Goal: Task Accomplishment & Management: Use online tool/utility

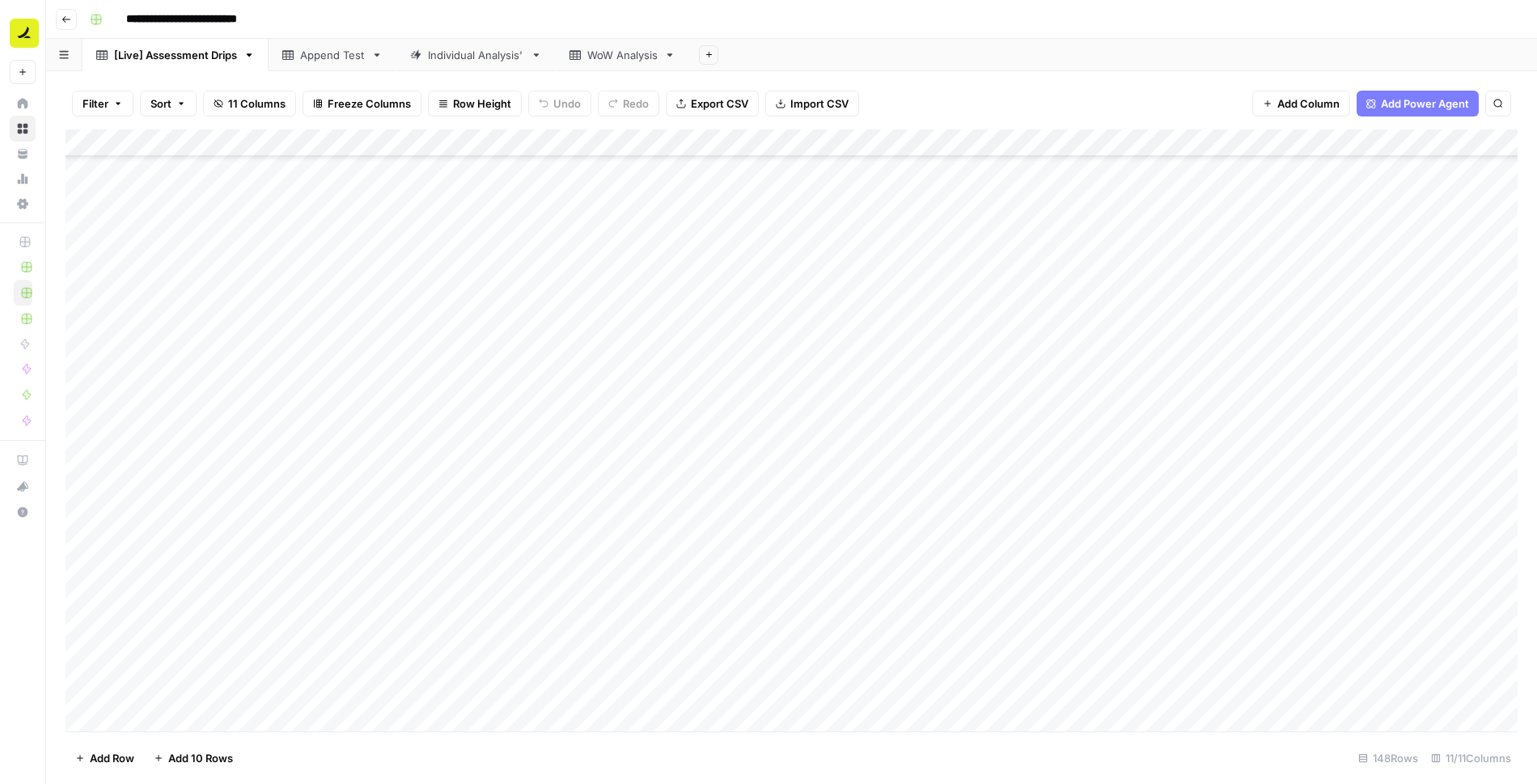
scroll to position [880, 0]
click at [506, 49] on div "Individual Analysis'" at bounding box center [476, 55] width 96 height 16
click at [335, 57] on div "Append Test" at bounding box center [332, 55] width 65 height 16
click at [229, 64] on link "[Live] Assessment Drips" at bounding box center [176, 55] width 186 height 32
click at [327, 51] on div "Append Test" at bounding box center [332, 55] width 65 height 16
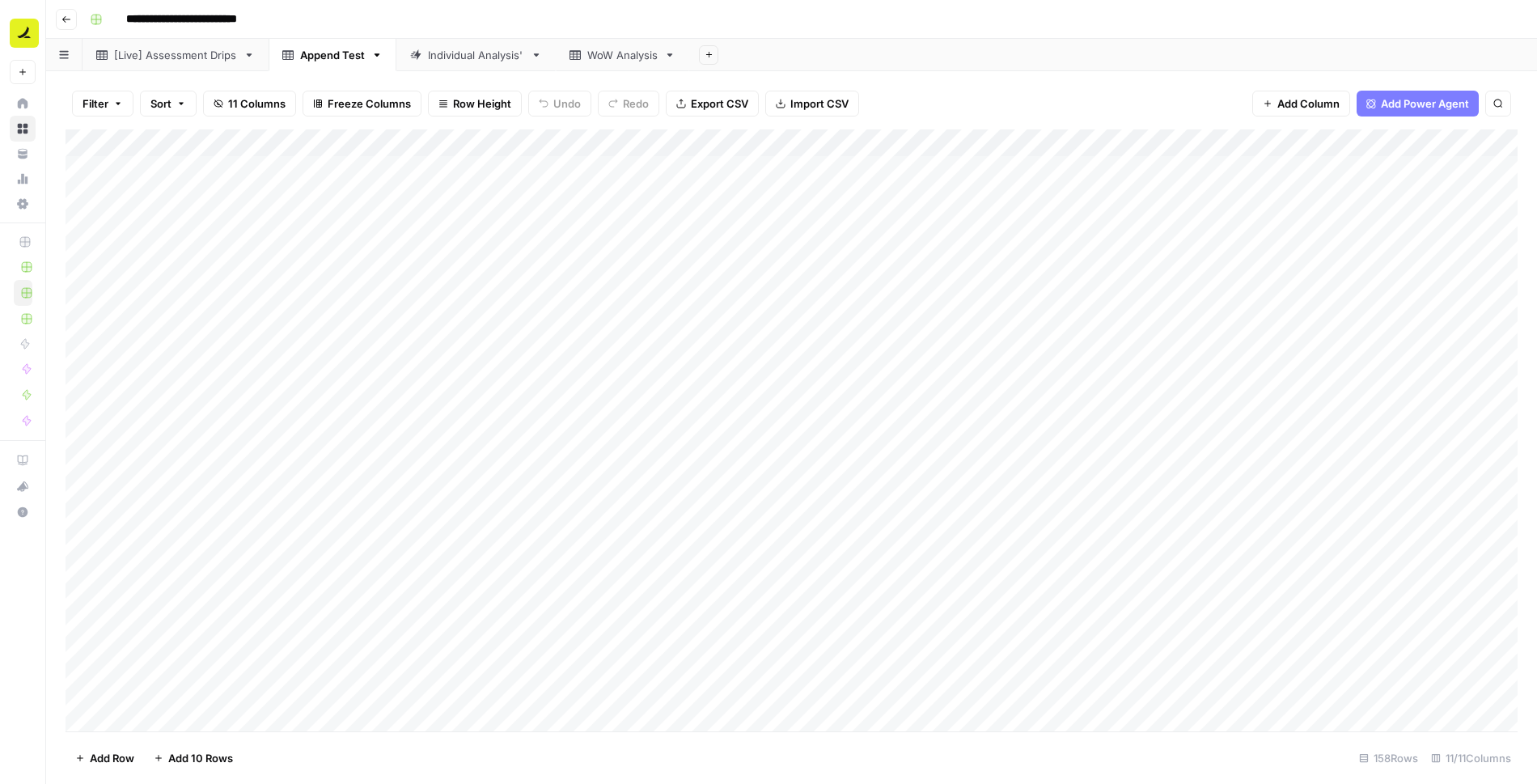
click at [635, 49] on div "WoW Analysis" at bounding box center [622, 55] width 70 height 16
click at [672, 57] on icon "button" at bounding box center [669, 54] width 11 height 11
click at [742, 148] on span "Delete Sheet" at bounding box center [737, 145] width 78 height 16
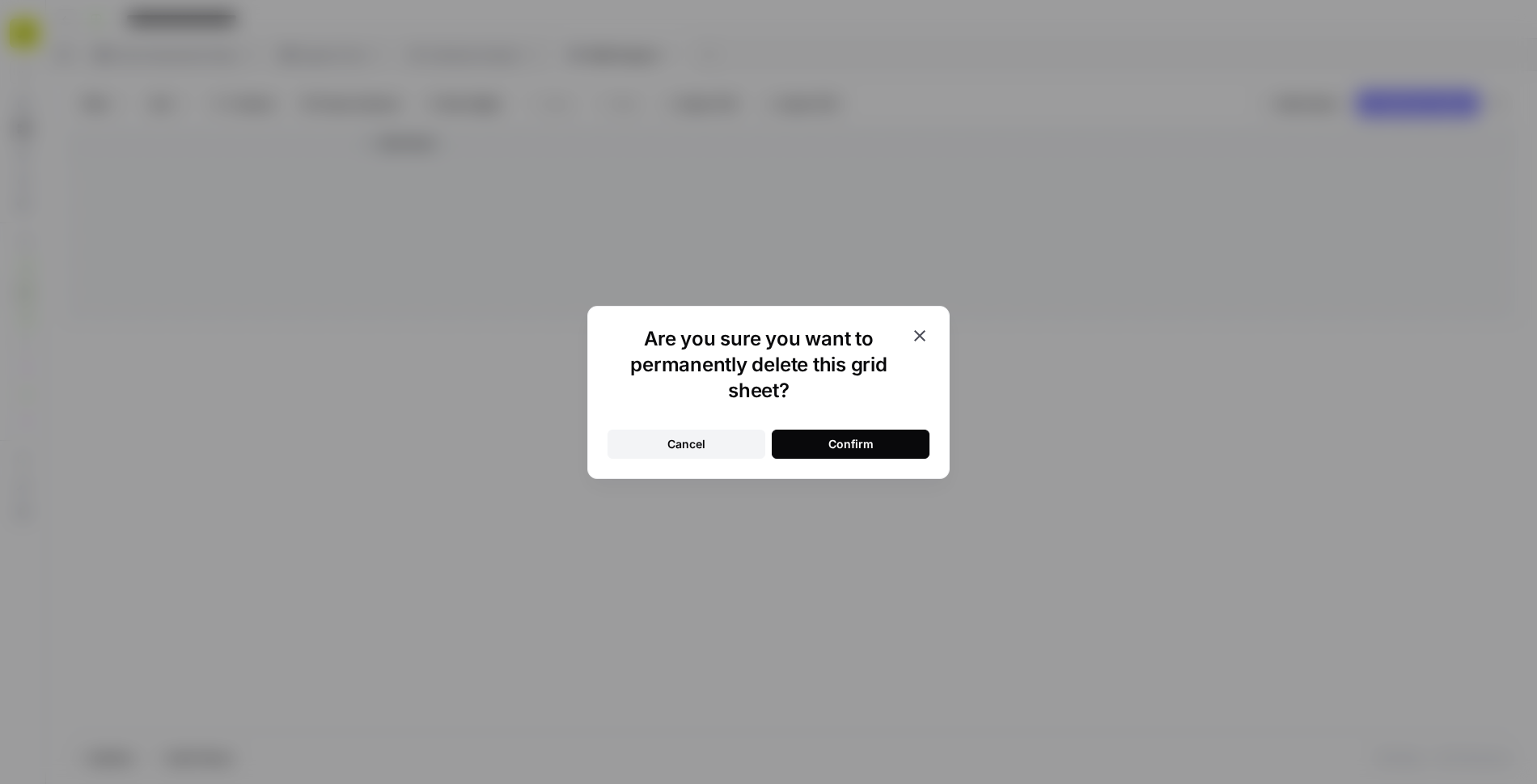
click at [874, 443] on button "Confirm" at bounding box center [851, 444] width 158 height 29
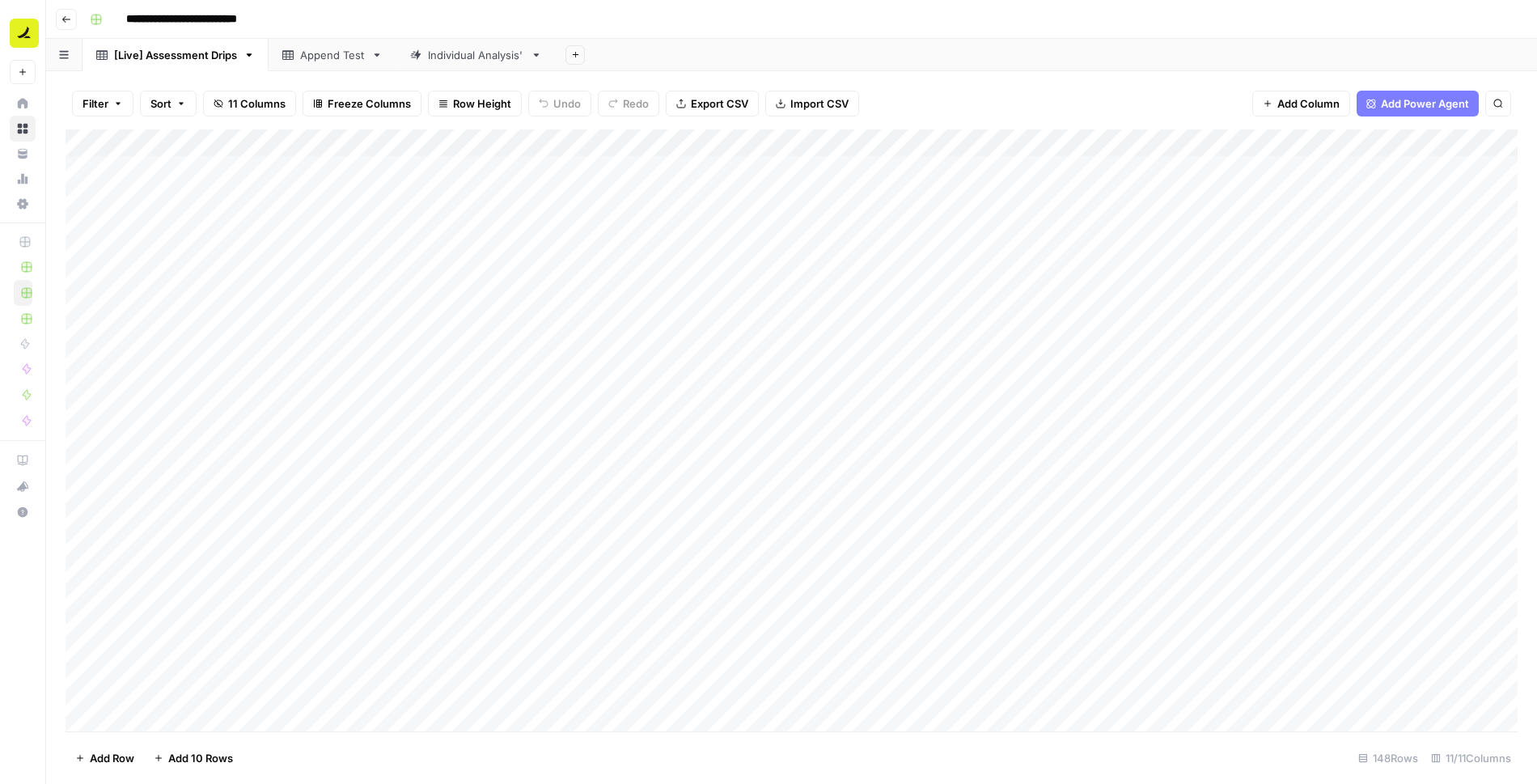
click at [473, 53] on div "Individual Analysis'" at bounding box center [476, 55] width 96 height 16
click at [472, 54] on div "Individual Analysis'" at bounding box center [476, 55] width 96 height 16
click at [483, 57] on input "**********" at bounding box center [478, 55] width 101 height 21
click at [430, 55] on input "**********" at bounding box center [475, 55] width 95 height 21
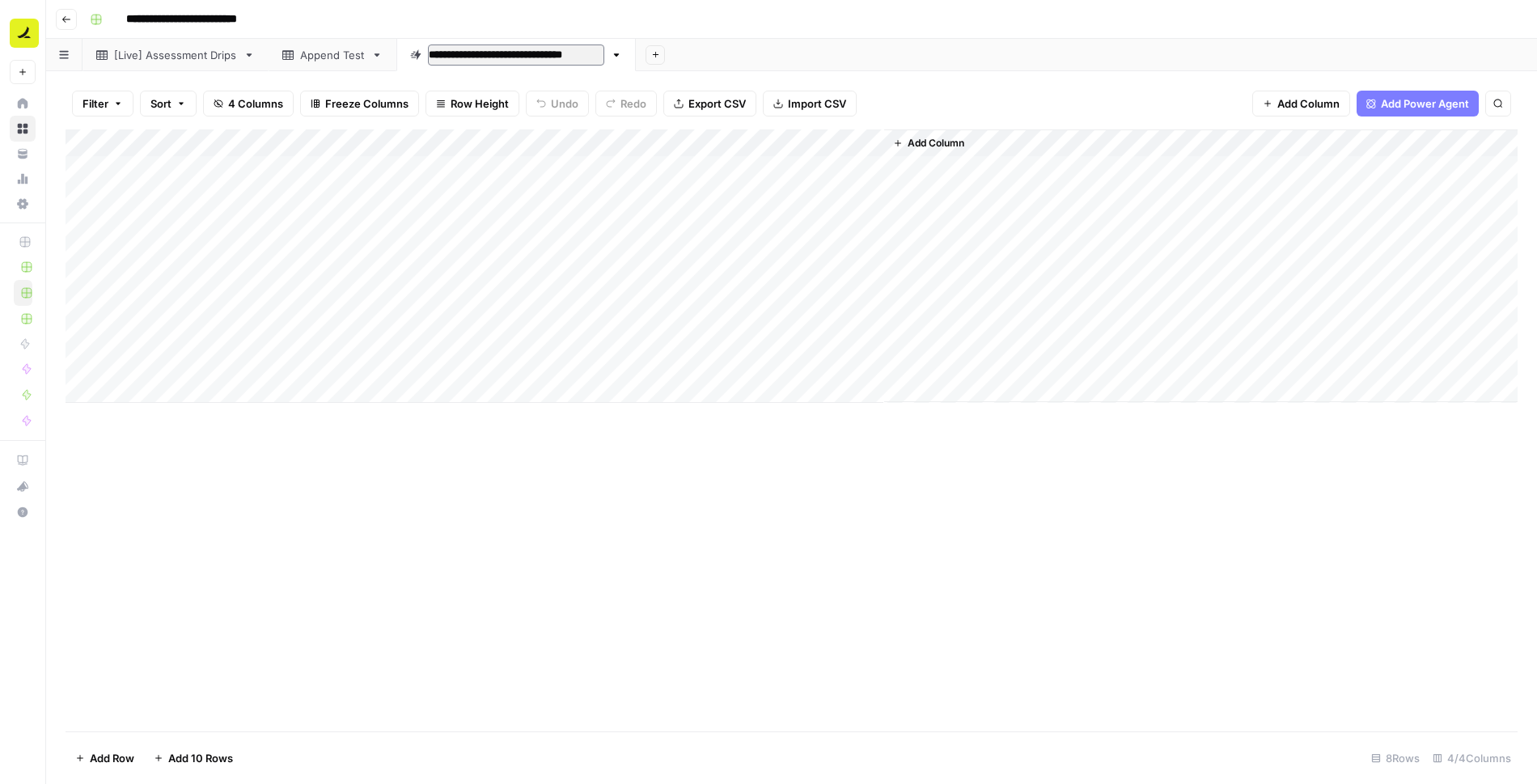
type input "**********"
drag, startPoint x: 519, startPoint y: 60, endPoint x: 333, endPoint y: 59, distance: 185.3
click at [333, 59] on div "[Live] Assessment Drips Append Test [Indiv. Analysis] Assessment Drips Add Sheet" at bounding box center [791, 55] width 1491 height 32
click at [227, 45] on link "[Live] Assessment Drips" at bounding box center [176, 55] width 186 height 32
click at [413, 53] on div "[Indiv. Analysis] Assessment Drips" at bounding box center [387, 55] width 174 height 16
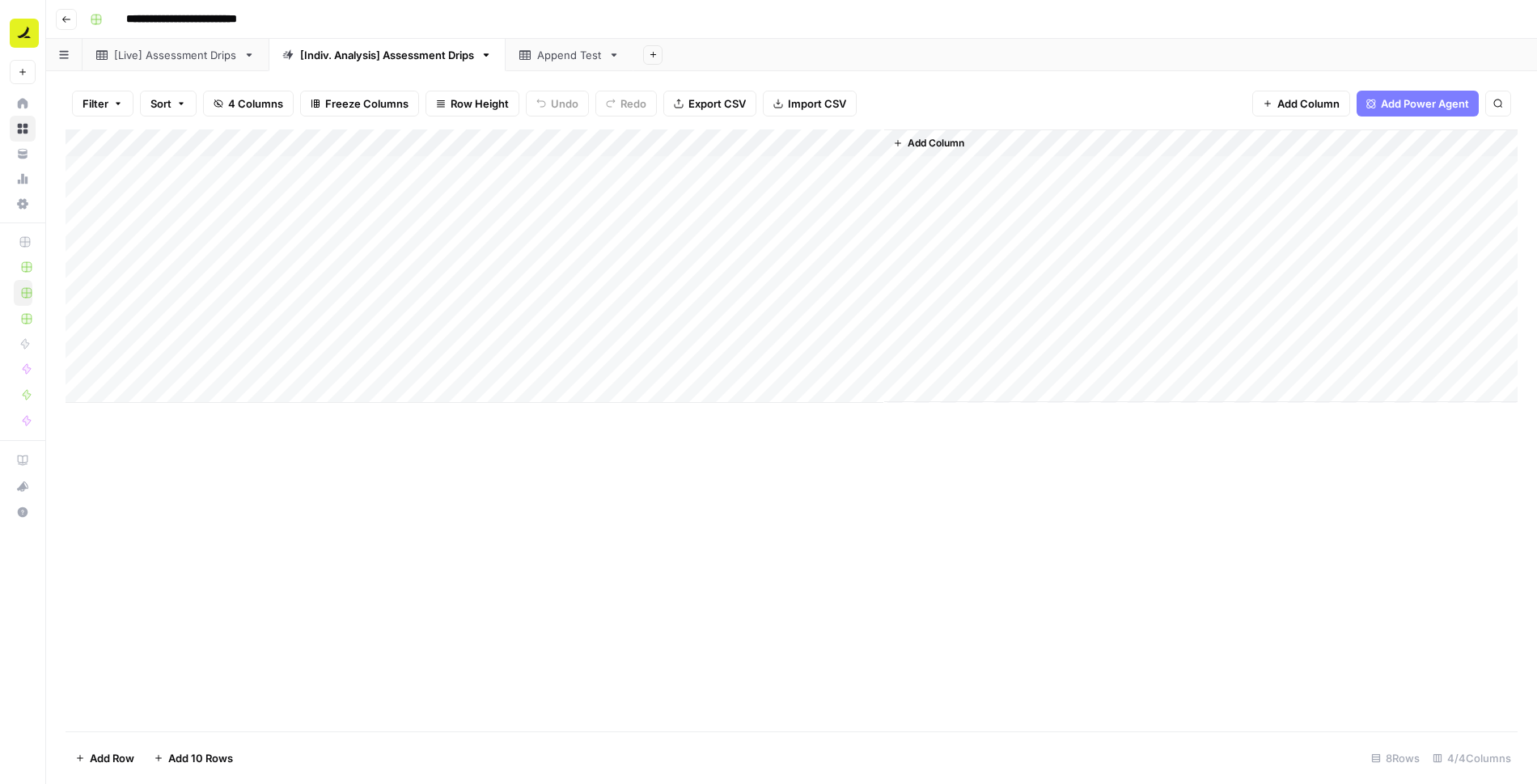
click at [219, 54] on div "[Live] Assessment Drips" at bounding box center [175, 55] width 123 height 16
click at [437, 56] on div "[Indiv. Analysis] Assessment Drips" at bounding box center [387, 55] width 174 height 16
click at [685, 142] on div "Add Column" at bounding box center [792, 266] width 1452 height 274
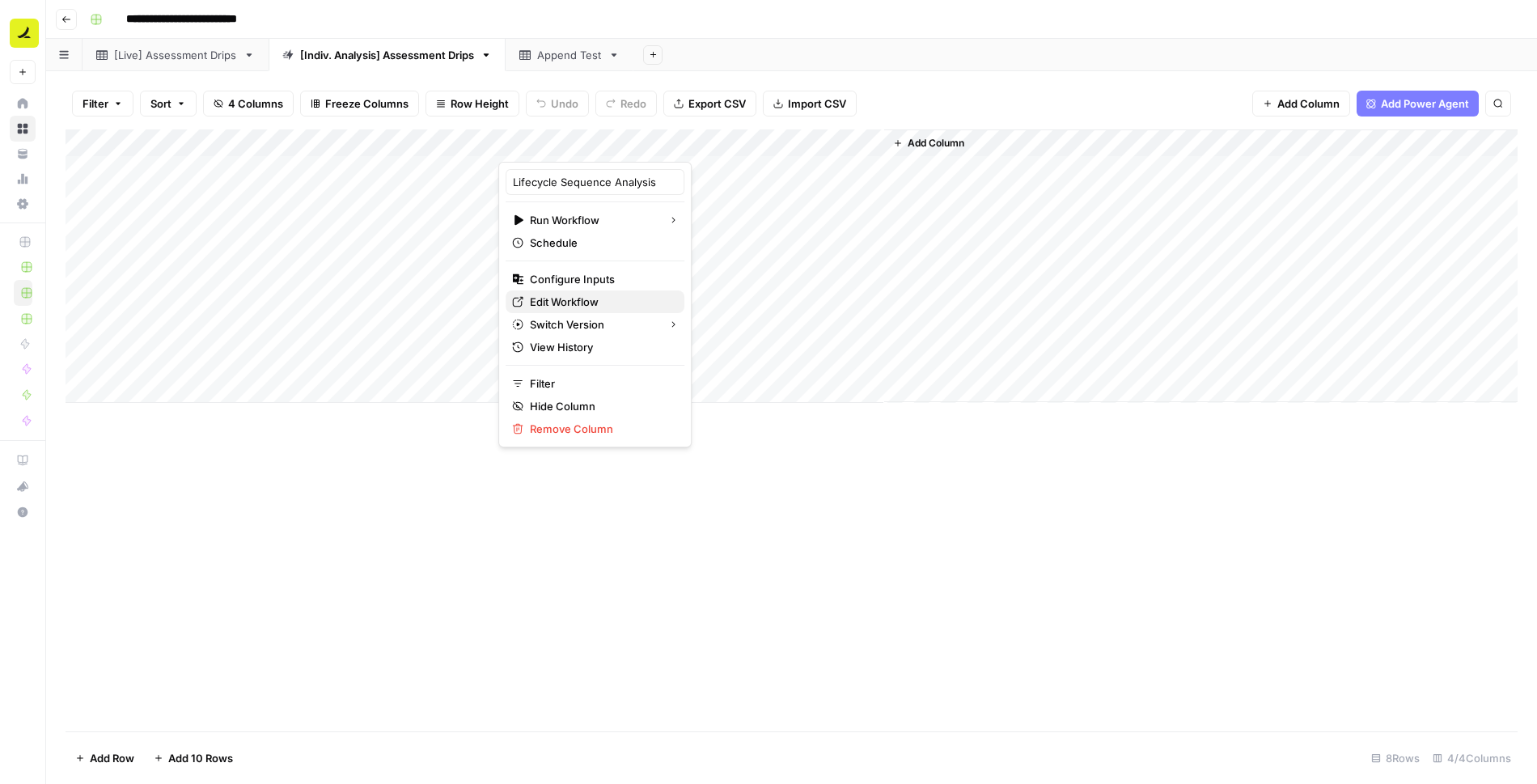
click at [592, 294] on span "Edit Workflow" at bounding box center [601, 302] width 142 height 16
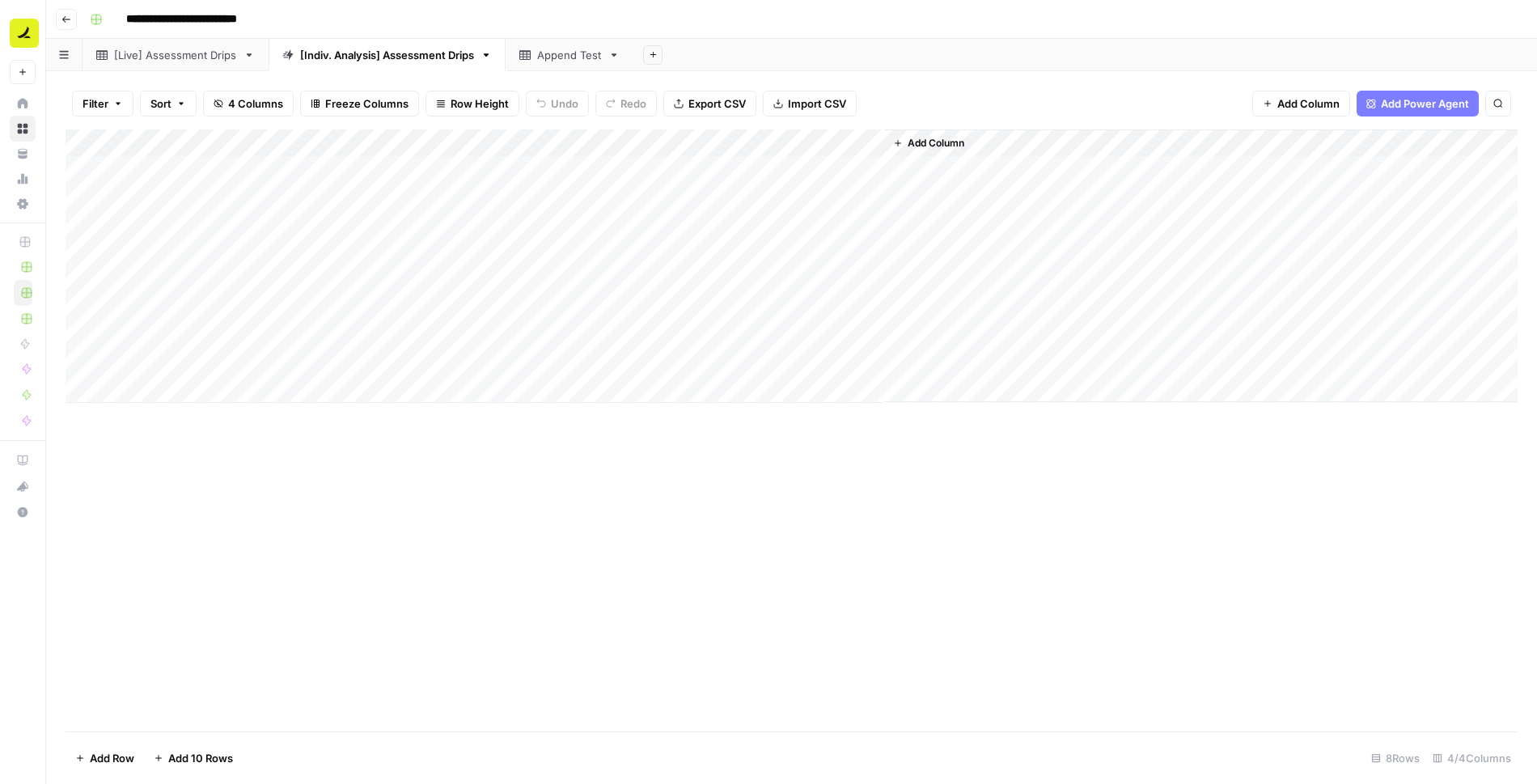
click at [163, 381] on div "Add Column" at bounding box center [792, 266] width 1452 height 274
click at [185, 61] on div "[Live] Assessment Drips" at bounding box center [175, 55] width 123 height 16
click at [728, 301] on div "Add Column" at bounding box center [792, 430] width 1452 height 602
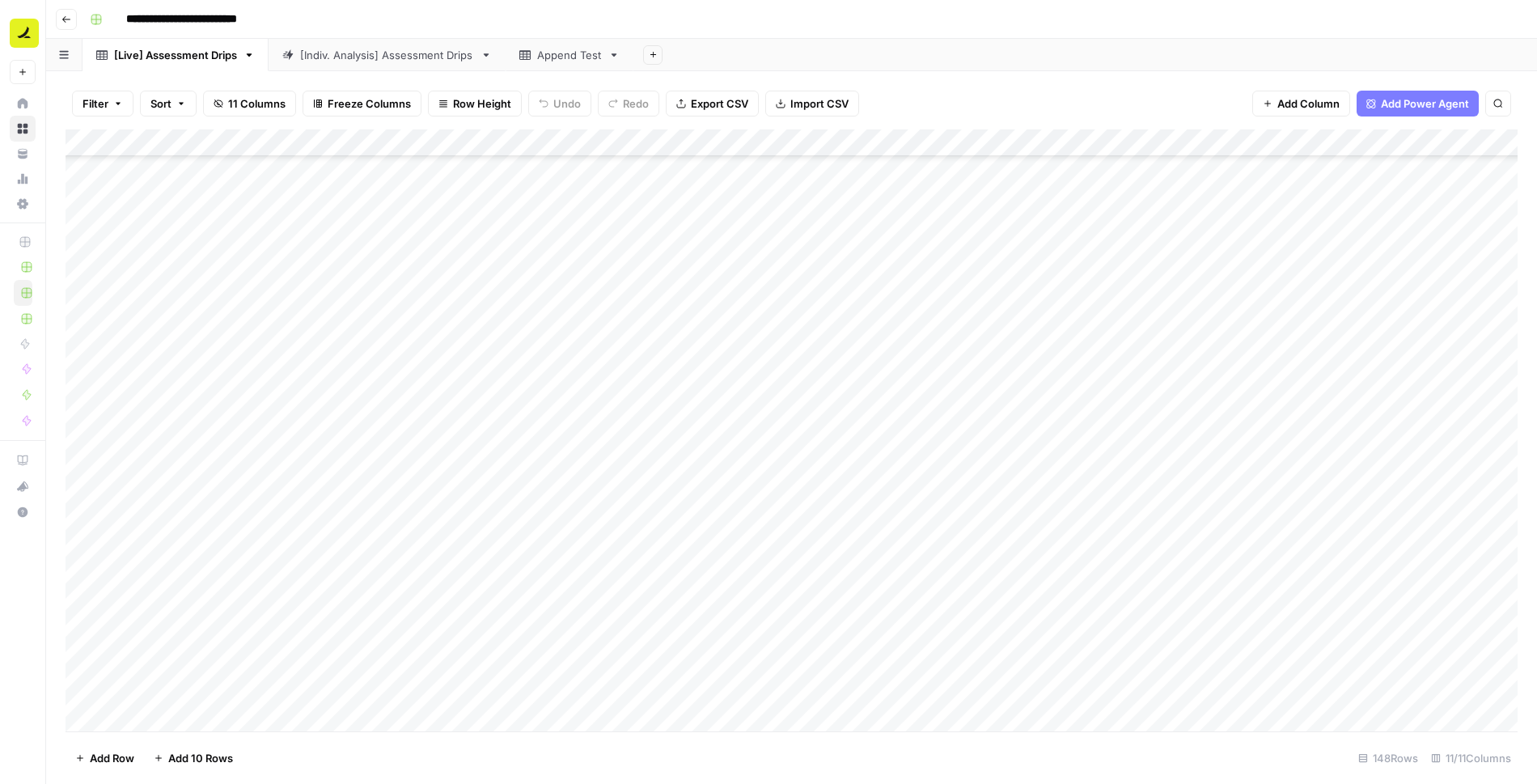
click at [738, 515] on div "Add Column" at bounding box center [792, 430] width 1452 height 602
click at [457, 57] on div "[Indiv. Analysis] Assessment Drips" at bounding box center [387, 55] width 174 height 16
click at [388, 390] on div "Add Column" at bounding box center [792, 279] width 1452 height 301
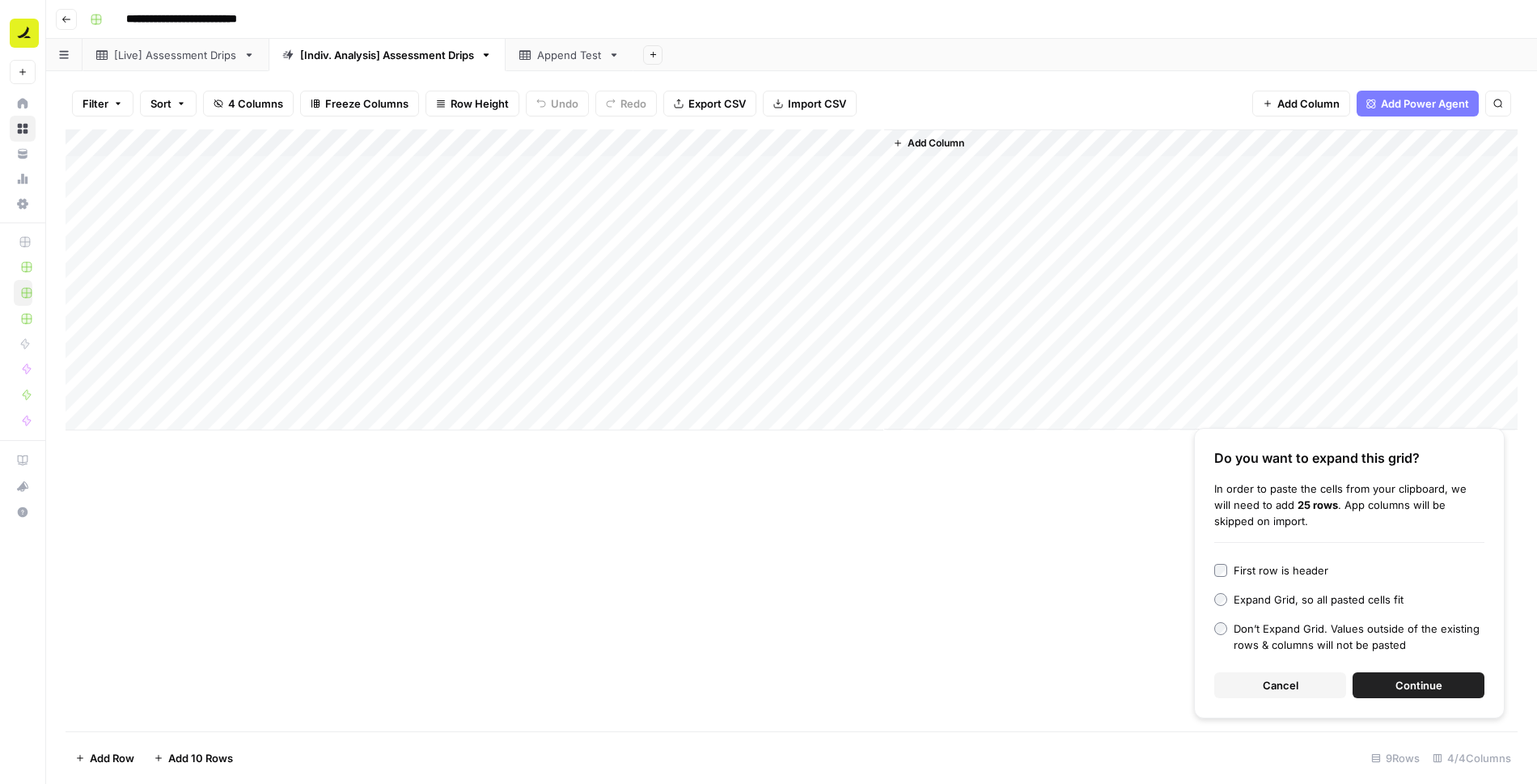
click at [956, 686] on span "Continue" at bounding box center [1419, 685] width 47 height 16
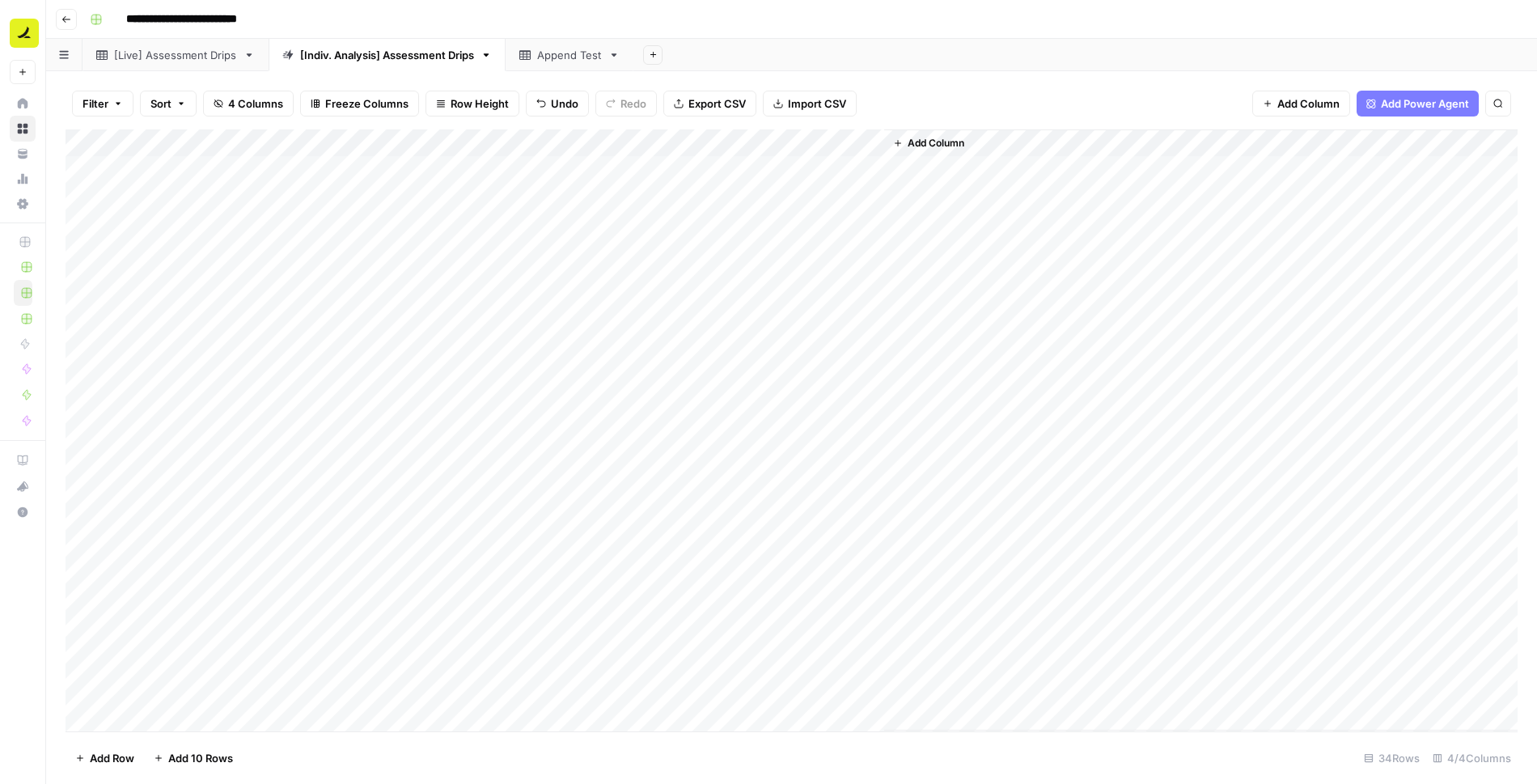
click at [823, 398] on div "Add Column" at bounding box center [792, 430] width 1452 height 602
click at [180, 58] on div "[Live] Assessment Drips" at bounding box center [175, 55] width 123 height 16
click at [275, 450] on div "Add Column" at bounding box center [792, 430] width 1452 height 602
click at [394, 55] on div "[Indiv. Analysis] Assessment Drips" at bounding box center [387, 55] width 174 height 16
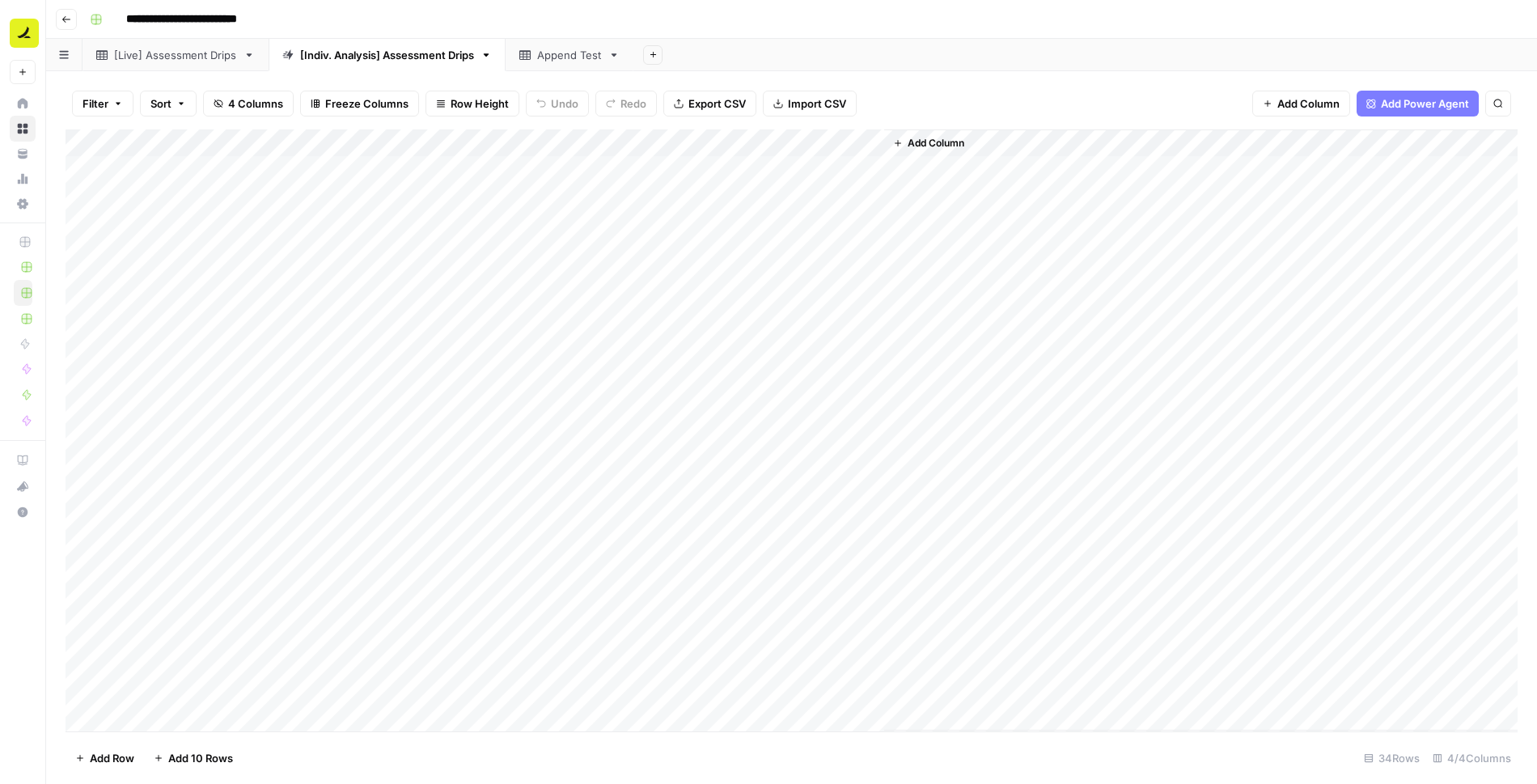
click at [279, 388] on div "Add Column" at bounding box center [792, 430] width 1452 height 602
drag, startPoint x: 354, startPoint y: 402, endPoint x: 315, endPoint y: 685, distance: 285.2
click at [315, 685] on div "Add Column" at bounding box center [792, 430] width 1452 height 602
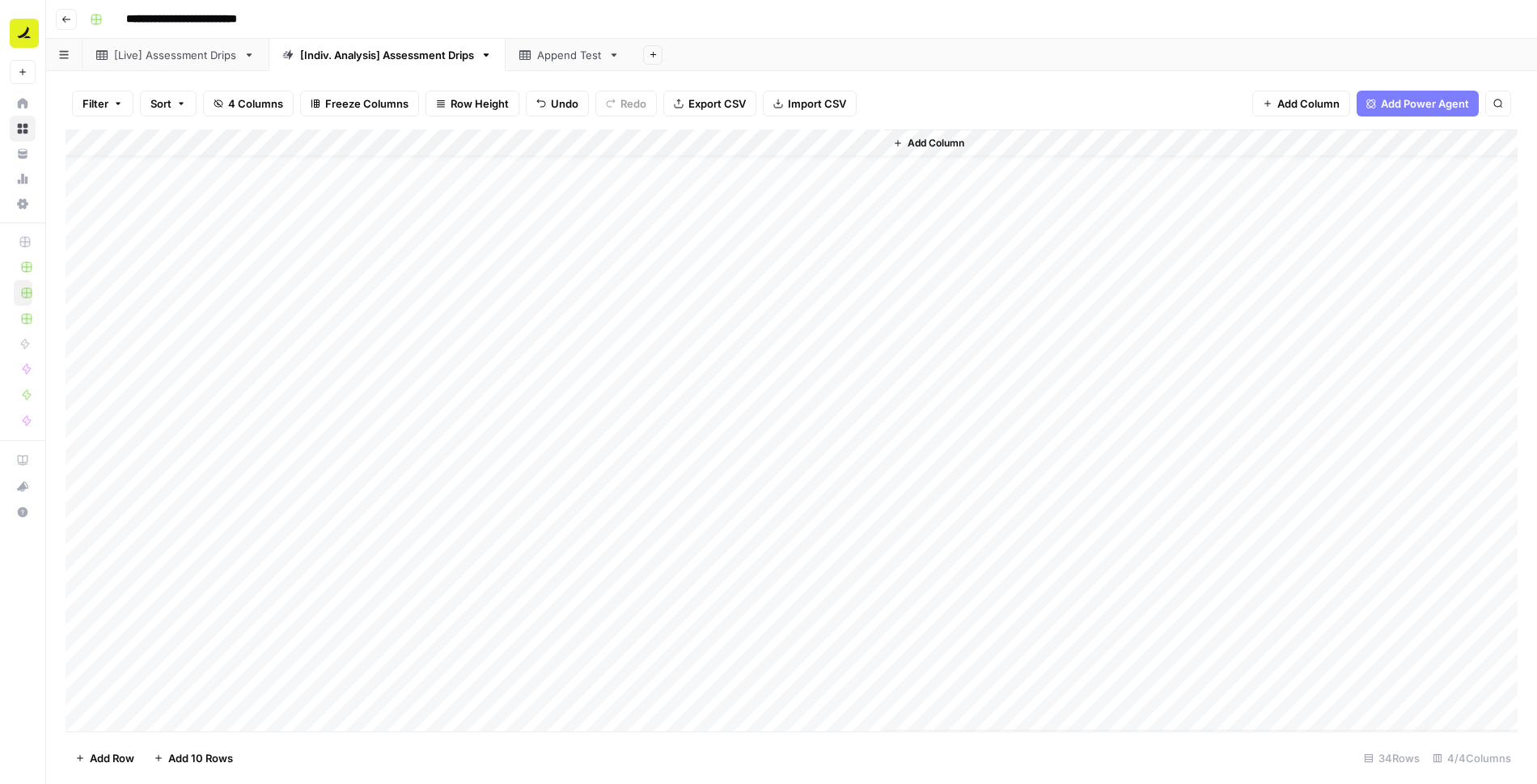
click at [751, 367] on div "Add Column" at bounding box center [792, 430] width 1452 height 602
click at [248, 54] on icon at bounding box center [250, 54] width 6 height 3
click at [249, 53] on icon "button" at bounding box center [250, 54] width 6 height 3
click at [303, 107] on span "Duplicate Sheet" at bounding box center [314, 108] width 78 height 16
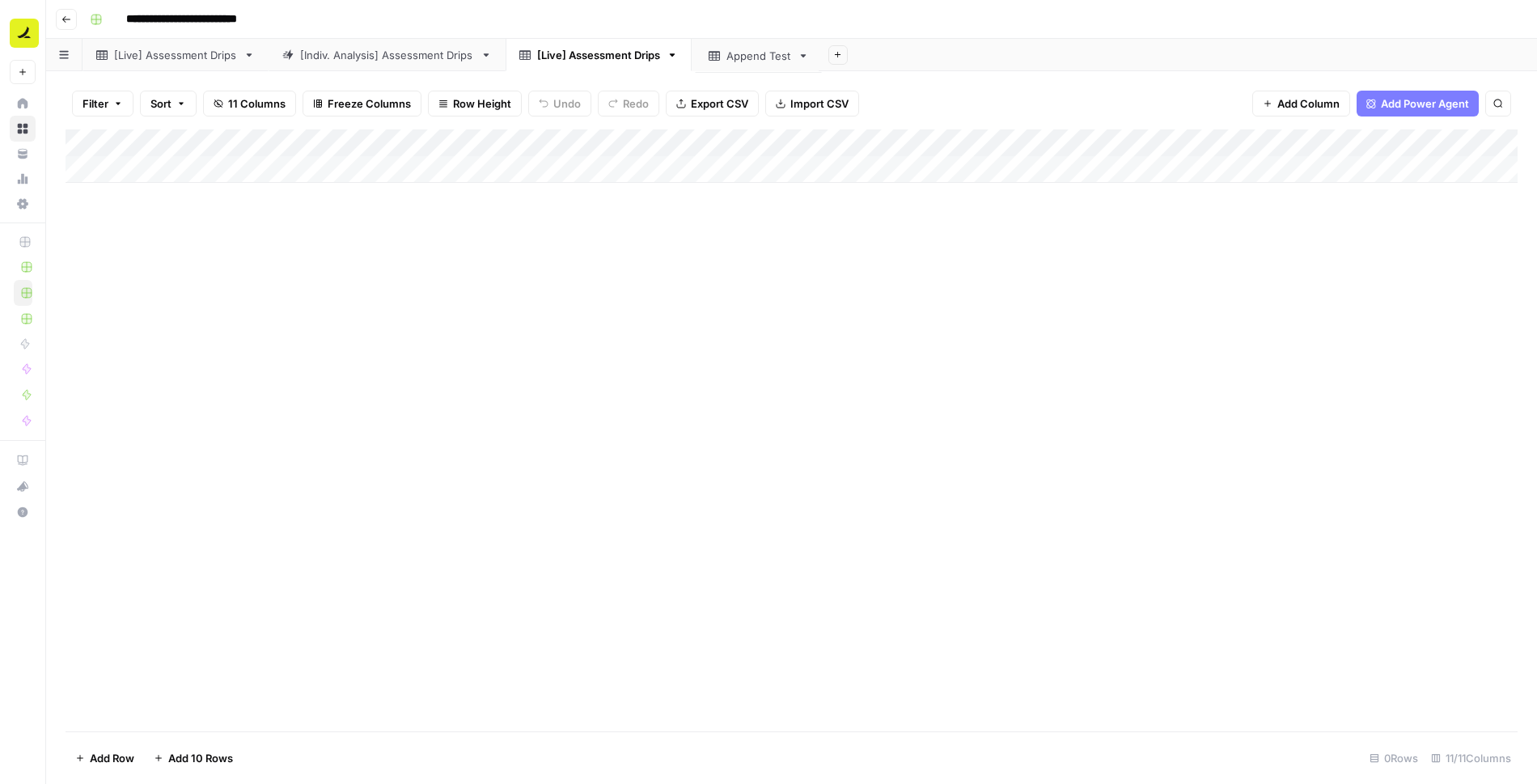
drag, startPoint x: 566, startPoint y: 58, endPoint x: 759, endPoint y: 60, distance: 193.4
click at [759, 60] on div "[Live] Assessment Drips [Indiv. Analysis] Assessment Drips Append Test [Live] A…" at bounding box center [791, 55] width 1491 height 32
click at [602, 49] on div "[Live] Assessment Drips" at bounding box center [598, 55] width 123 height 16
click at [604, 56] on input "**********" at bounding box center [599, 55] width 125 height 21
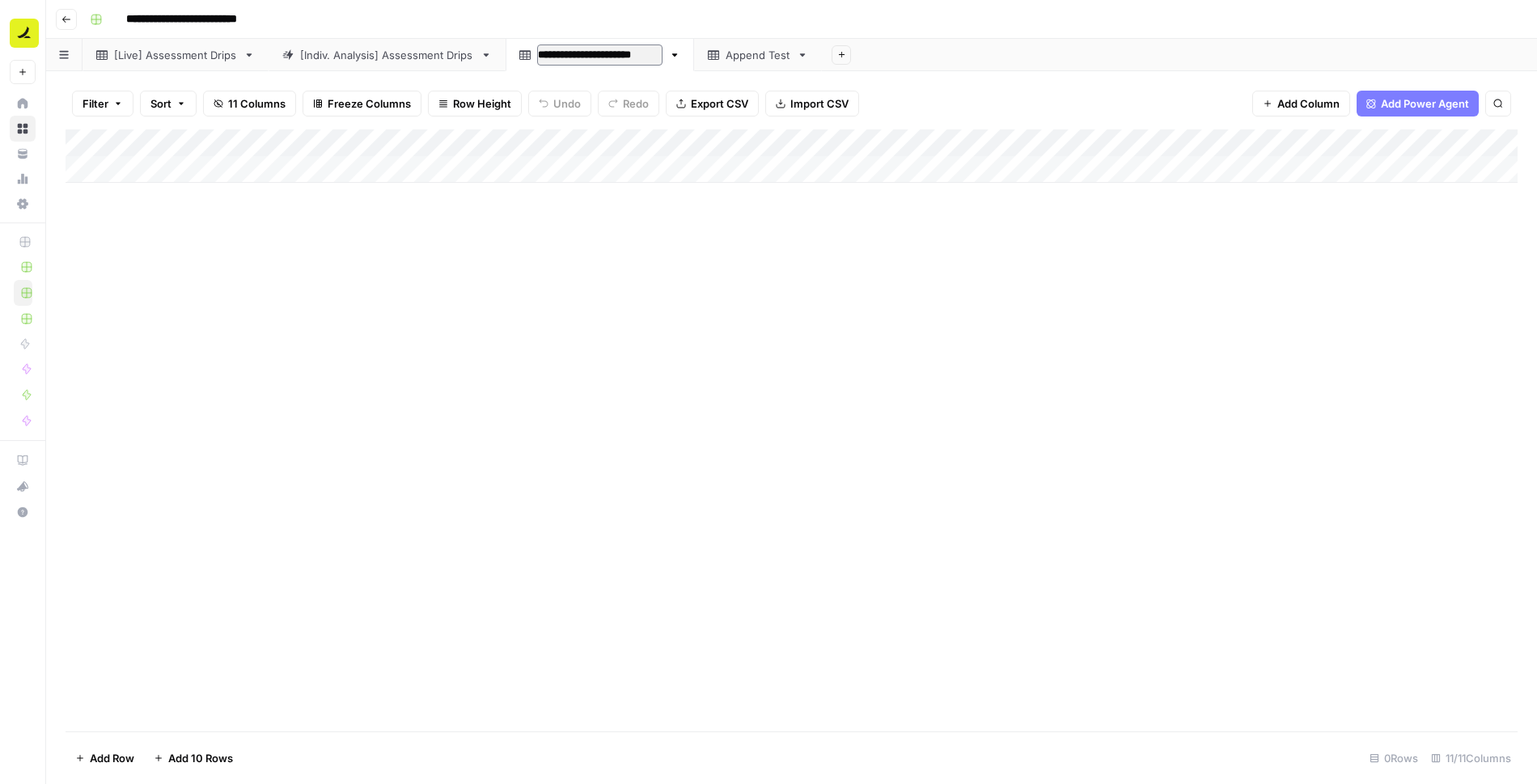
click at [604, 56] on input "**********" at bounding box center [599, 55] width 125 height 21
type input "**********"
click at [155, 164] on div "Add Column" at bounding box center [792, 155] width 1452 height 53
click at [419, 53] on div "[Indiv. Analysis] Assessment Drips" at bounding box center [387, 55] width 174 height 16
click at [224, 58] on div "[Live] Assessment Drips" at bounding box center [175, 55] width 123 height 16
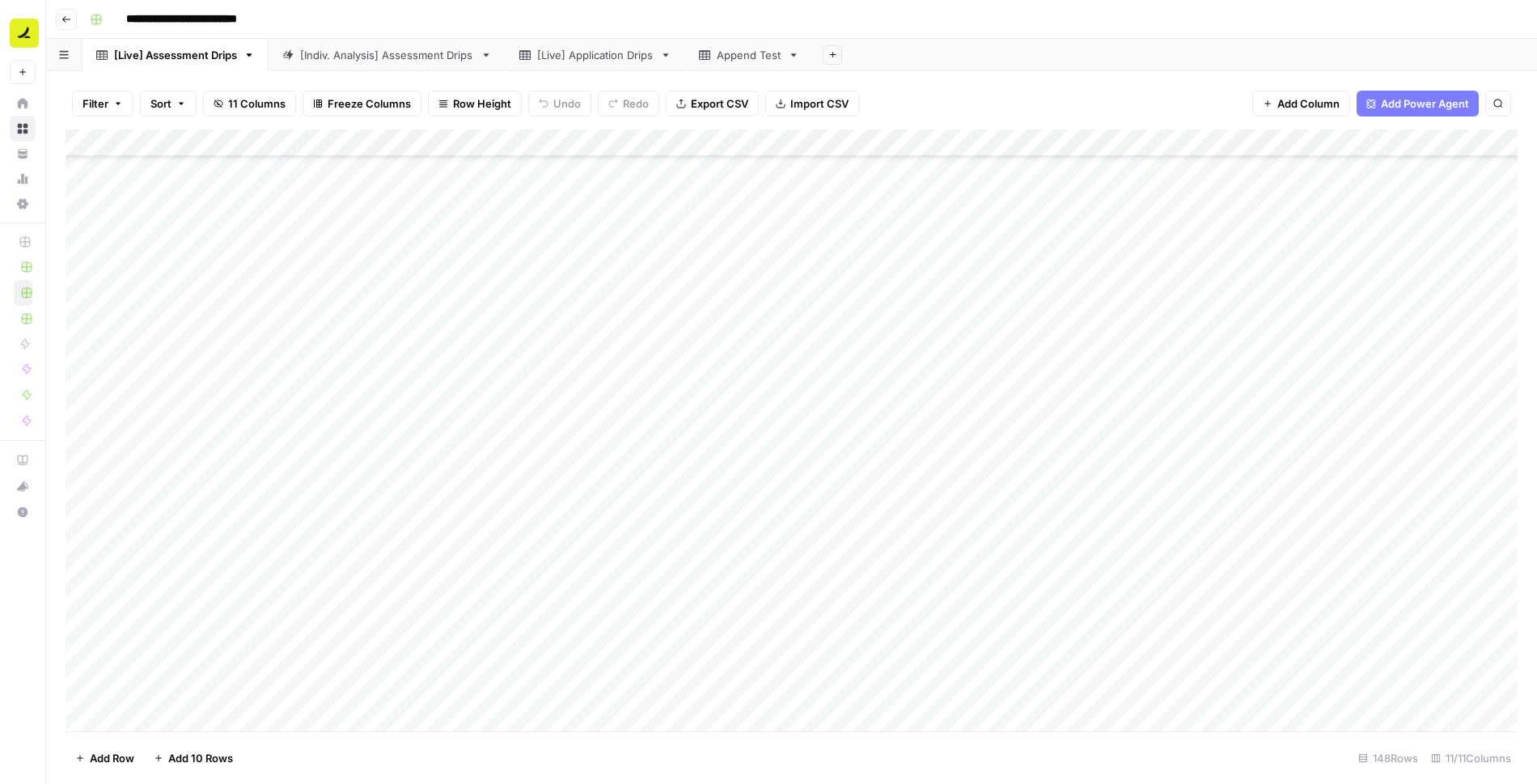
scroll to position [868, 0]
drag, startPoint x: 356, startPoint y: 140, endPoint x: 532, endPoint y: 163, distance: 177.0
click at [532, 163] on div "Add Column" at bounding box center [792, 430] width 1452 height 602
drag, startPoint x: 532, startPoint y: 144, endPoint x: 490, endPoint y: 144, distance: 42.1
click at [490, 144] on div "Add Column" at bounding box center [792, 430] width 1452 height 602
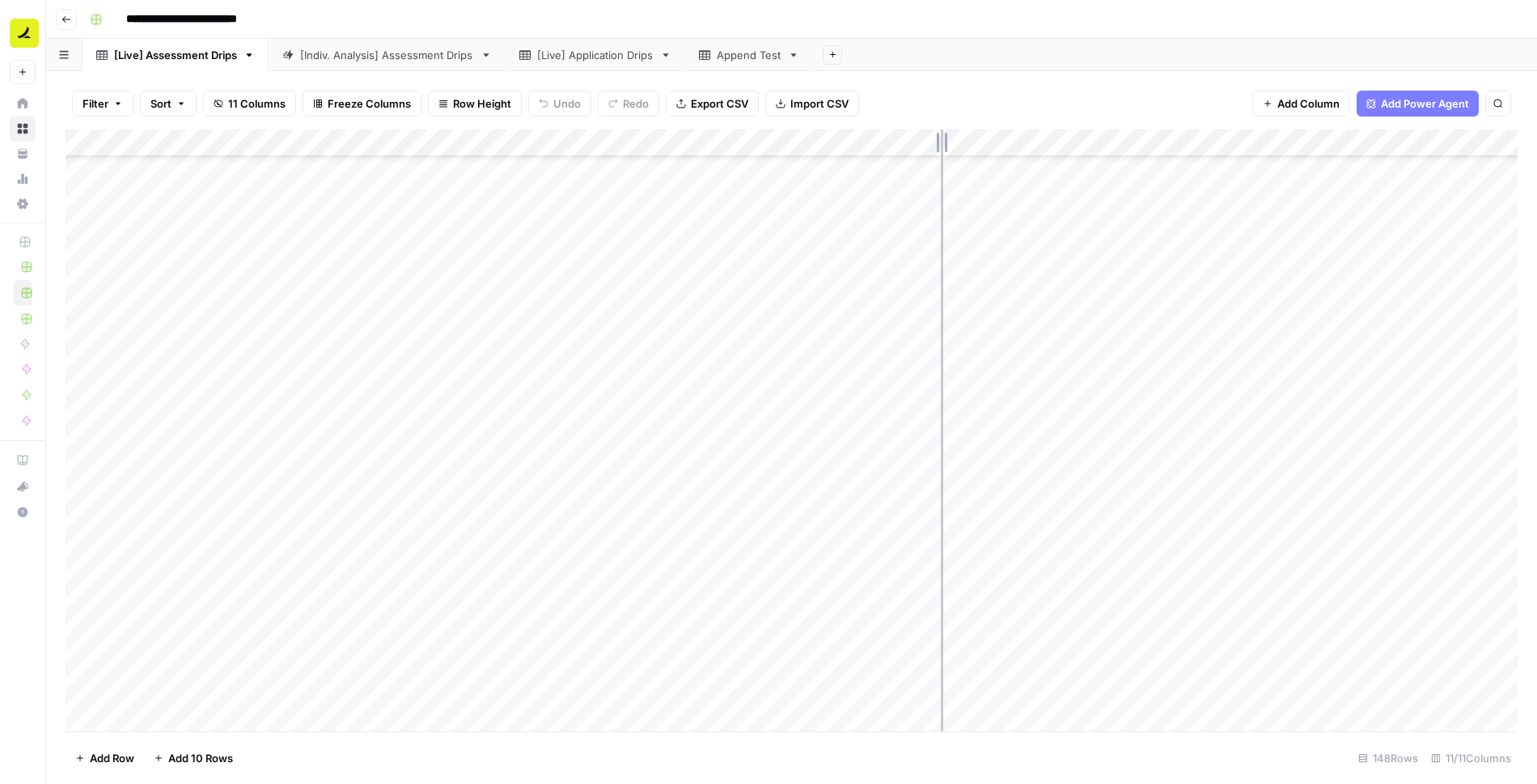
drag, startPoint x: 804, startPoint y: 144, endPoint x: 956, endPoint y: 149, distance: 152.2
click at [956, 149] on div "Add Column" at bounding box center [792, 430] width 1452 height 602
drag, startPoint x: 956, startPoint y: 149, endPoint x: 1037, endPoint y: 149, distance: 81.7
click at [956, 149] on div "Add Column" at bounding box center [792, 430] width 1452 height 602
drag, startPoint x: 1035, startPoint y: 142, endPoint x: 1127, endPoint y: 146, distance: 92.3
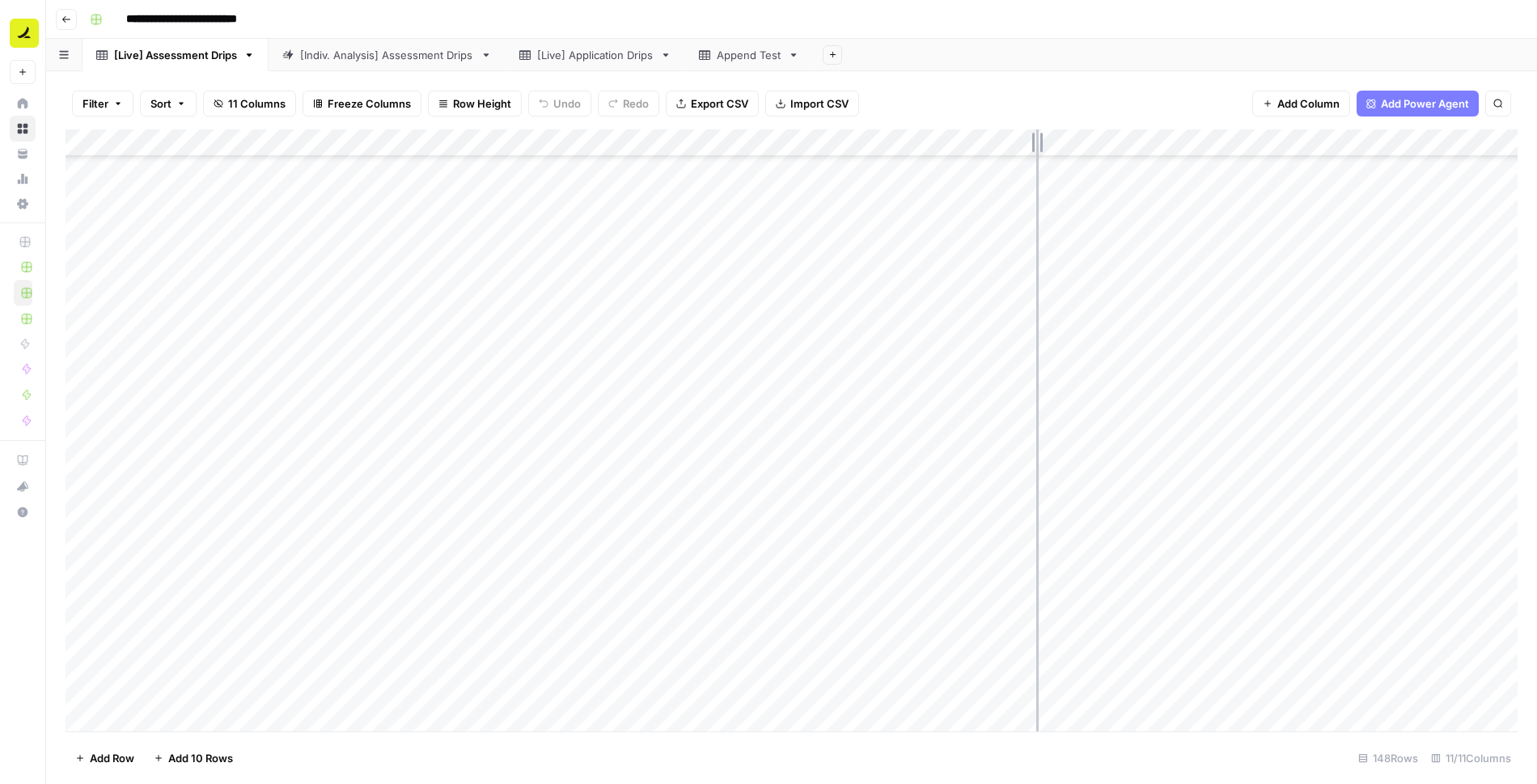
click at [956, 146] on div "Add Column" at bounding box center [792, 430] width 1452 height 602
drag, startPoint x: 1126, startPoint y: 139, endPoint x: 1092, endPoint y: 142, distance: 34.9
click at [956, 142] on div "Add Column" at bounding box center [792, 430] width 1452 height 602
click at [956, 503] on div "Add Column" at bounding box center [792, 430] width 1452 height 602
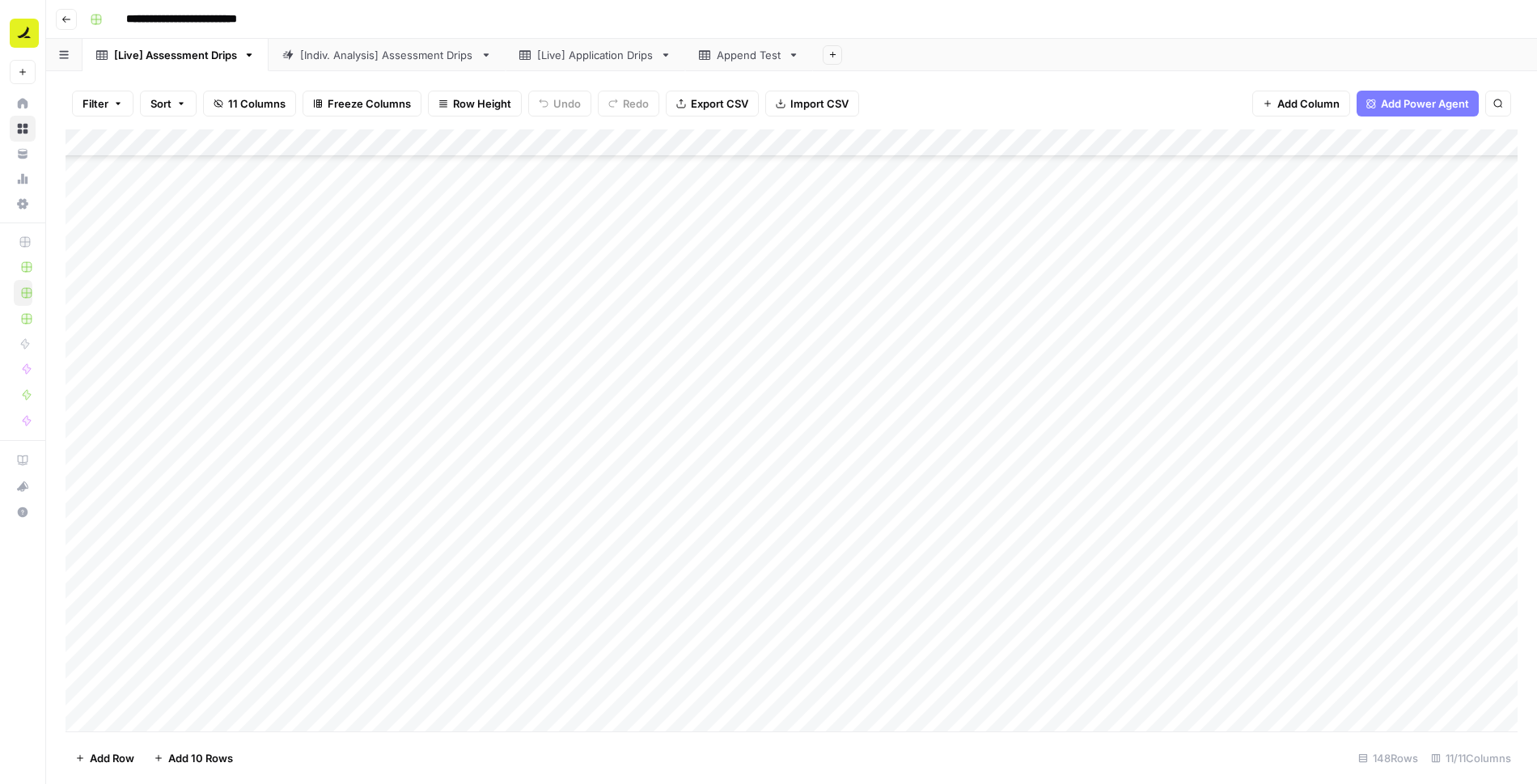
click at [956, 503] on div "Add Column" at bounding box center [792, 430] width 1452 height 602
click at [426, 60] on div "[Indiv. Analysis] Assessment Drips" at bounding box center [387, 55] width 174 height 16
click at [215, 53] on div "[Live] Assessment Drips" at bounding box center [175, 55] width 123 height 16
click at [449, 56] on div "[Indiv. Analysis] Assessment Drips" at bounding box center [387, 55] width 174 height 16
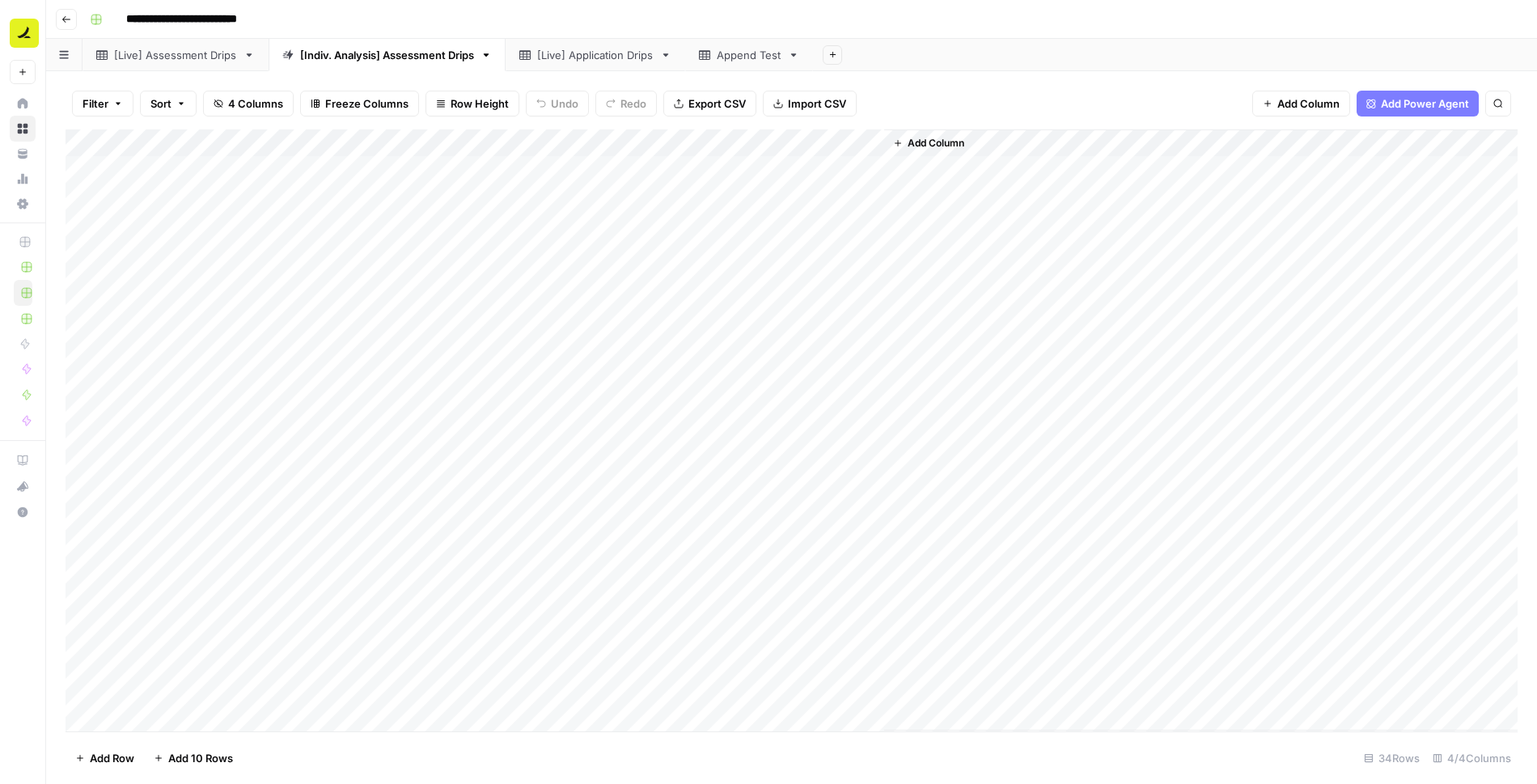
click at [610, 55] on div "[Live] Application Drips" at bounding box center [595, 55] width 117 height 16
click at [363, 51] on div "[Indiv. Analysis] Assessment Drips" at bounding box center [387, 55] width 174 height 16
click at [234, 57] on div "[Live] Assessment Drips" at bounding box center [175, 55] width 123 height 16
drag, startPoint x: 1216, startPoint y: 143, endPoint x: 1097, endPoint y: 137, distance: 119.1
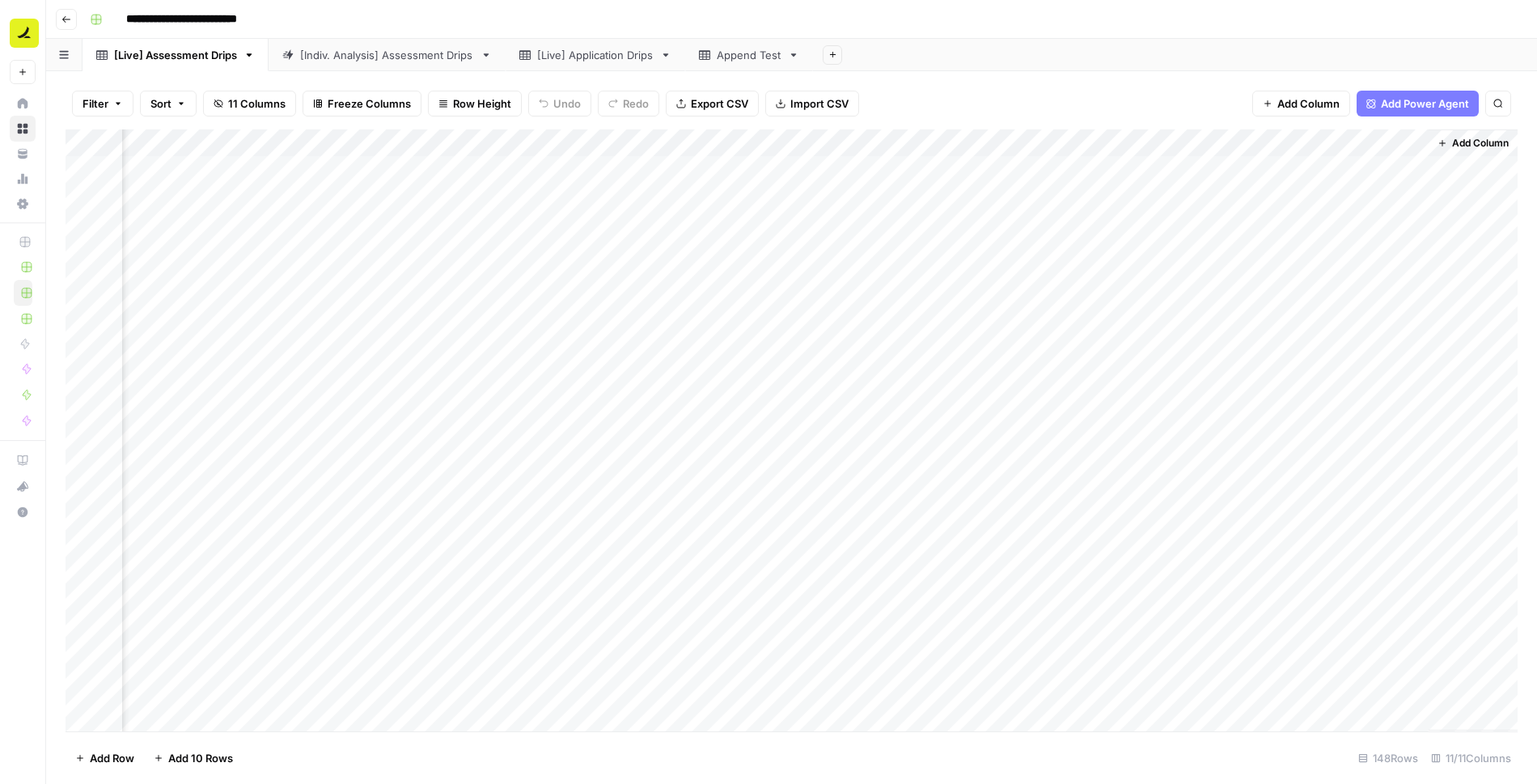
click at [956, 137] on div "Add Column" at bounding box center [792, 430] width 1452 height 602
click at [956, 452] on div "Add Column" at bounding box center [792, 430] width 1452 height 602
click at [446, 54] on div "[Indiv. Analysis] Assessment Drips" at bounding box center [387, 55] width 174 height 16
click at [575, 56] on div "[Live] Application Drips" at bounding box center [595, 55] width 117 height 16
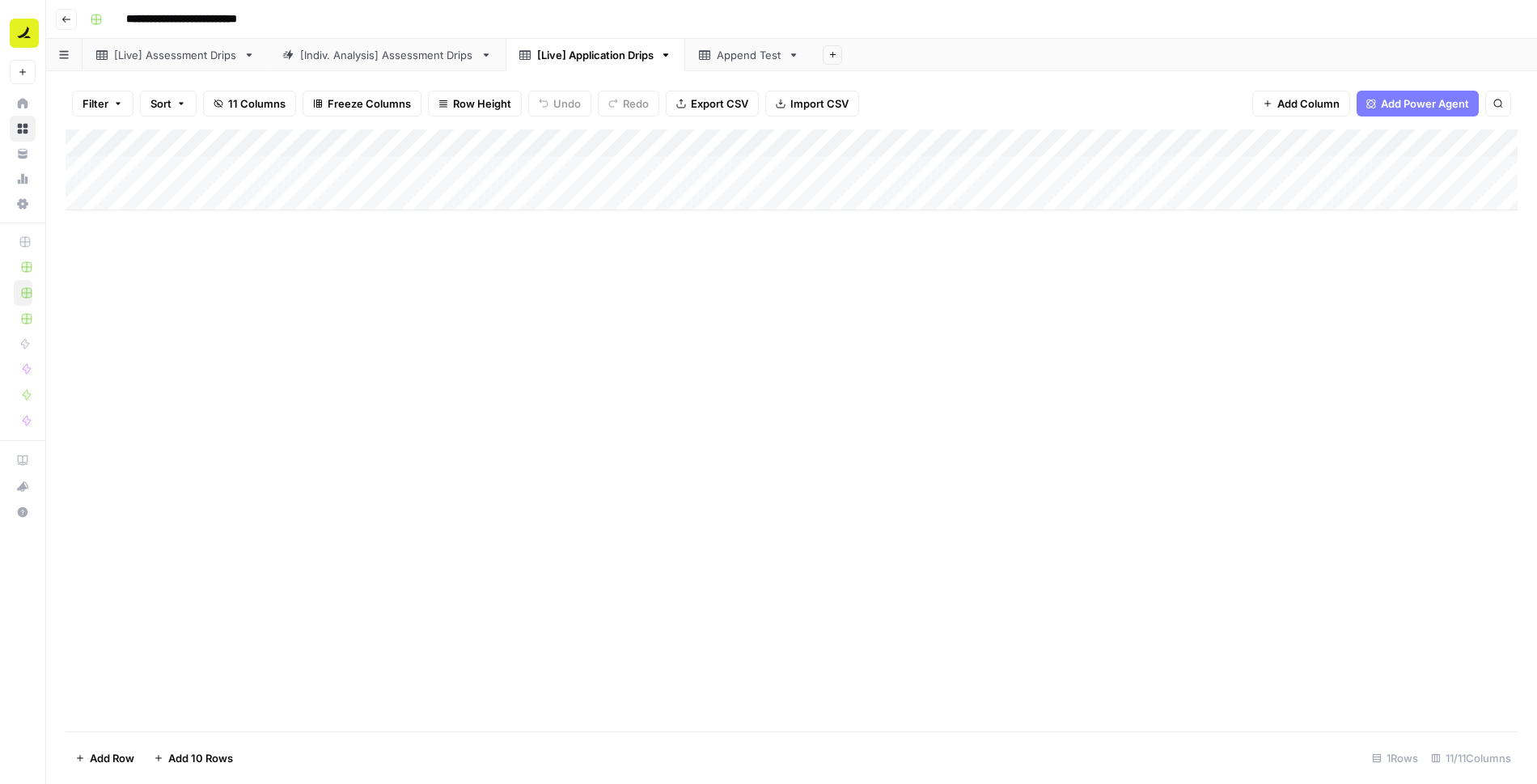
scroll to position [0, 375]
drag, startPoint x: 1198, startPoint y: 145, endPoint x: 1100, endPoint y: 147, distance: 97.1
click at [956, 147] on div "Add Column" at bounding box center [792, 169] width 1452 height 81
click at [354, 60] on div "[Indiv. Analysis] Assessment Drips" at bounding box center [387, 55] width 174 height 16
click at [216, 53] on div "[Live] Assessment Drips" at bounding box center [175, 55] width 123 height 16
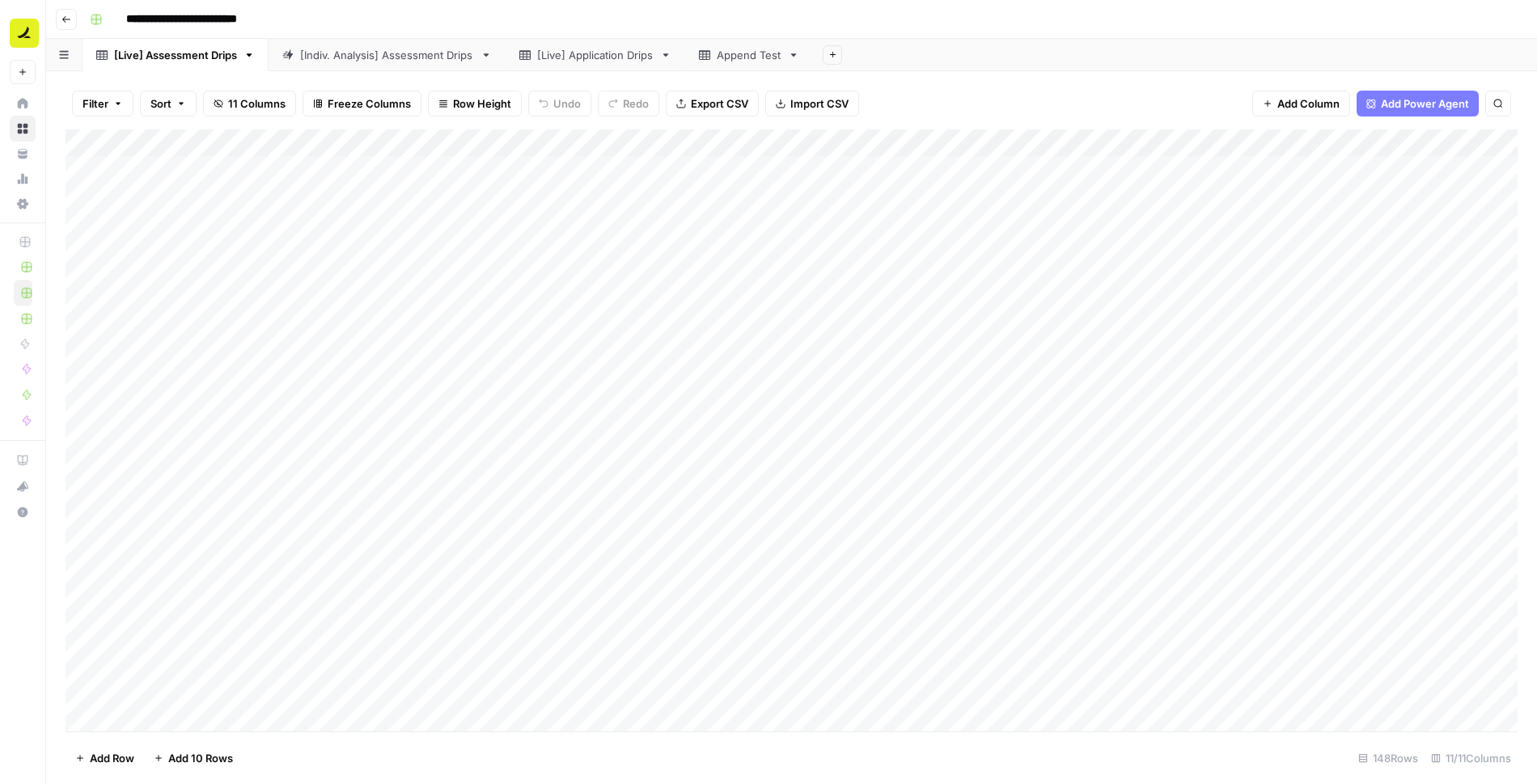
click at [386, 45] on link "[Indiv. Analysis] Assessment Drips" at bounding box center [387, 55] width 237 height 32
click at [570, 66] on link "[Live] Application Drips" at bounding box center [596, 55] width 180 height 32
click at [237, 57] on div "All Sequences Together.csv" at bounding box center [185, 55] width 142 height 16
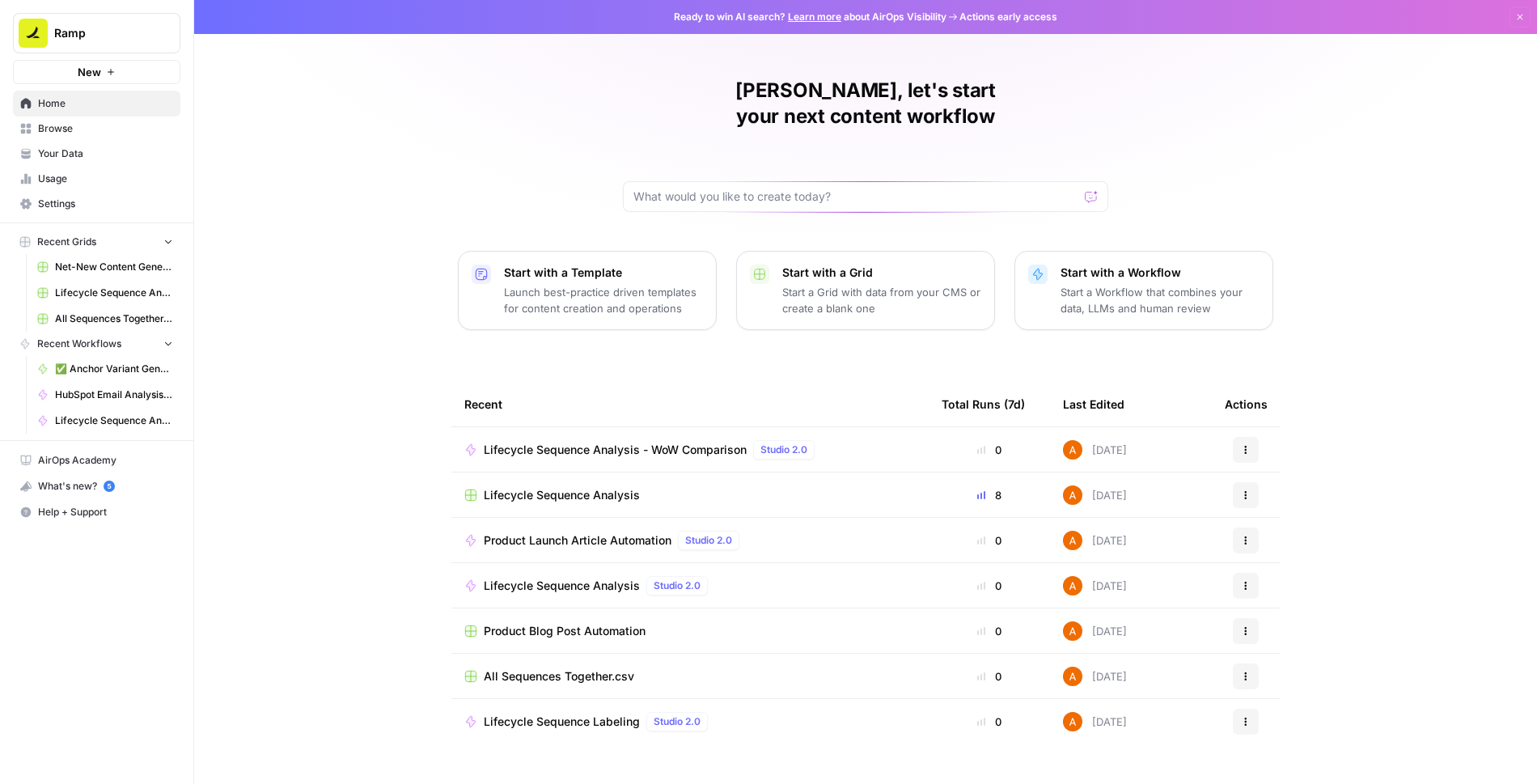
click at [89, 133] on span "Browse" at bounding box center [105, 128] width 135 height 15
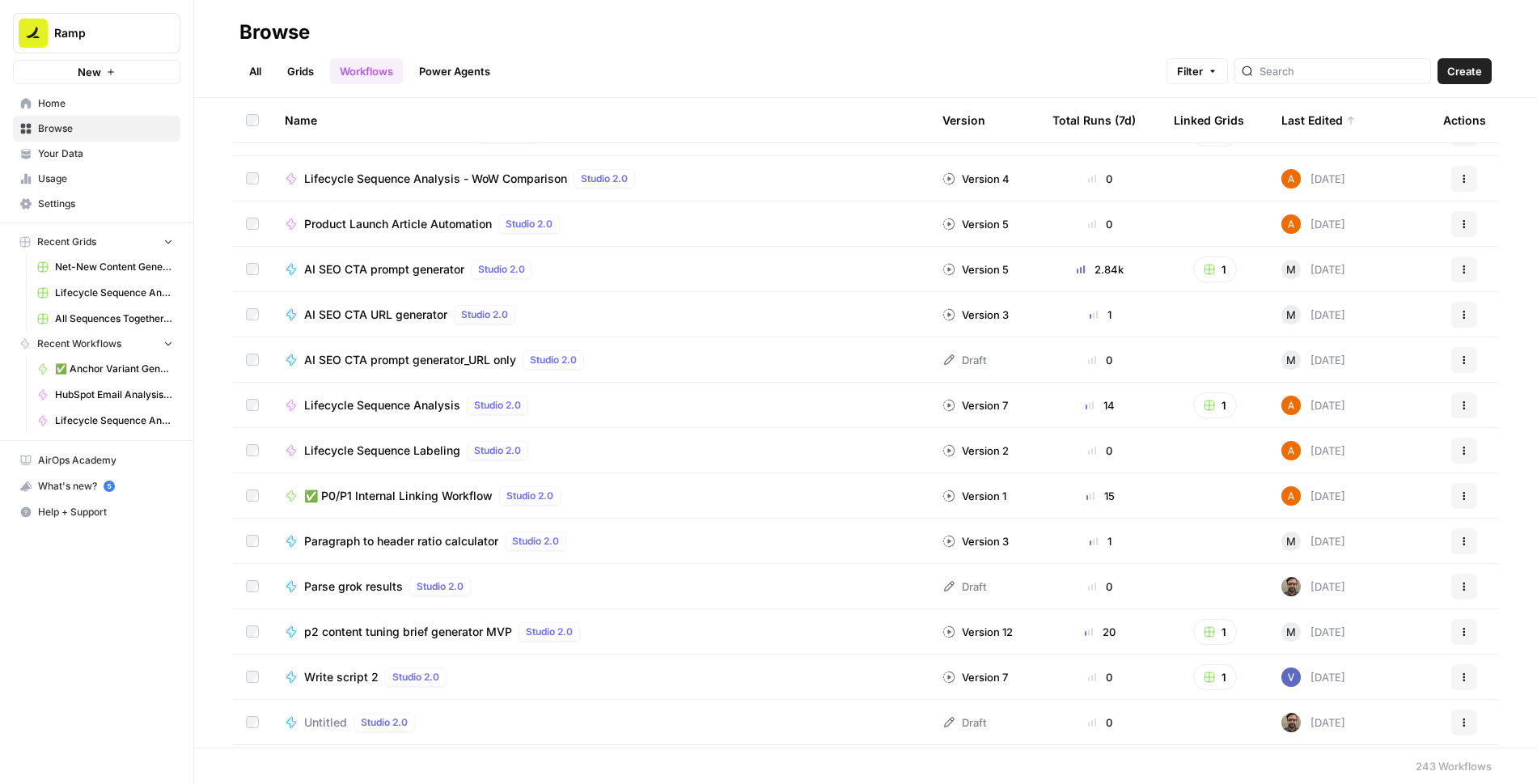
scroll to position [78, 0]
click at [397, 448] on span "Lifecycle Sequence Labeling" at bounding box center [382, 450] width 156 height 16
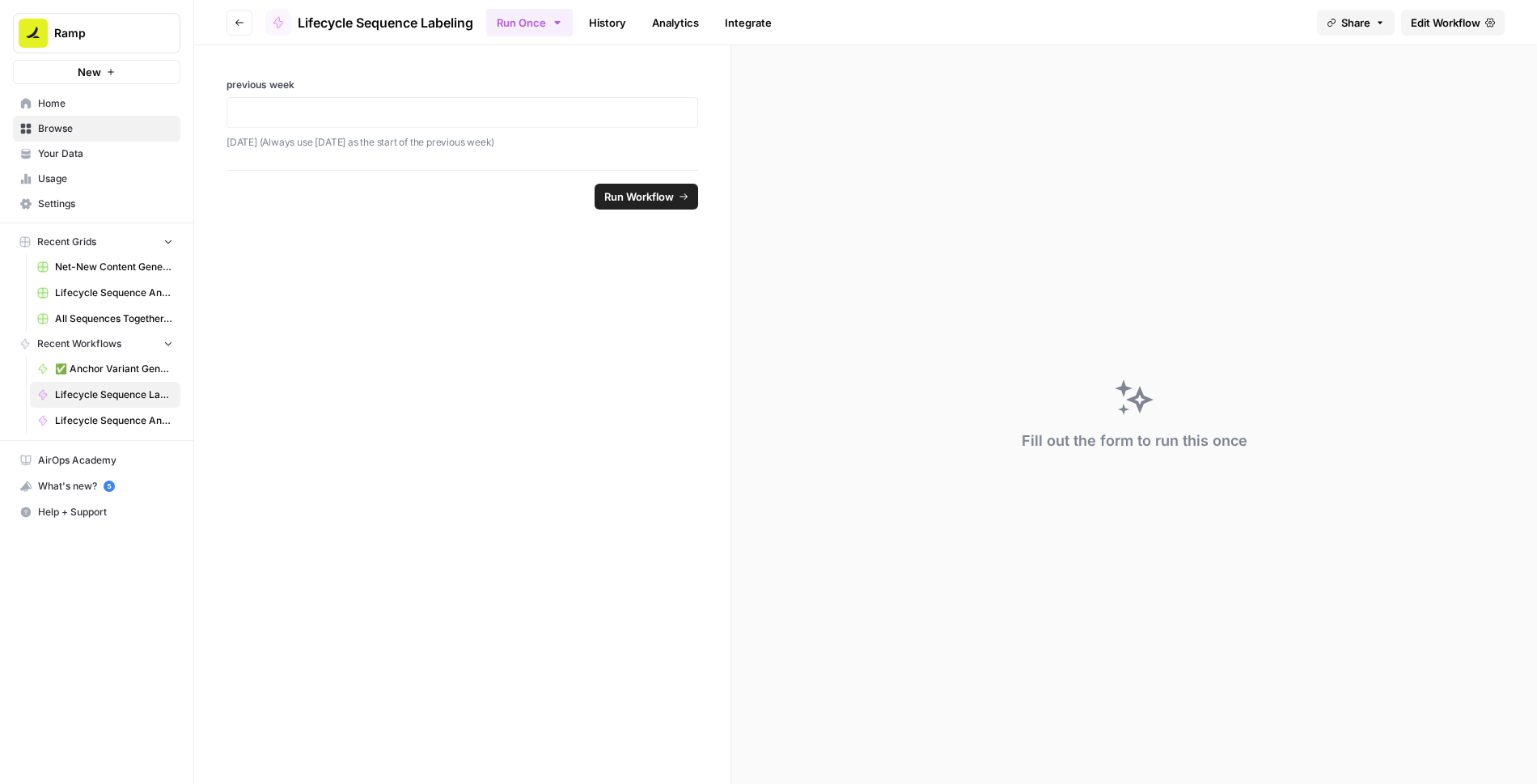
click at [1419, 22] on span "Edit Workflow" at bounding box center [1446, 23] width 70 height 16
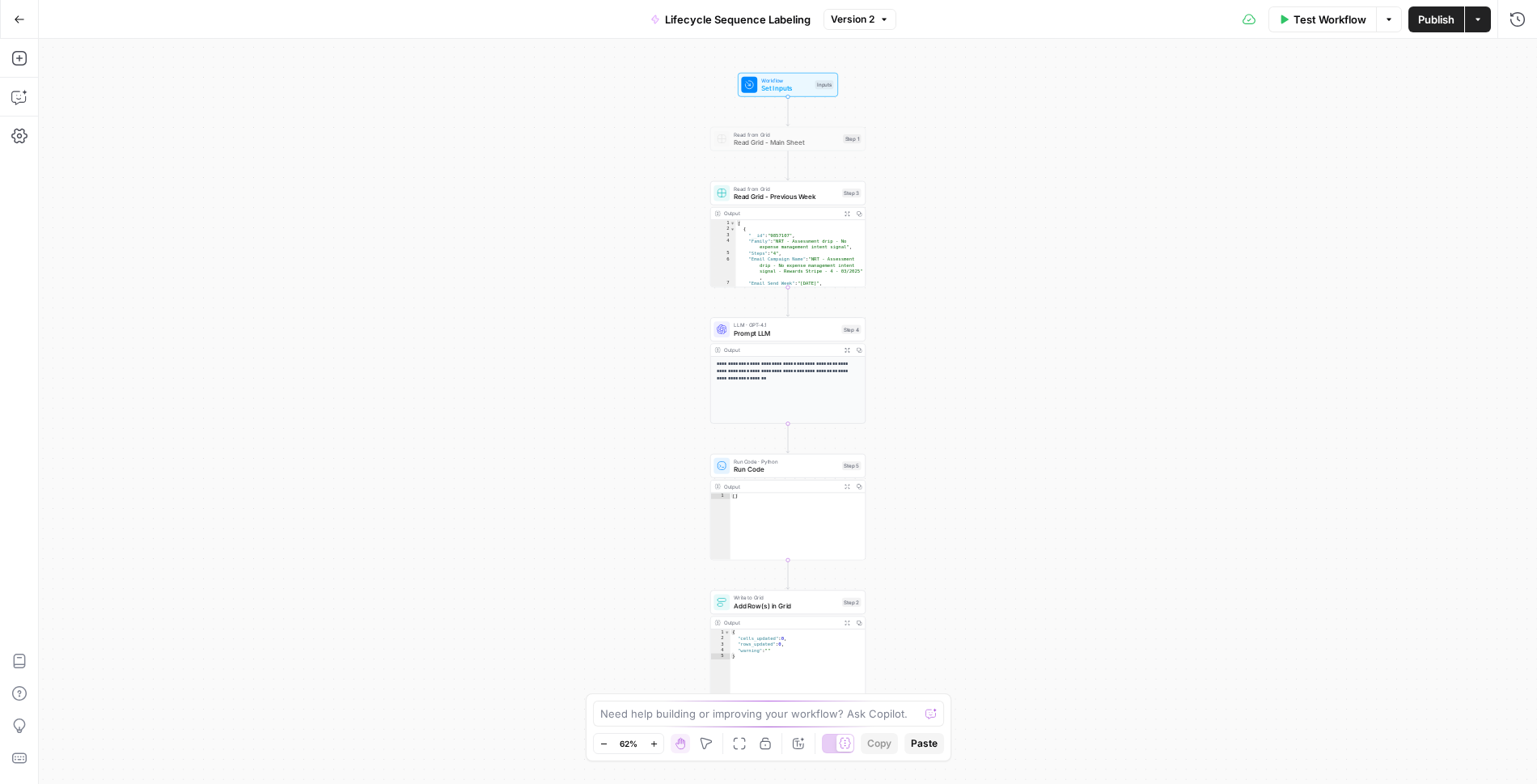
click at [802, 192] on span "Read Grid - Previous Week" at bounding box center [786, 197] width 104 height 10
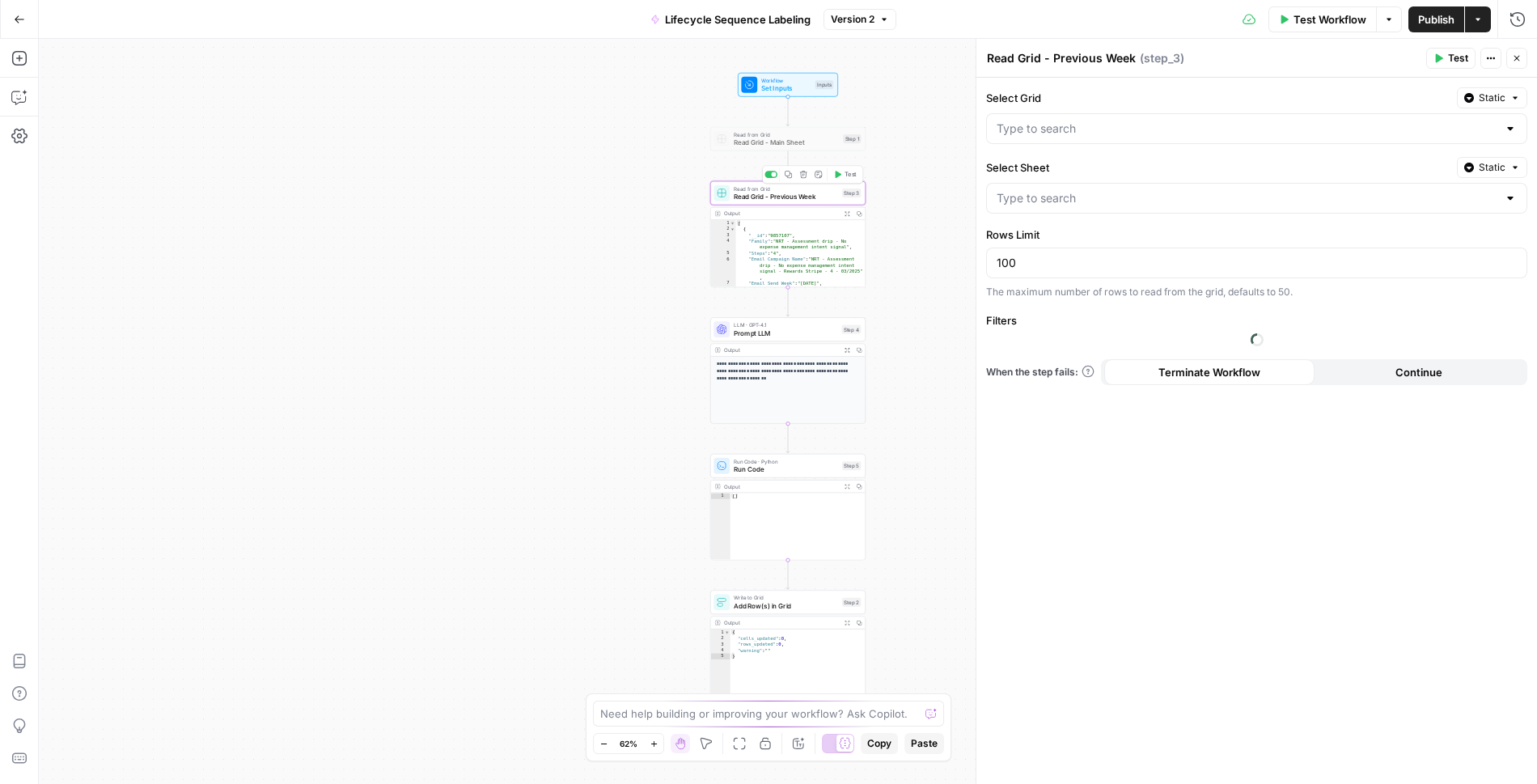
type input "Previous Week"
type input "All Sequences Together.csv"
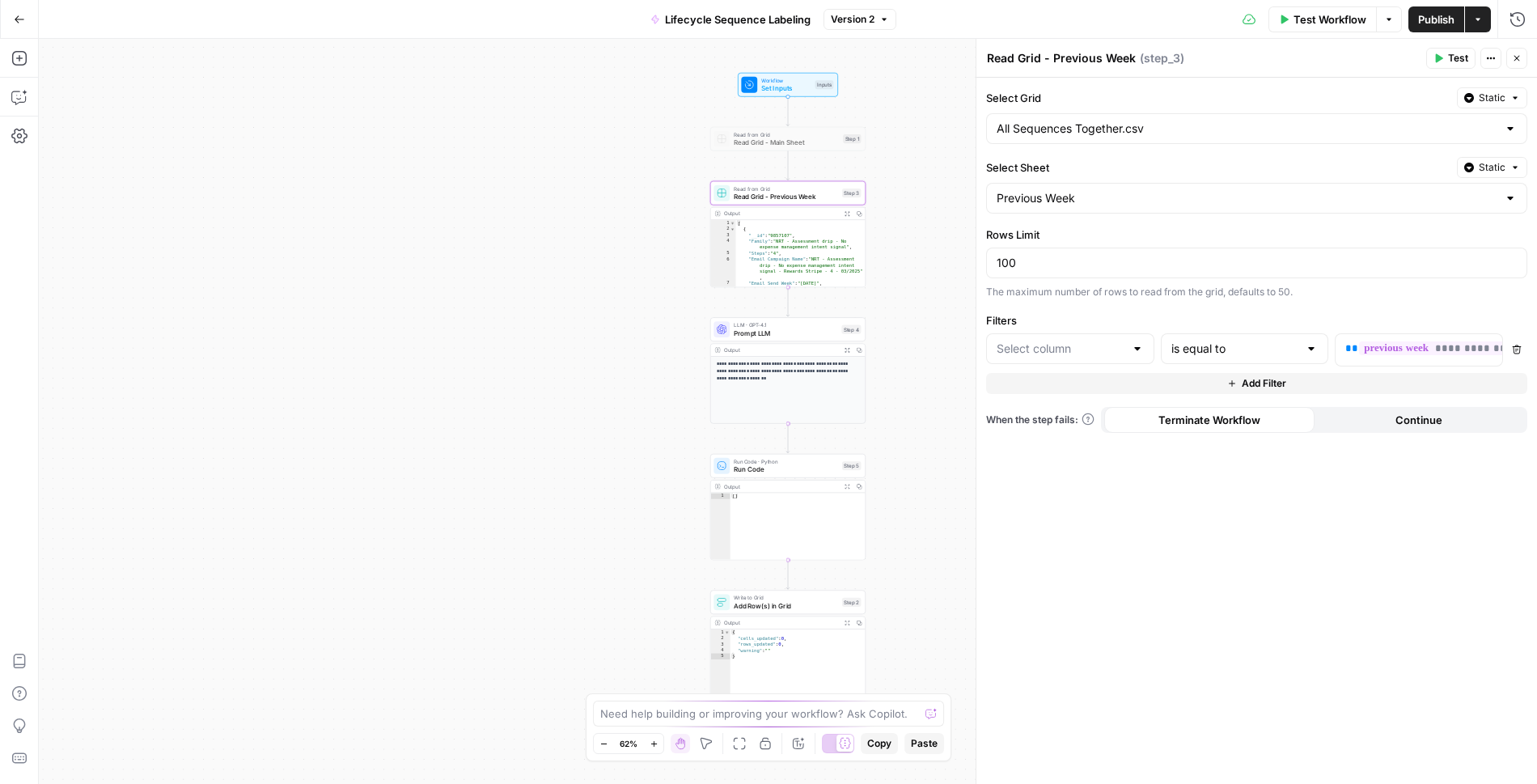
type input "Email Send Week"
click at [806, 329] on span "Prompt LLM" at bounding box center [786, 333] width 104 height 10
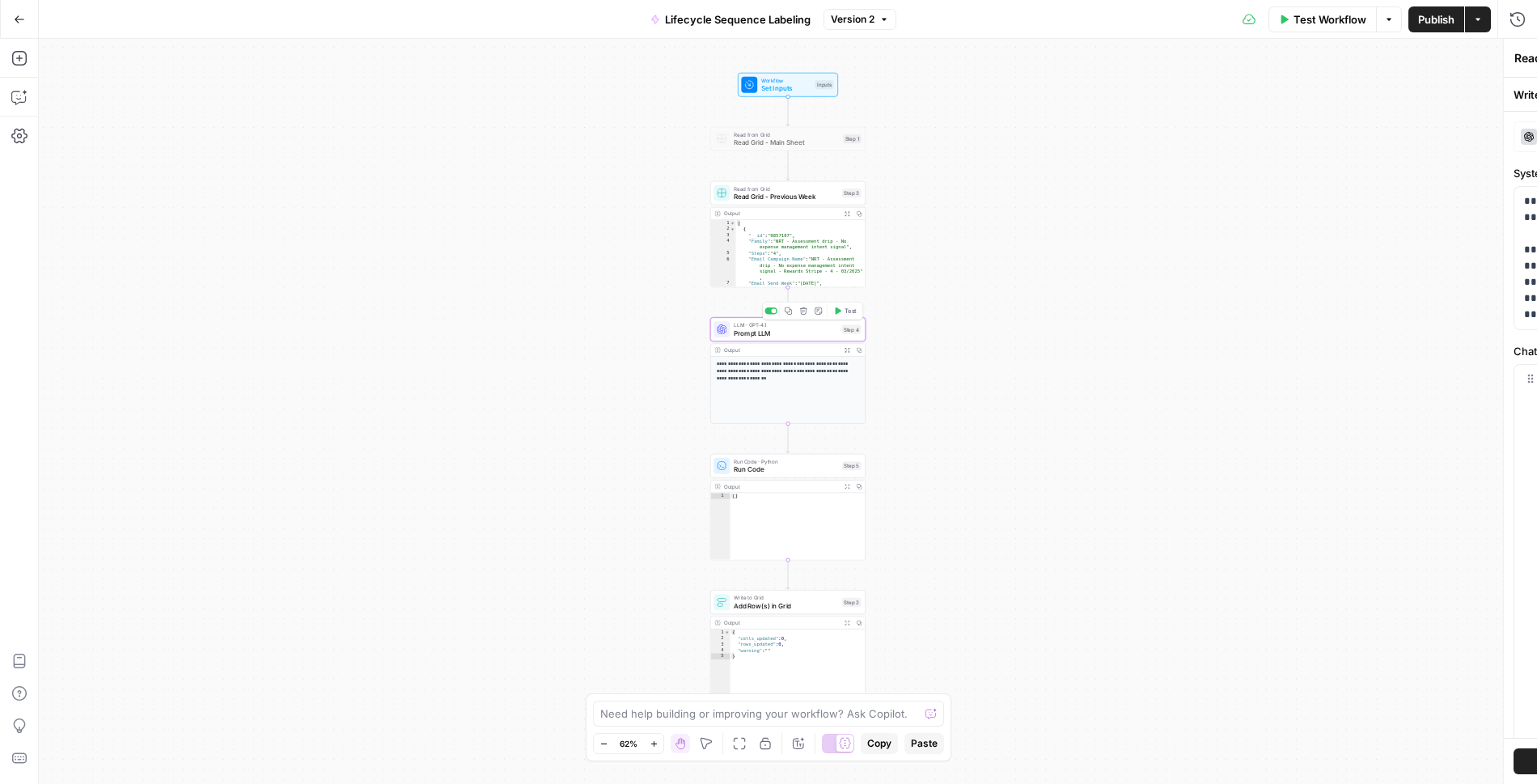
type textarea "Prompt LLM"
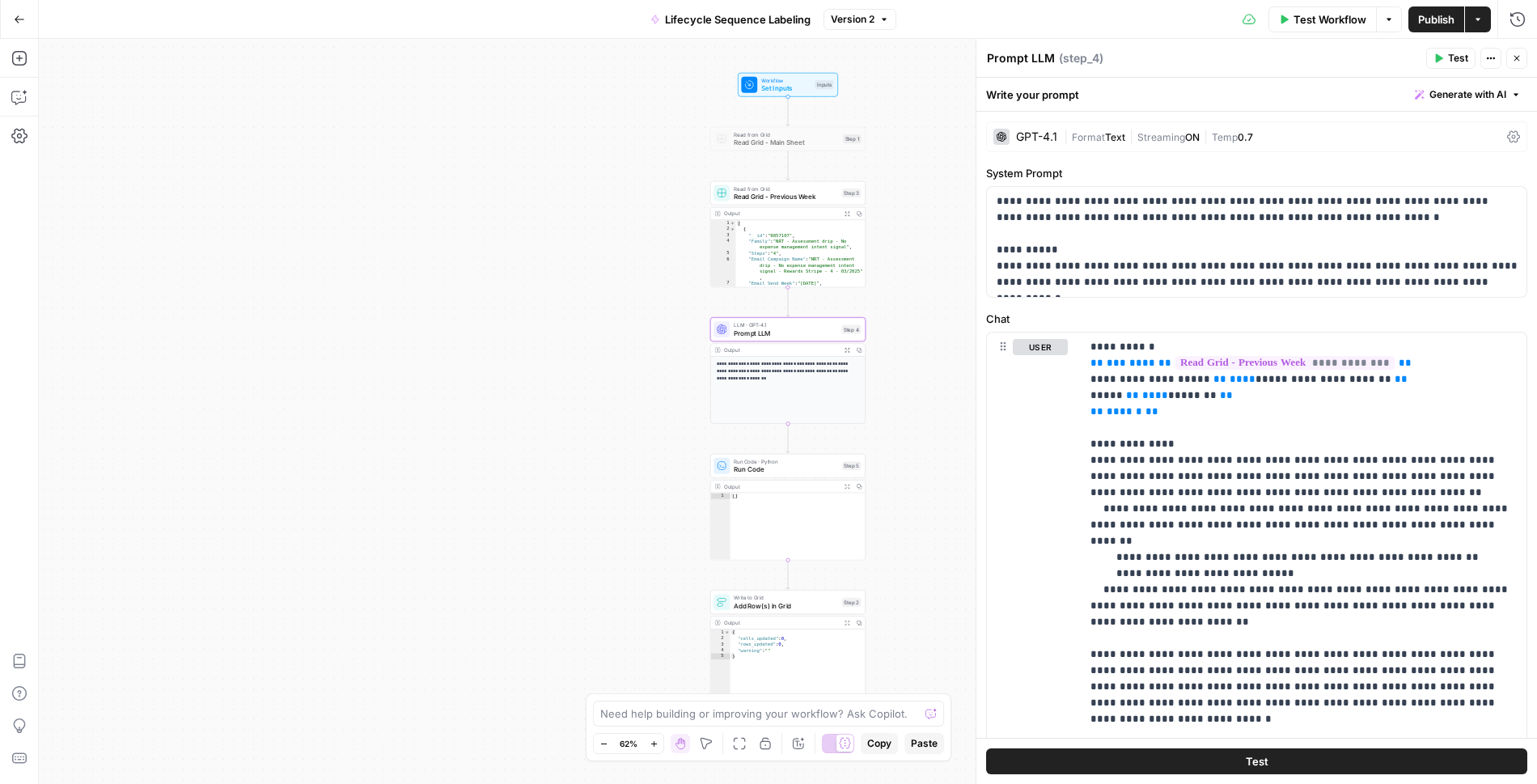
click at [1517, 58] on icon "button" at bounding box center [1518, 59] width 6 height 6
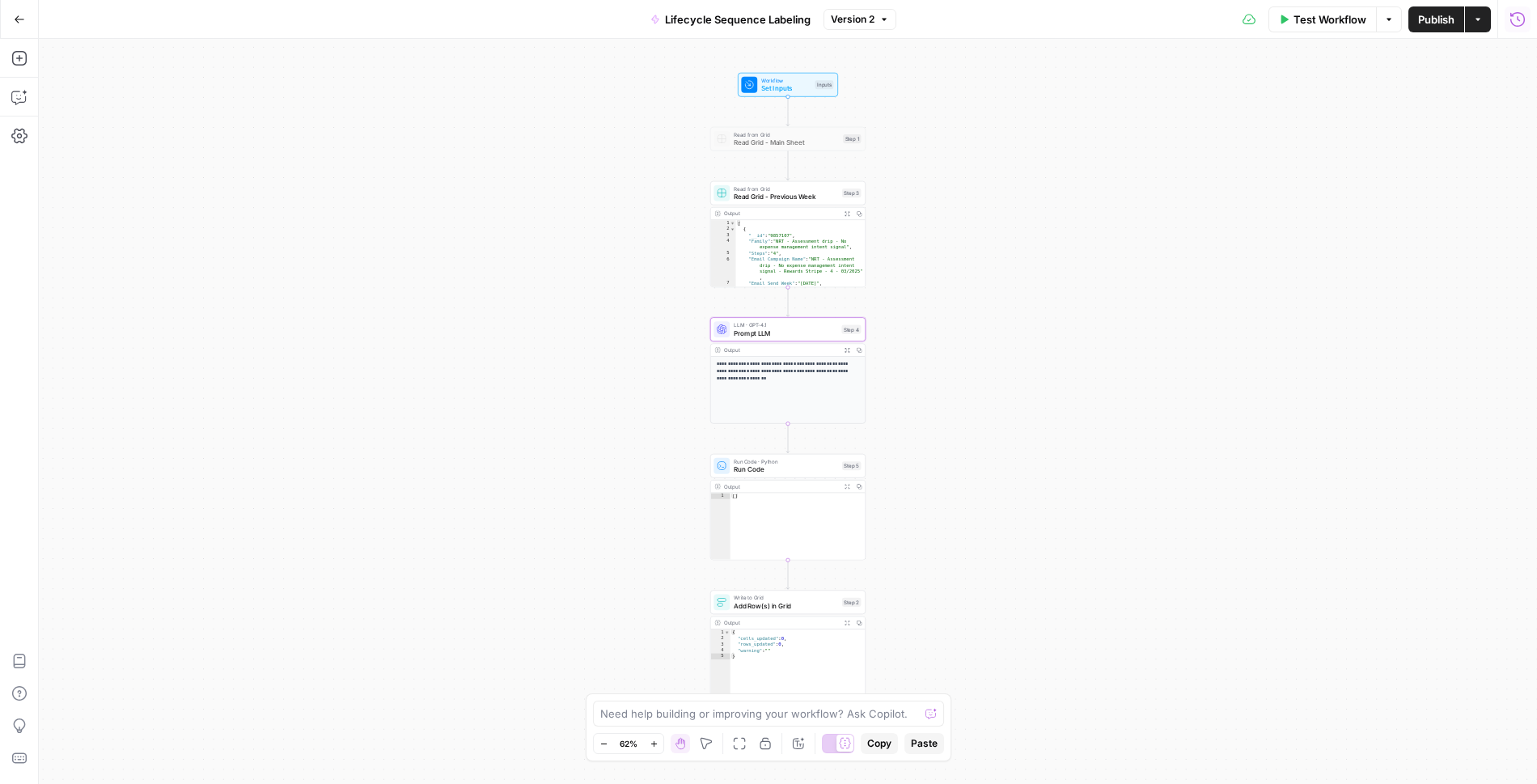
click at [1519, 21] on icon "button" at bounding box center [1518, 19] width 16 height 16
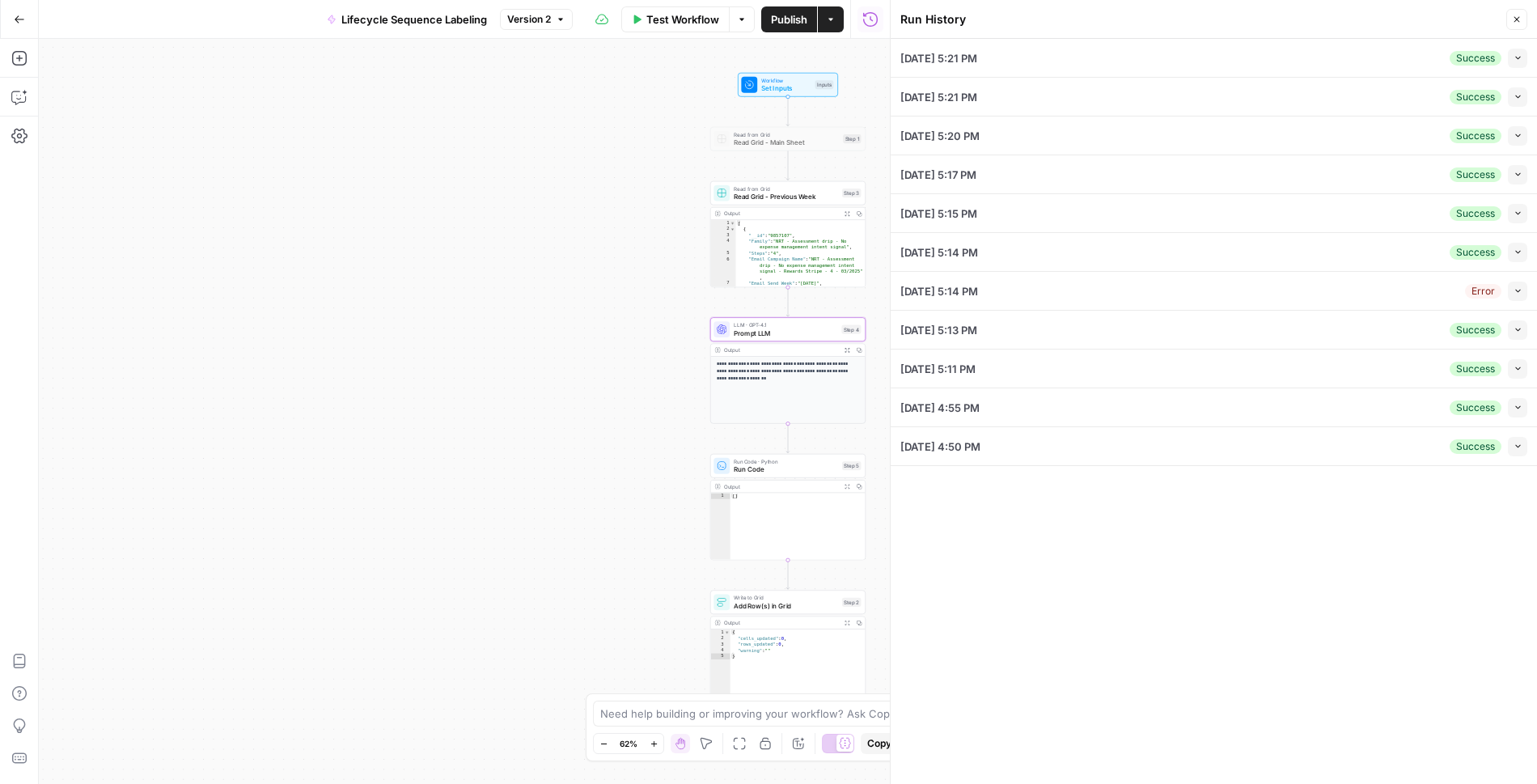
click at [1519, 61] on icon "button" at bounding box center [1518, 57] width 9 height 9
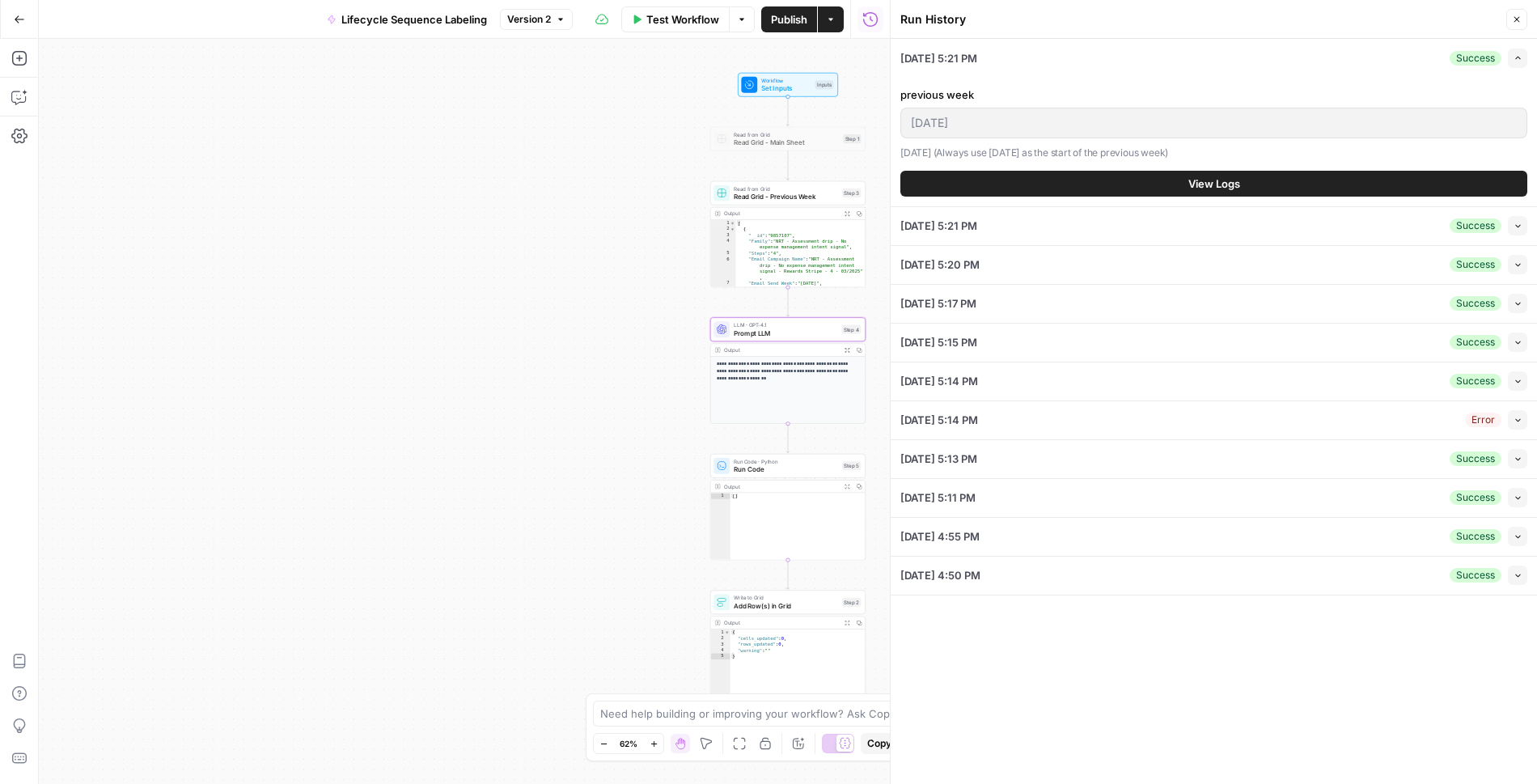
click at [1247, 180] on button "View Logs" at bounding box center [1214, 184] width 627 height 26
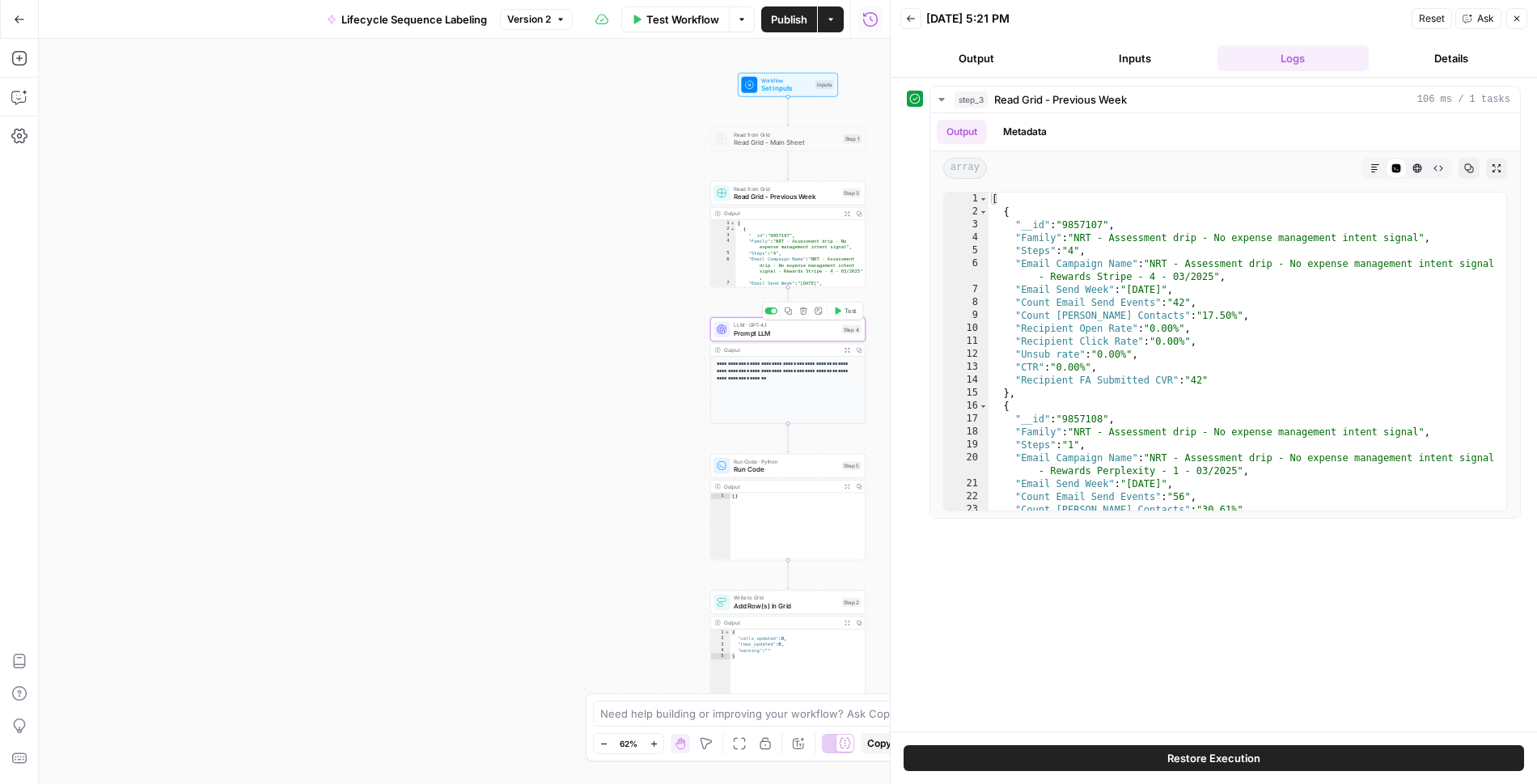
click at [816, 332] on span "Prompt LLM" at bounding box center [786, 333] width 104 height 10
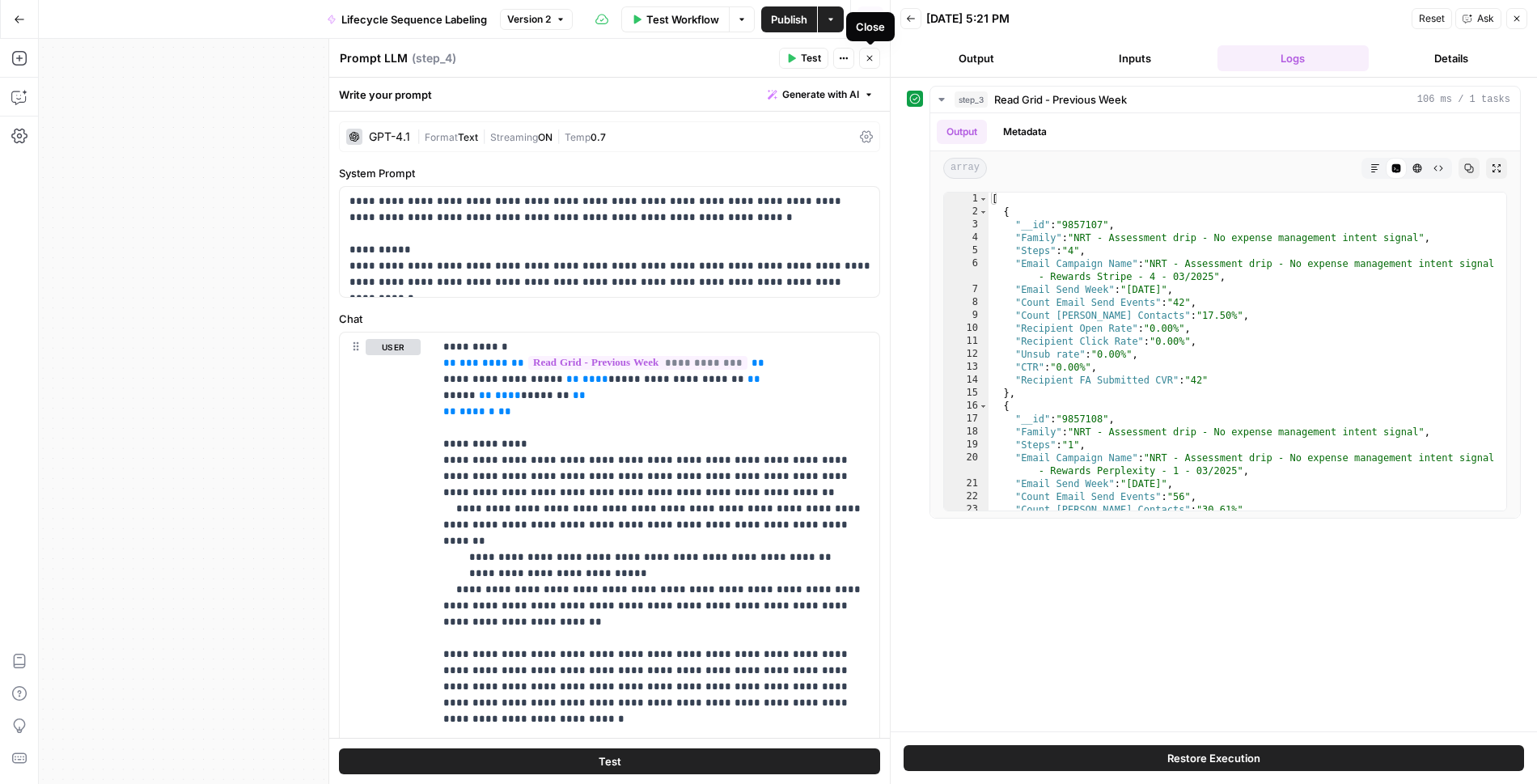
click at [875, 19] on div "Close" at bounding box center [870, 27] width 29 height 16
click at [872, 18] on icon "button" at bounding box center [871, 19] width 16 height 16
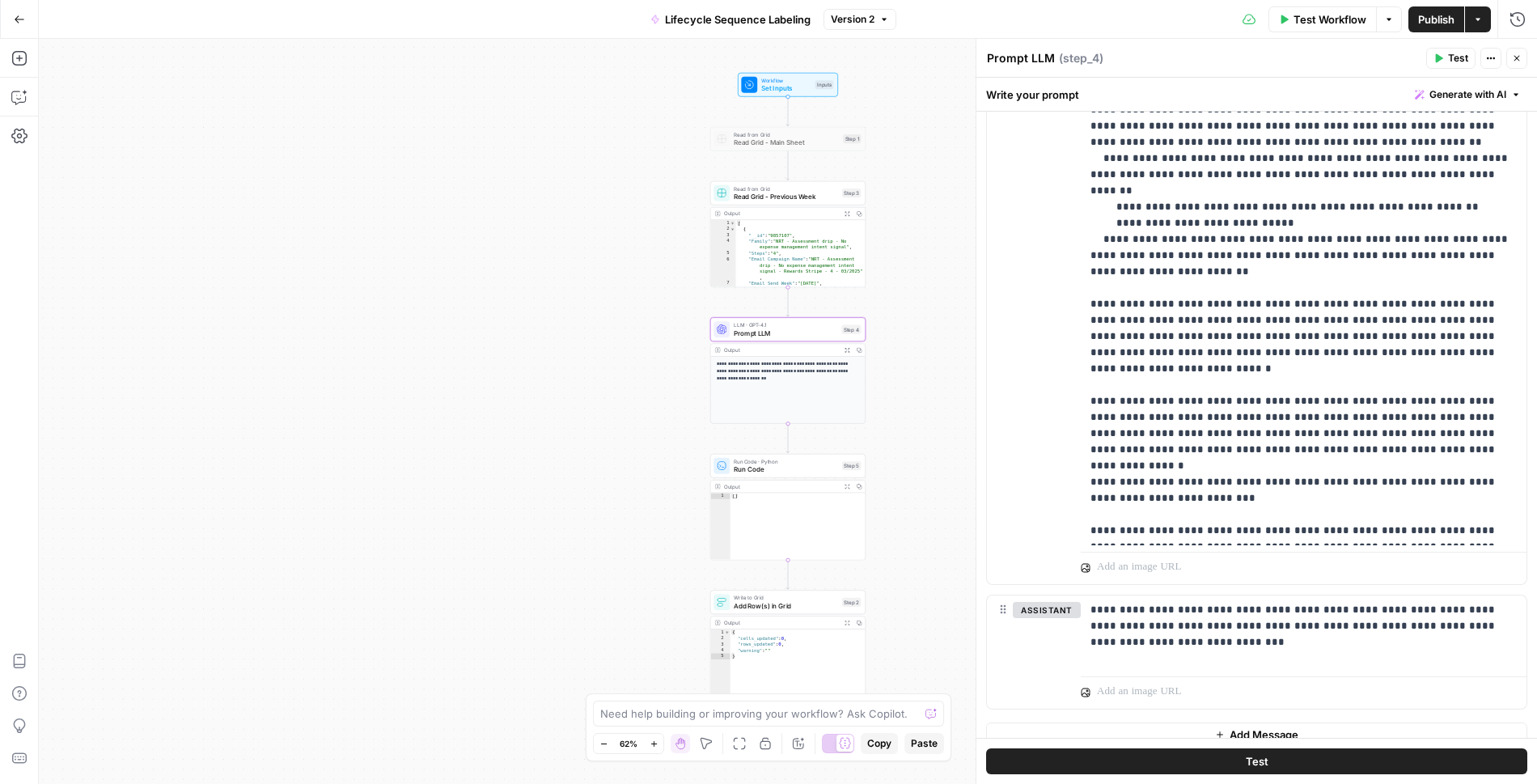
scroll to position [364, 0]
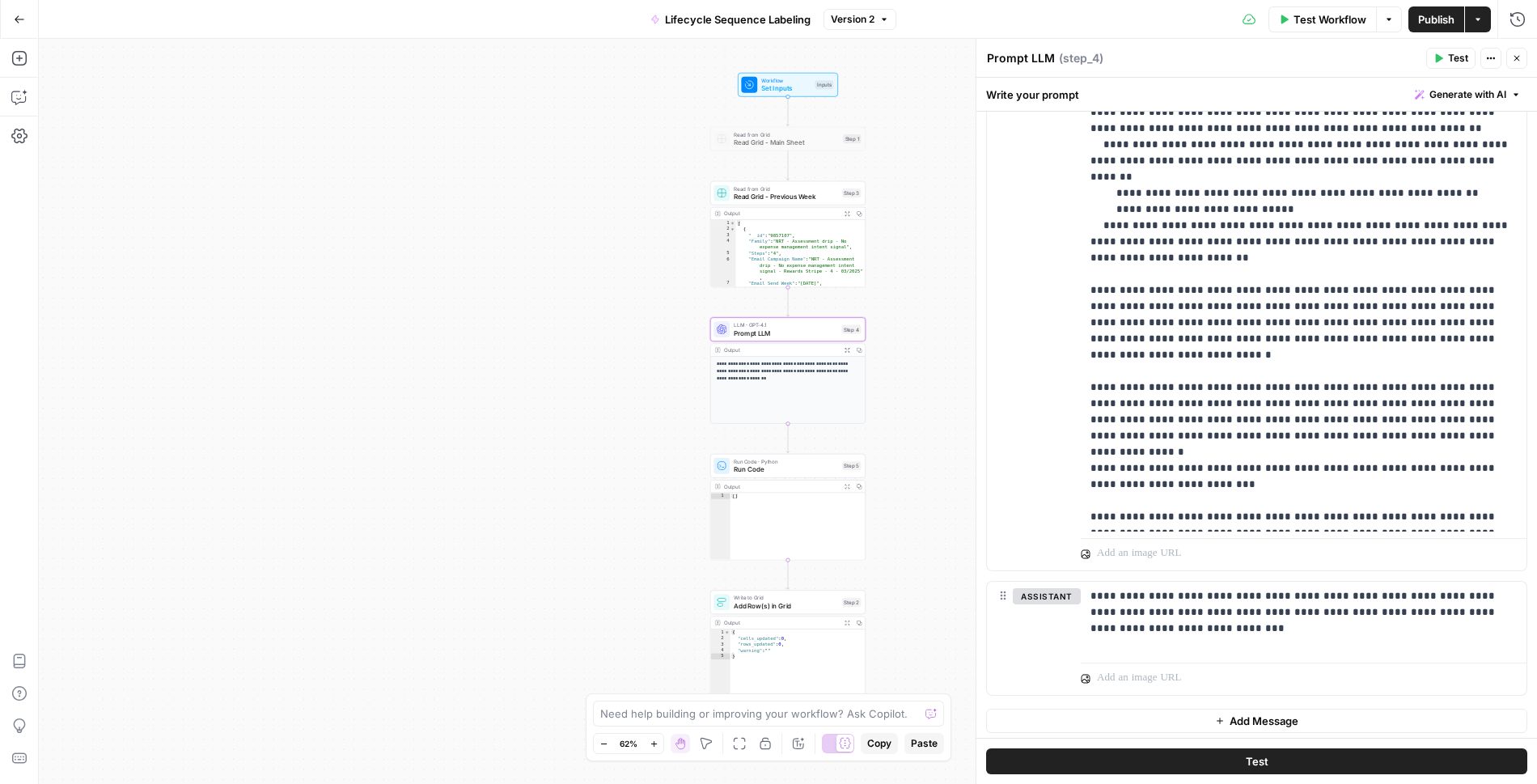
click at [799, 604] on span "Add Row(s) in Grid" at bounding box center [786, 605] width 104 height 10
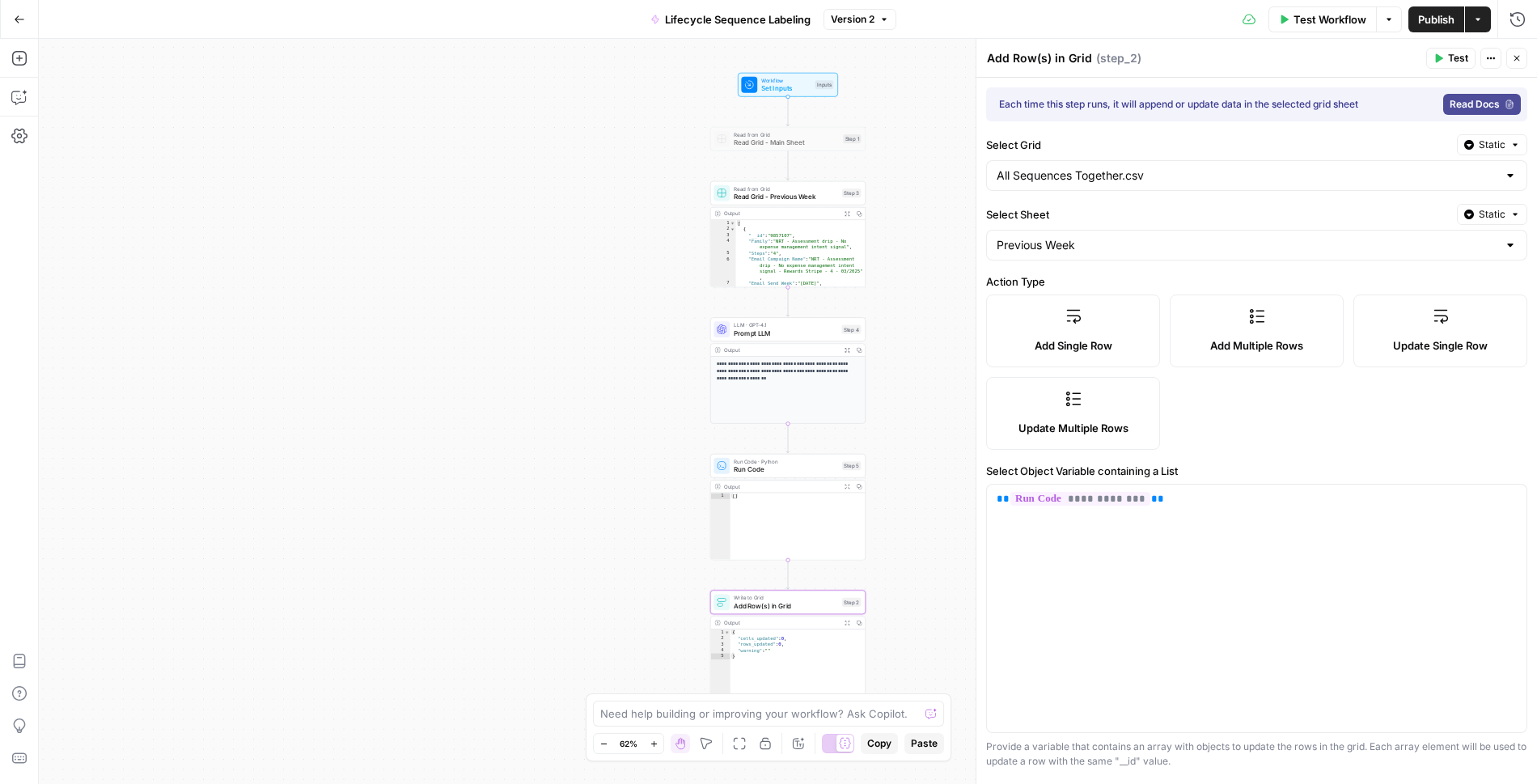
click at [22, 14] on icon "button" at bounding box center [19, 19] width 11 height 11
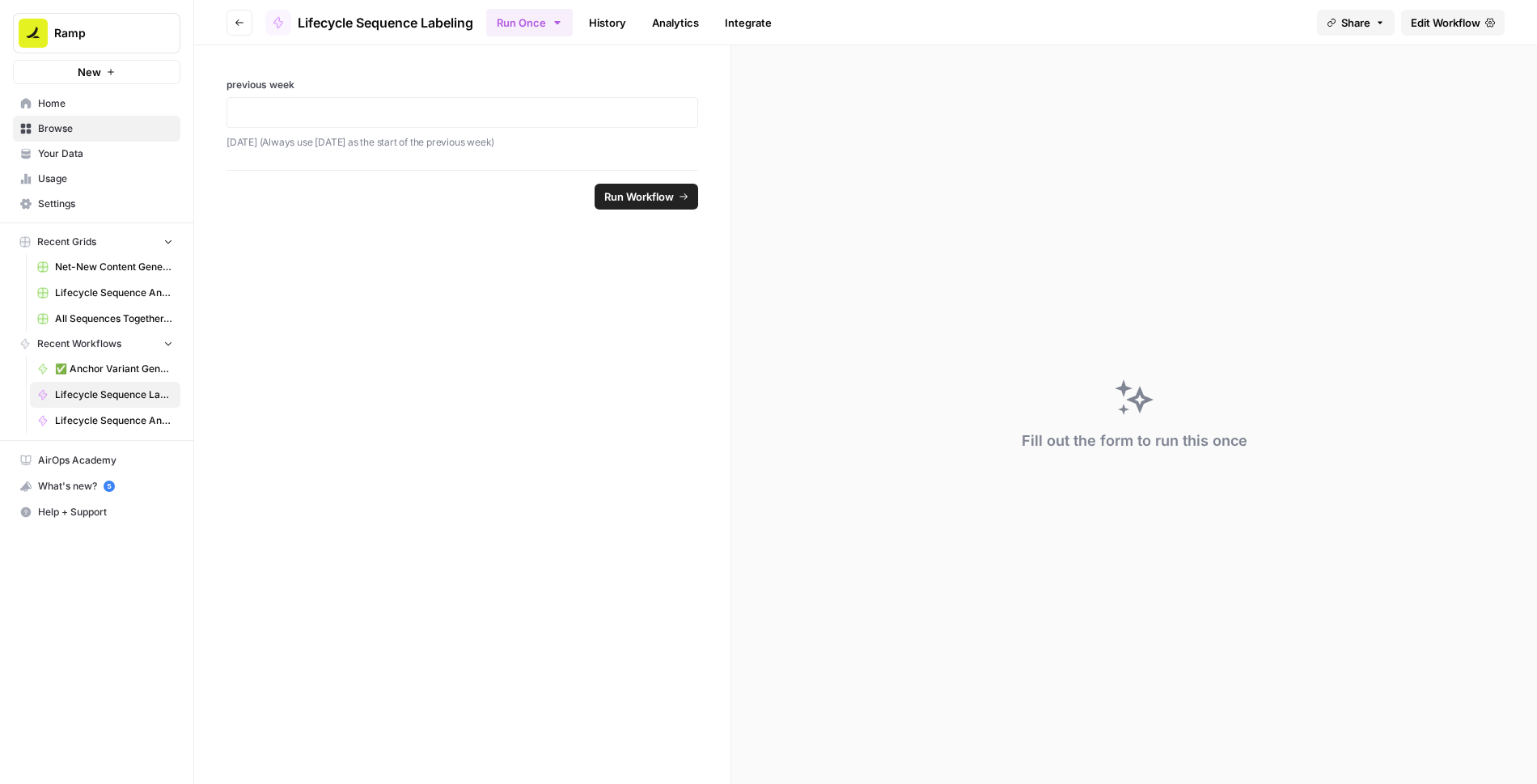
click at [229, 27] on button "Go back" at bounding box center [240, 23] width 26 height 26
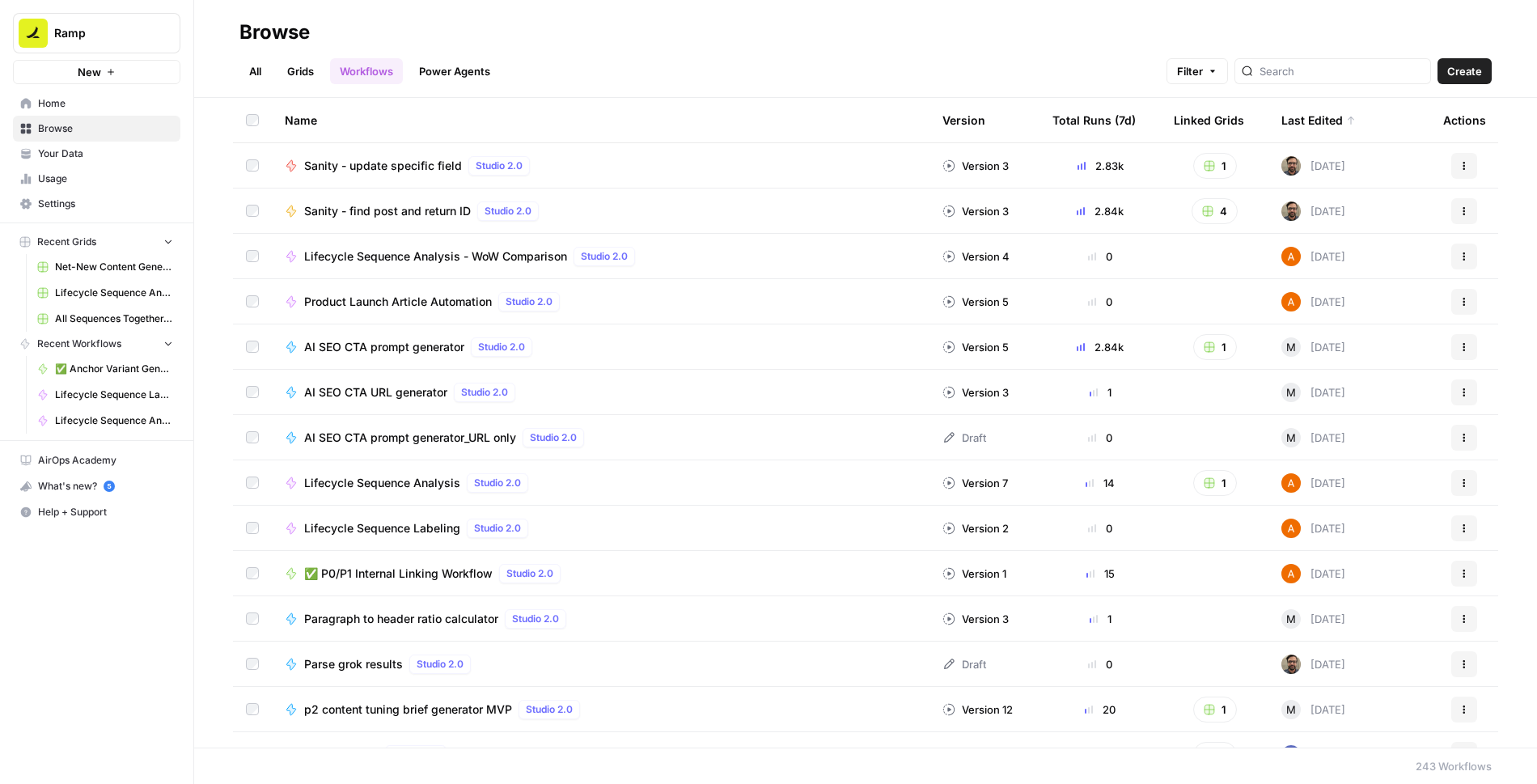
click at [387, 486] on span "Lifecycle Sequence Analysis" at bounding box center [382, 483] width 156 height 16
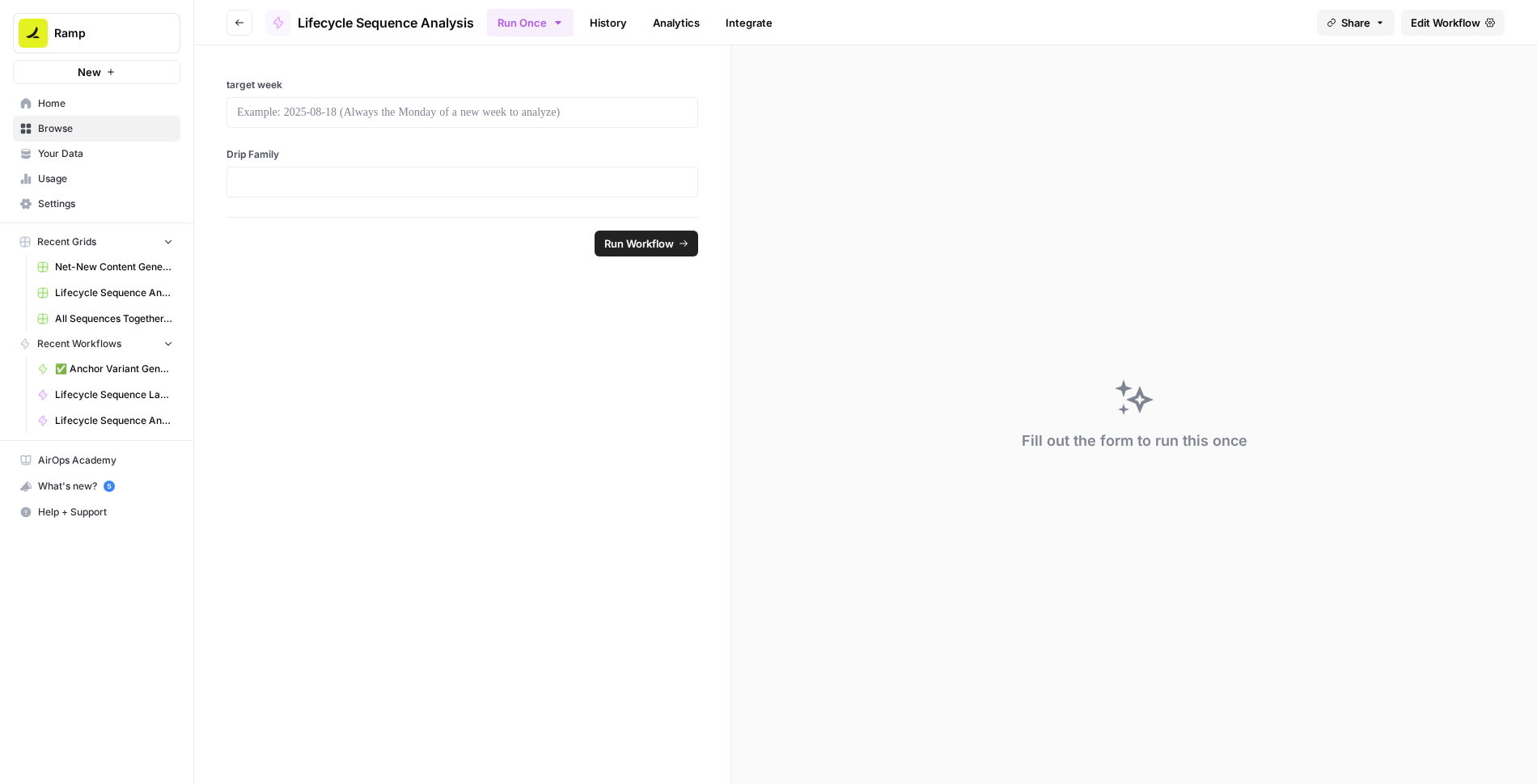
click at [1450, 19] on span "Edit Workflow" at bounding box center [1446, 23] width 70 height 16
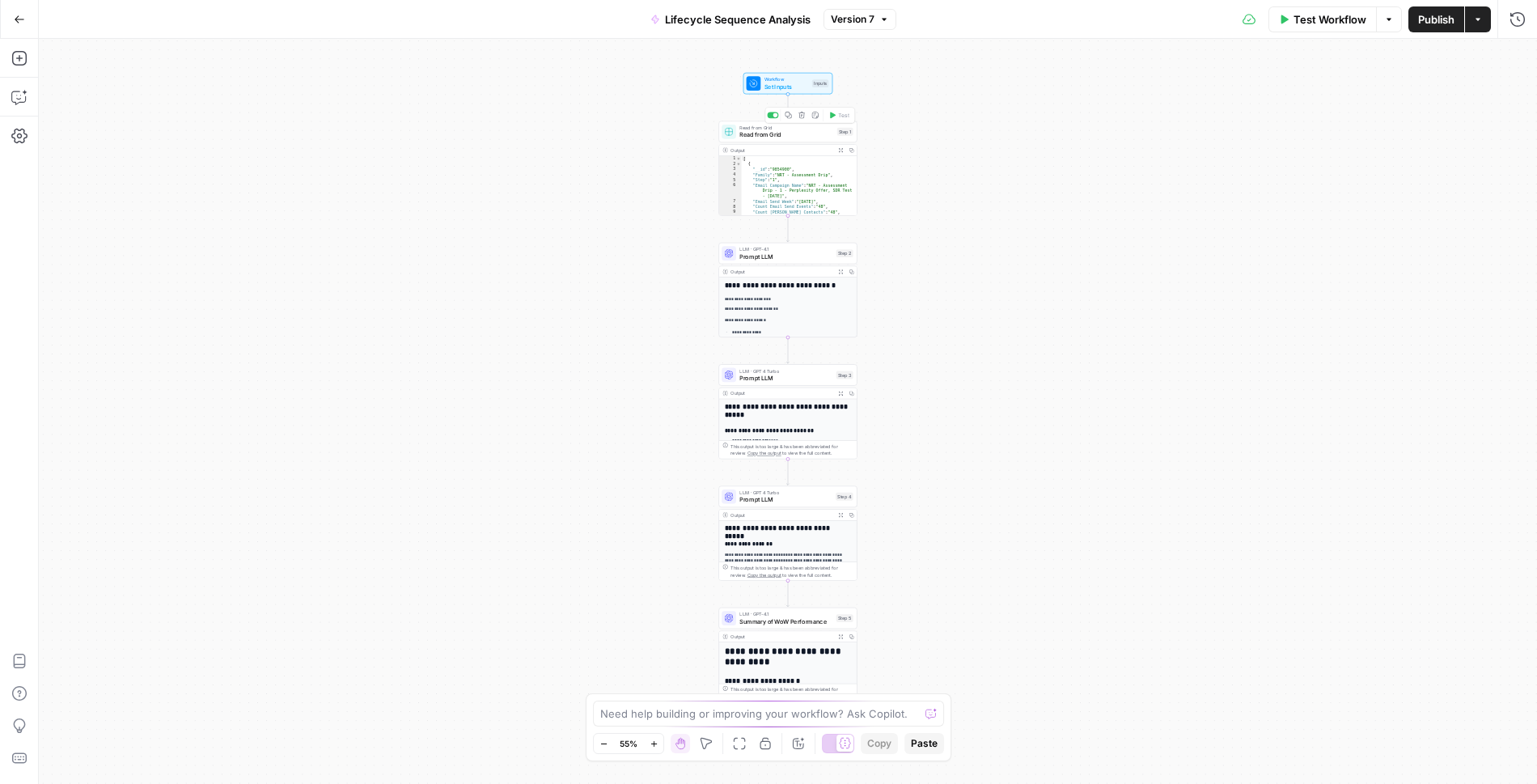
click at [793, 135] on span "Read from Grid" at bounding box center [787, 134] width 94 height 9
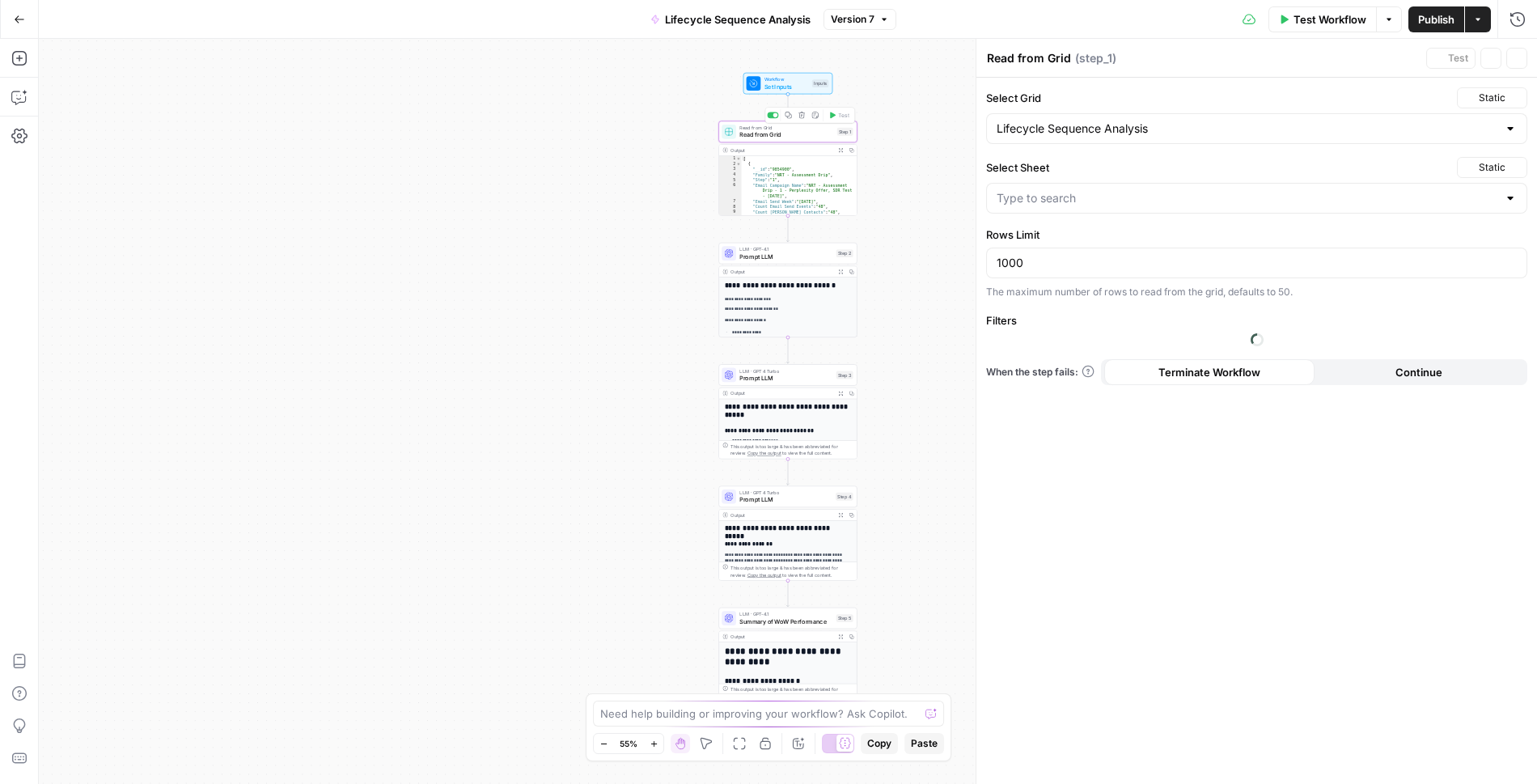
type input "[Live] Assessment Drips"
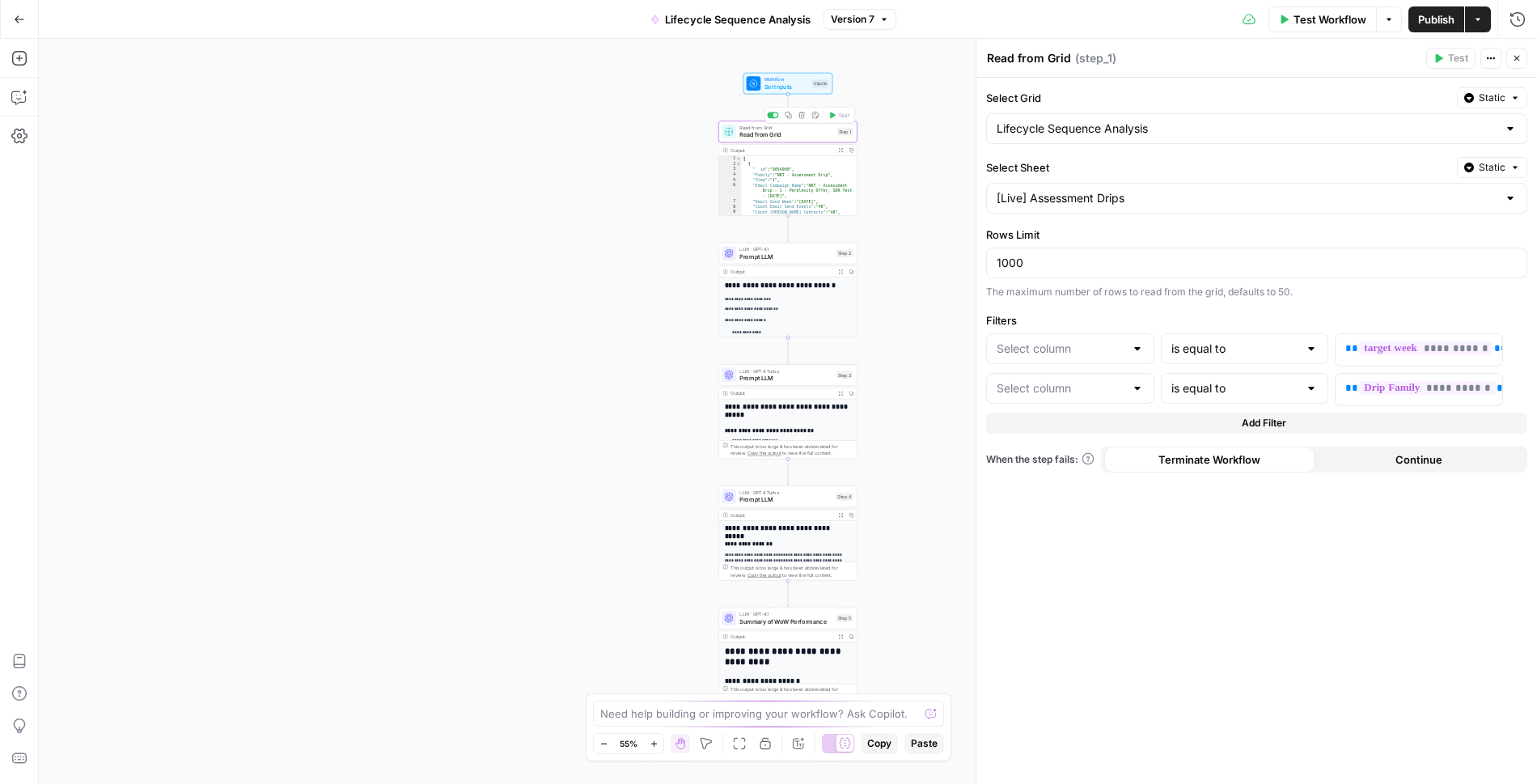
type input "Email Send Week"
type input "Family"
click at [1527, 13] on button "Run History" at bounding box center [1518, 19] width 26 height 26
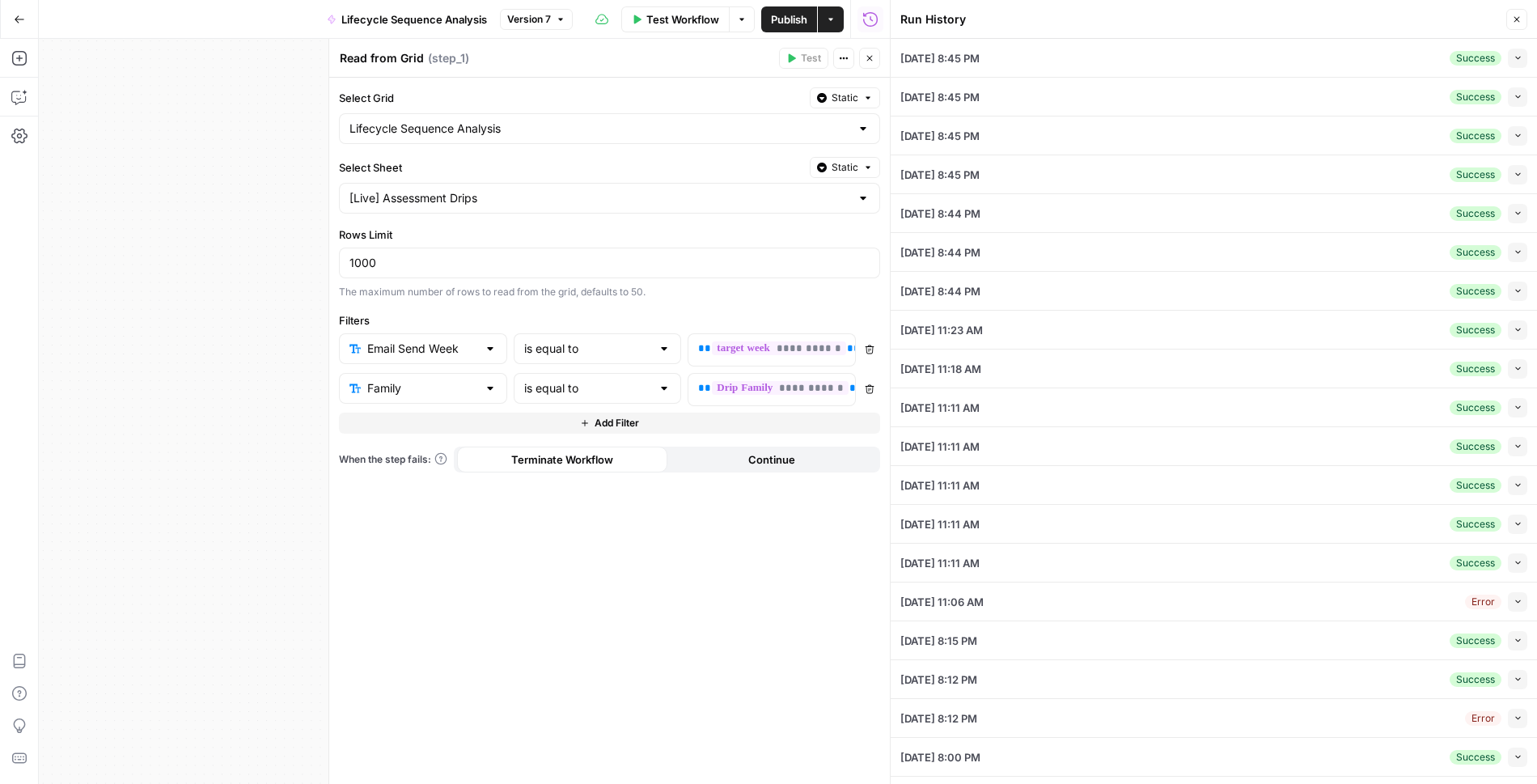
click at [1516, 53] on icon "button" at bounding box center [1518, 57] width 9 height 9
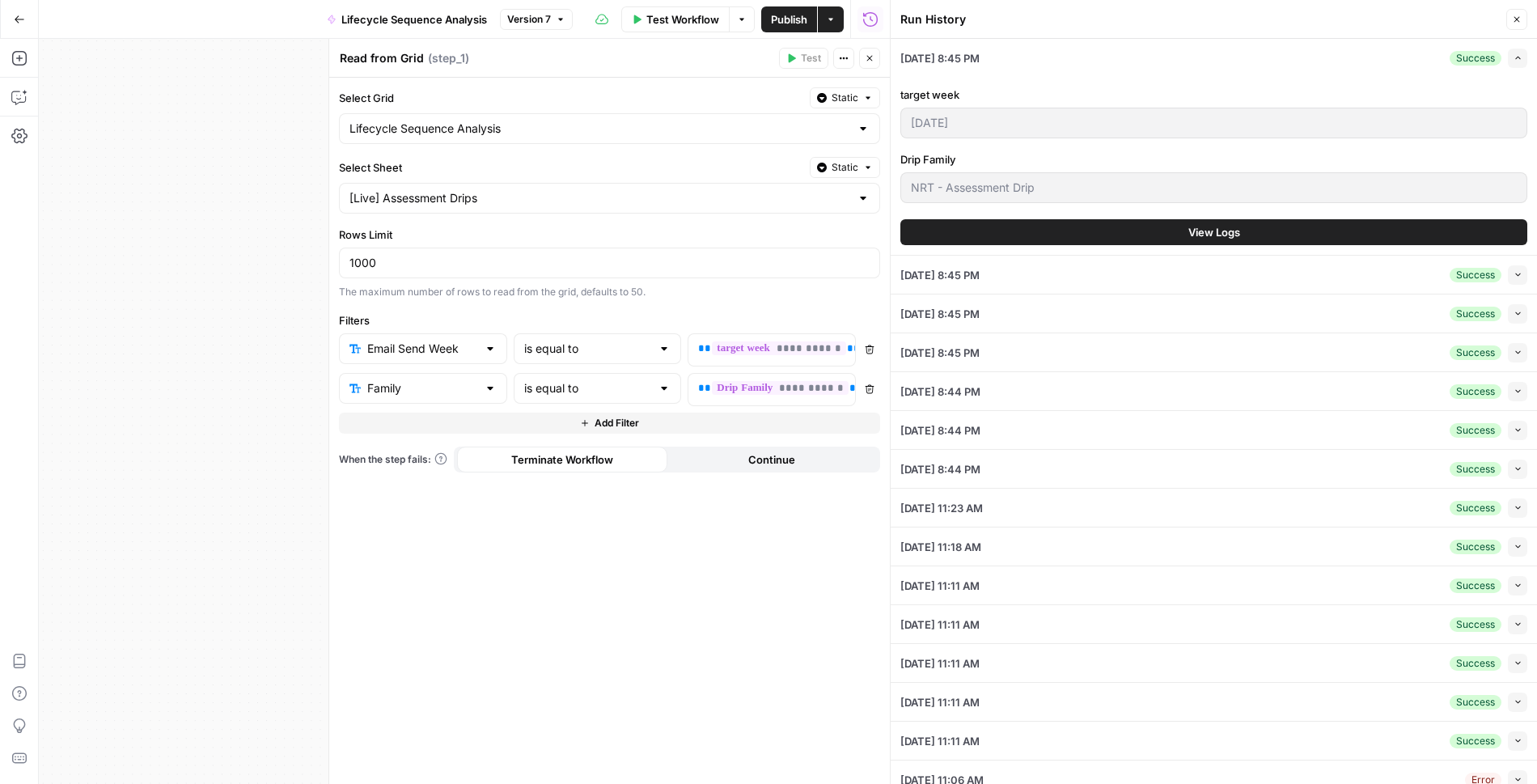
click at [1230, 225] on span "View Logs" at bounding box center [1215, 232] width 52 height 16
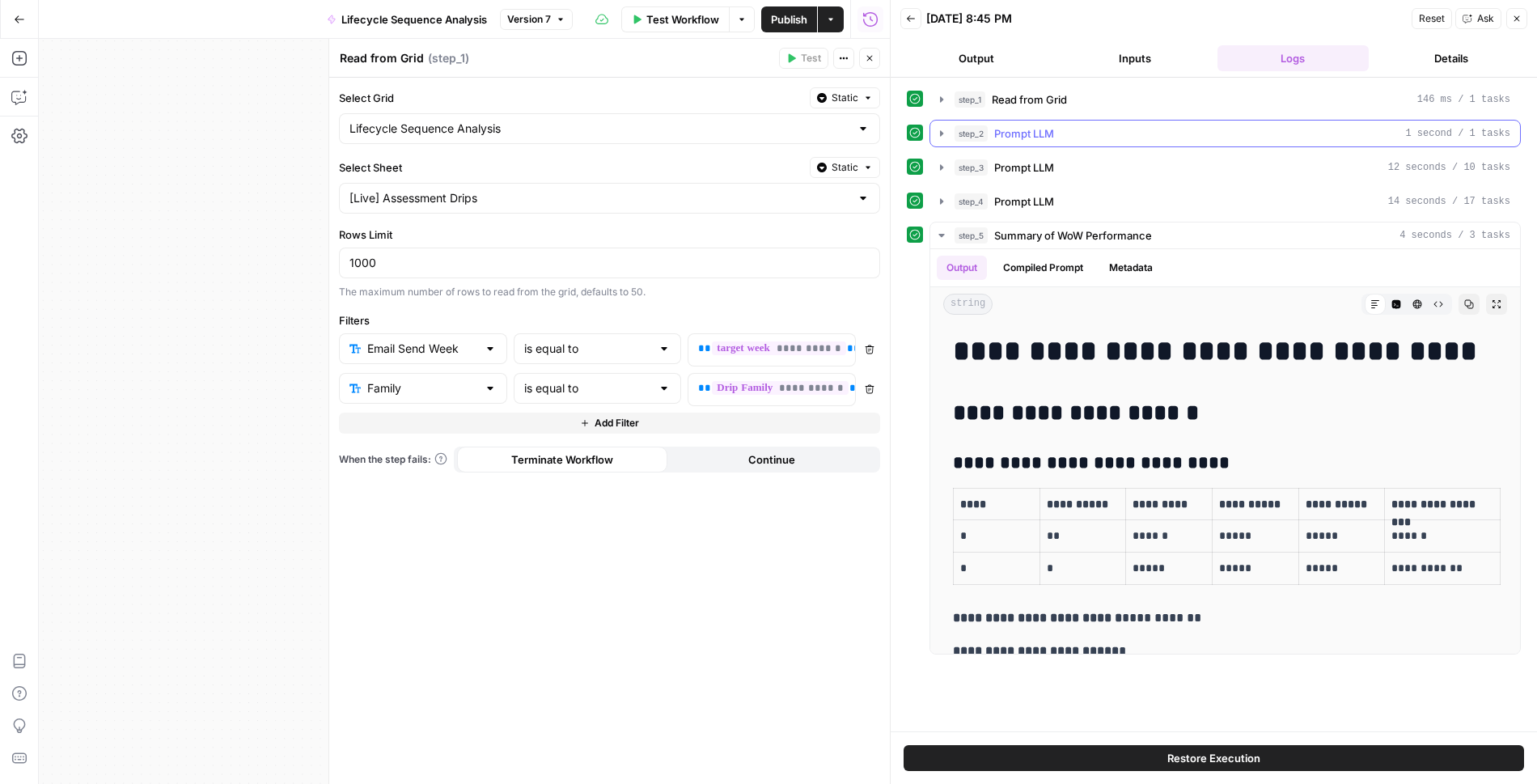
click at [940, 128] on icon "button" at bounding box center [941, 133] width 13 height 13
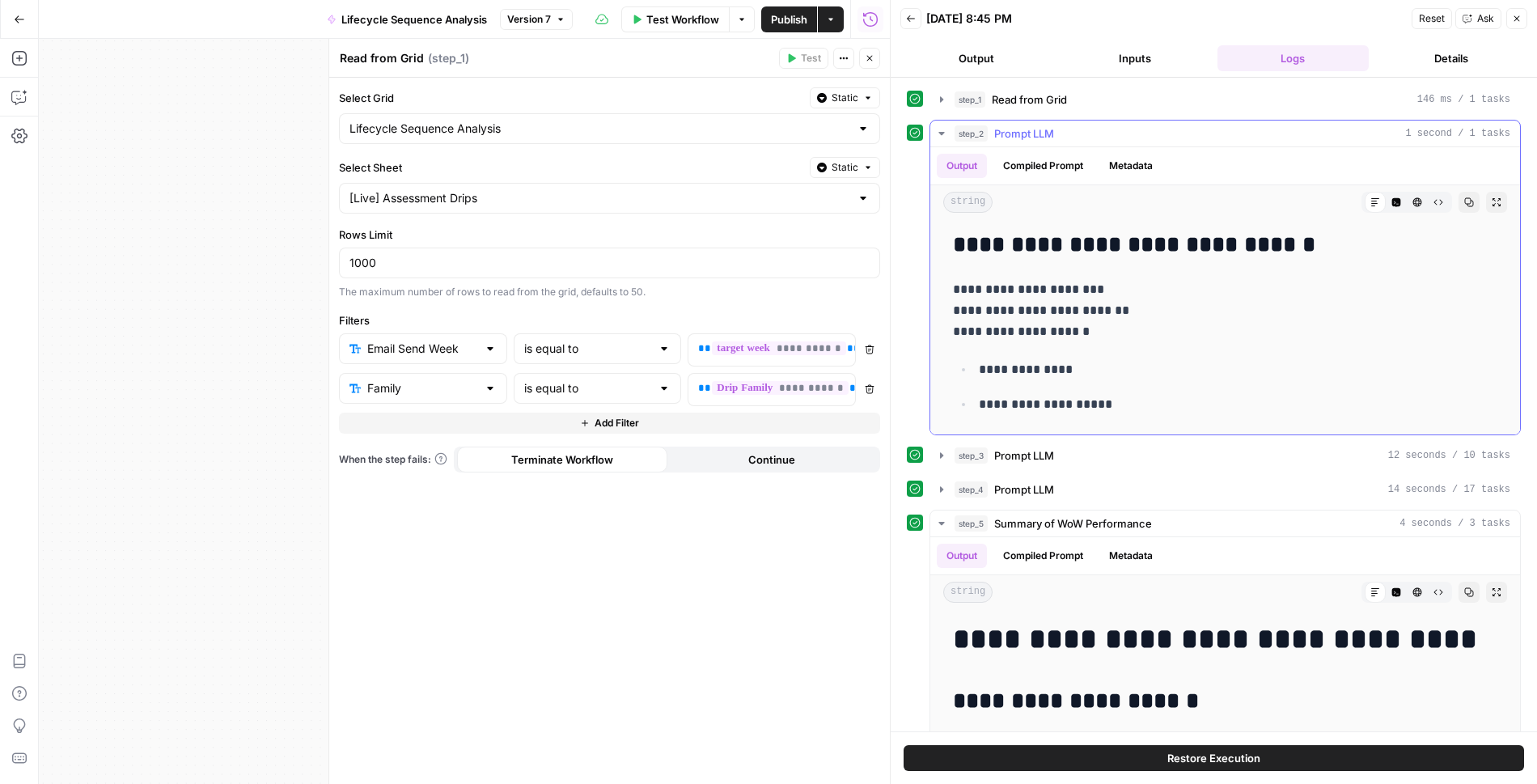
click at [933, 137] on button "step_2 Prompt LLM 1 second / 1 tasks" at bounding box center [1226, 134] width 590 height 26
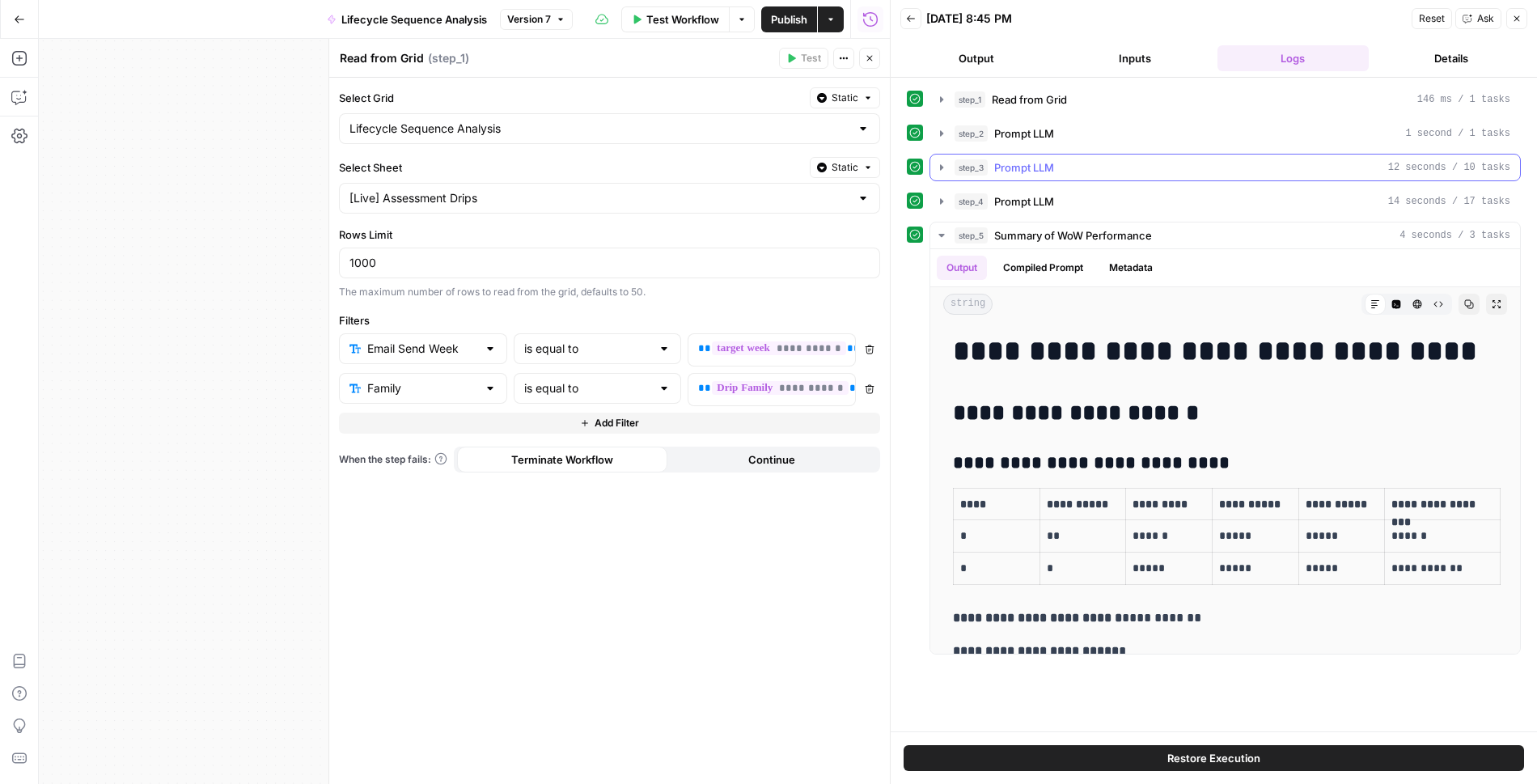
click at [938, 161] on icon "button" at bounding box center [941, 167] width 13 height 13
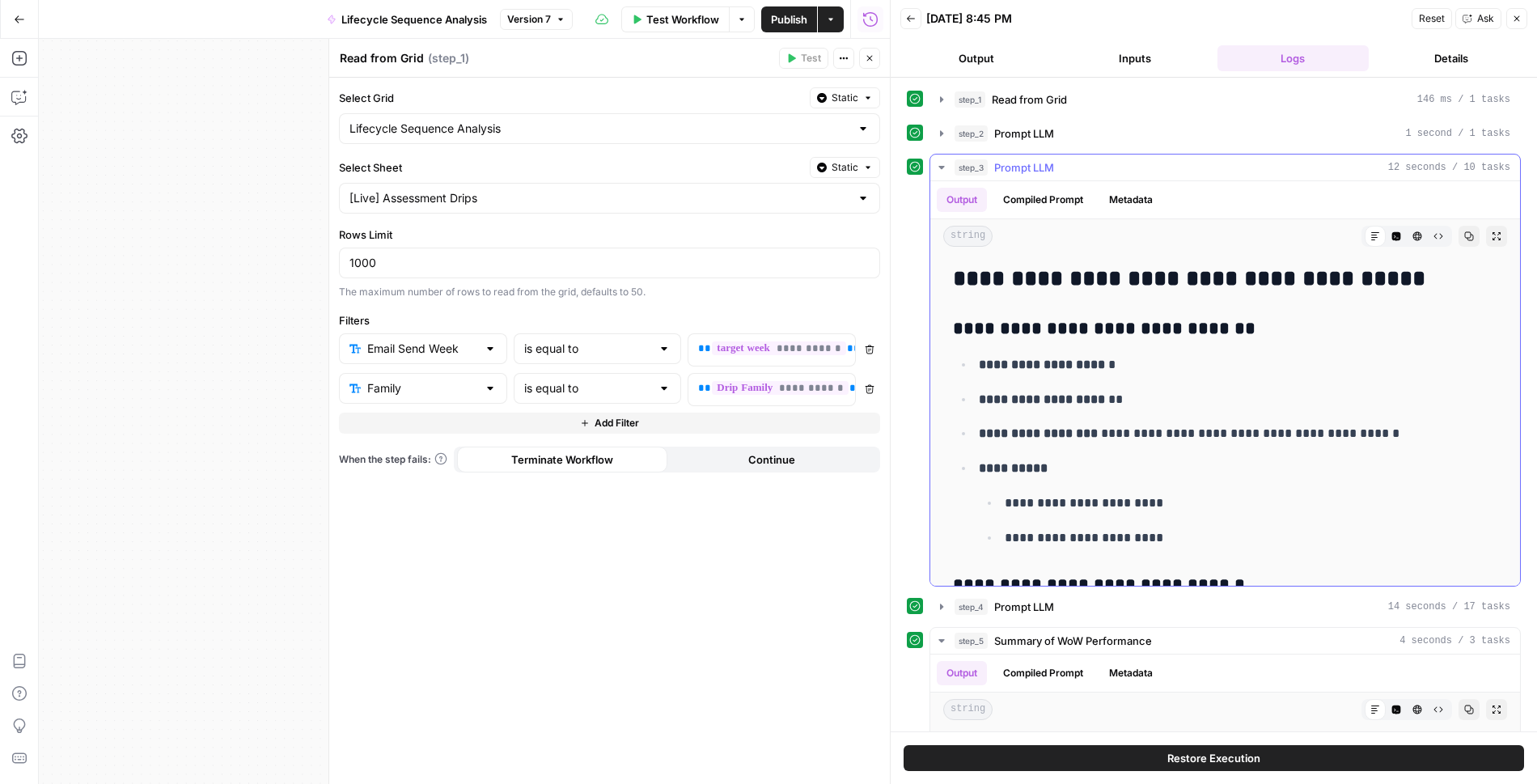
click at [938, 161] on icon "button" at bounding box center [941, 167] width 13 height 13
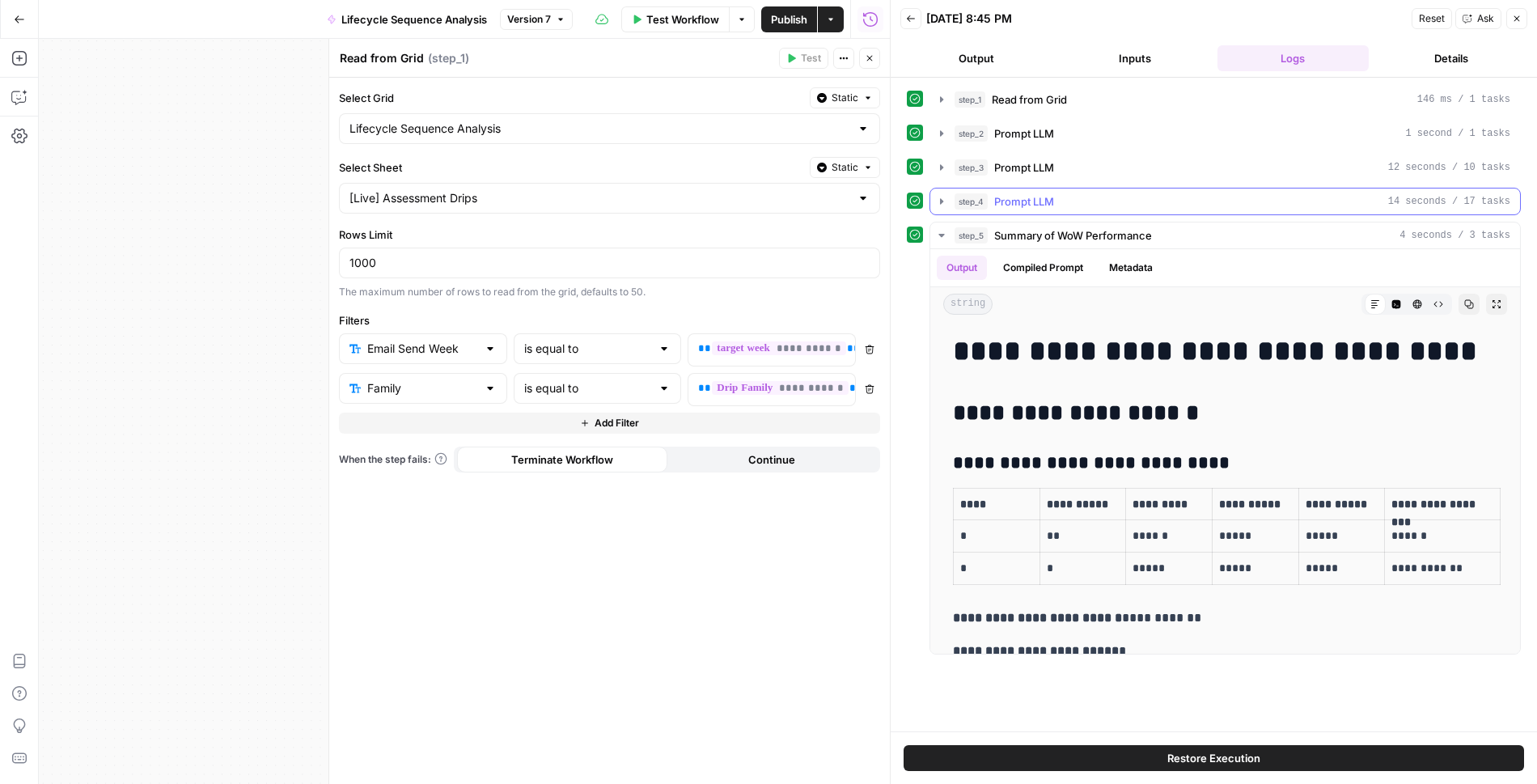
click at [944, 196] on icon "button" at bounding box center [941, 201] width 13 height 13
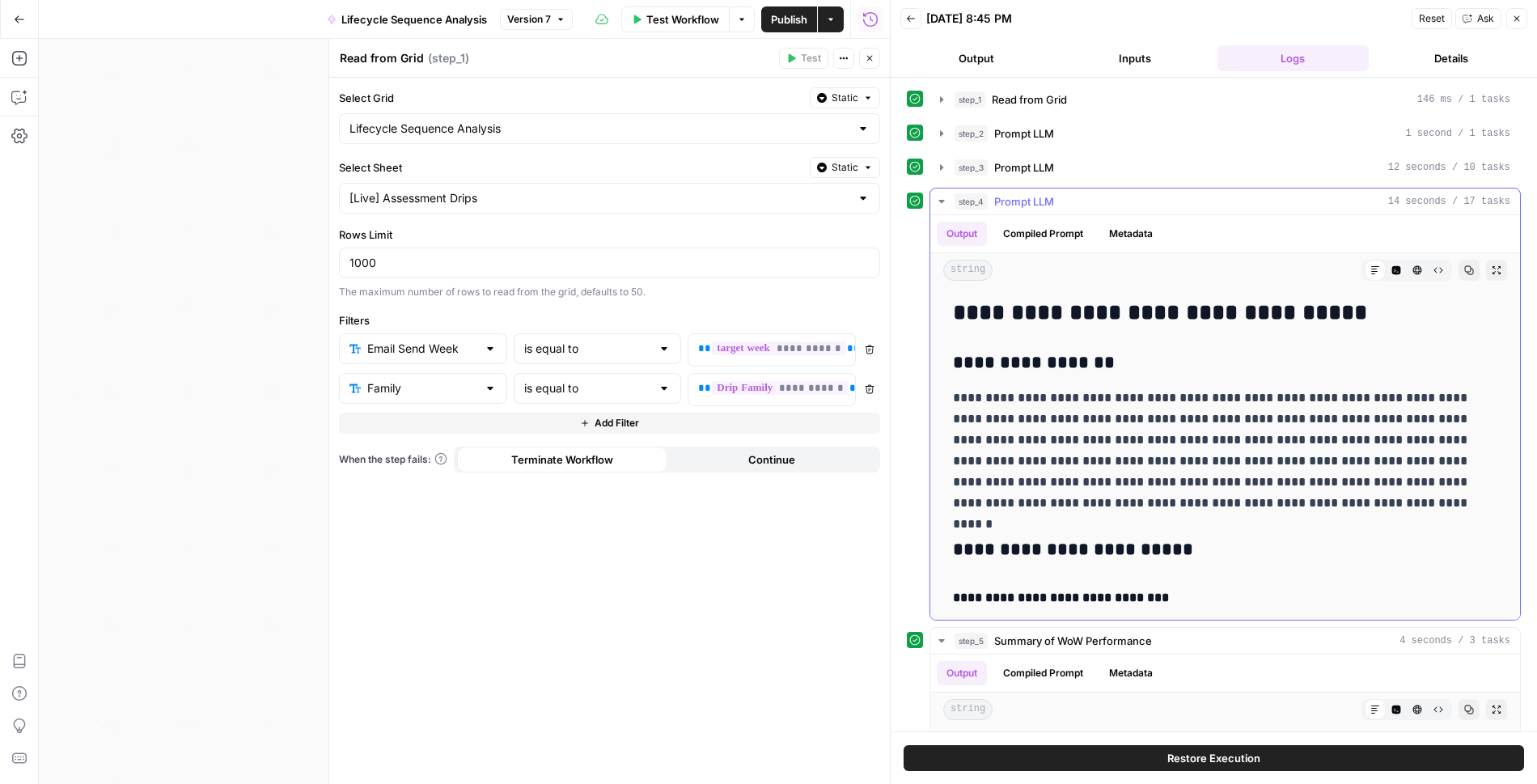
click at [944, 200] on icon "button" at bounding box center [942, 201] width 6 height 3
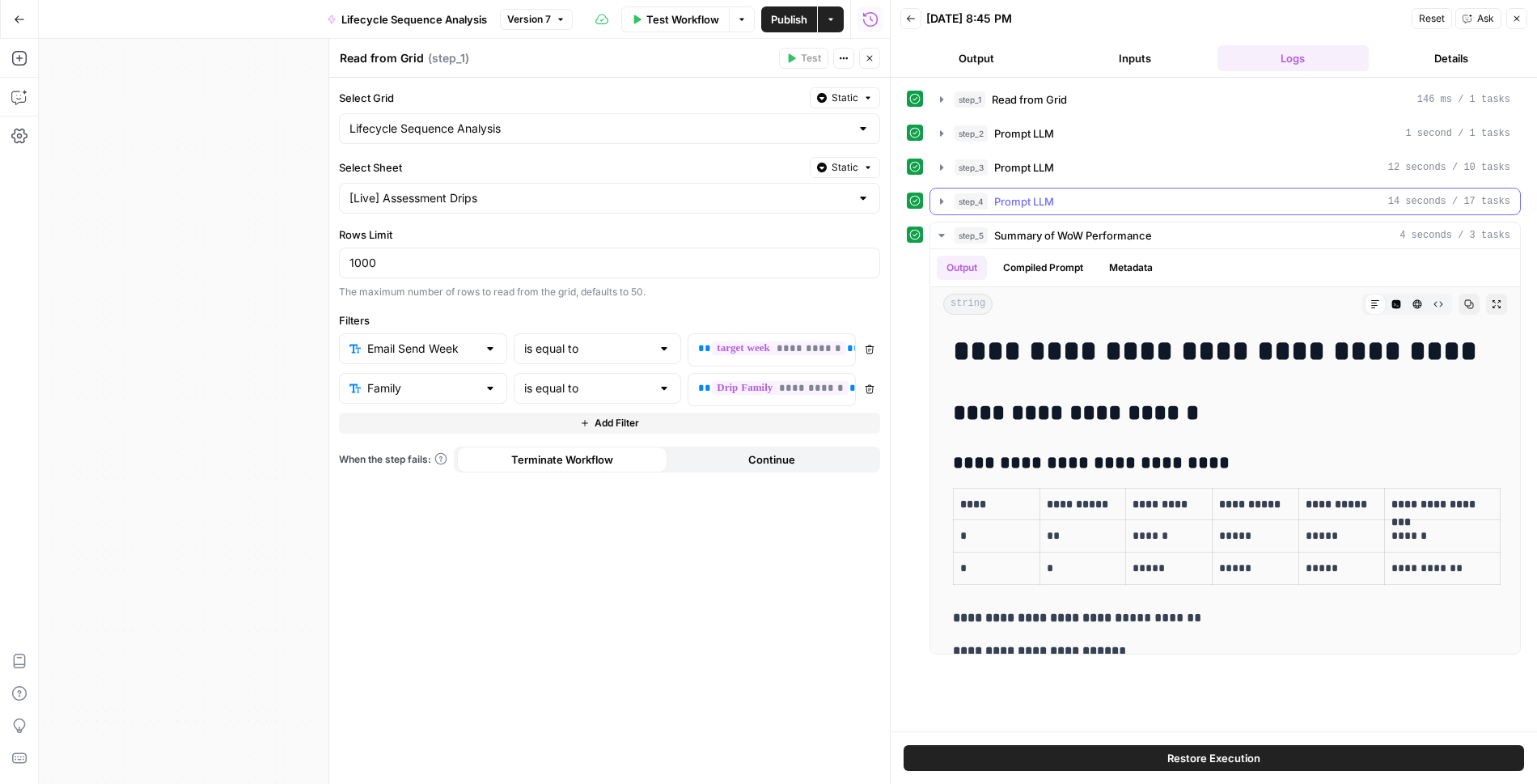
click at [943, 195] on icon "button" at bounding box center [941, 201] width 13 height 13
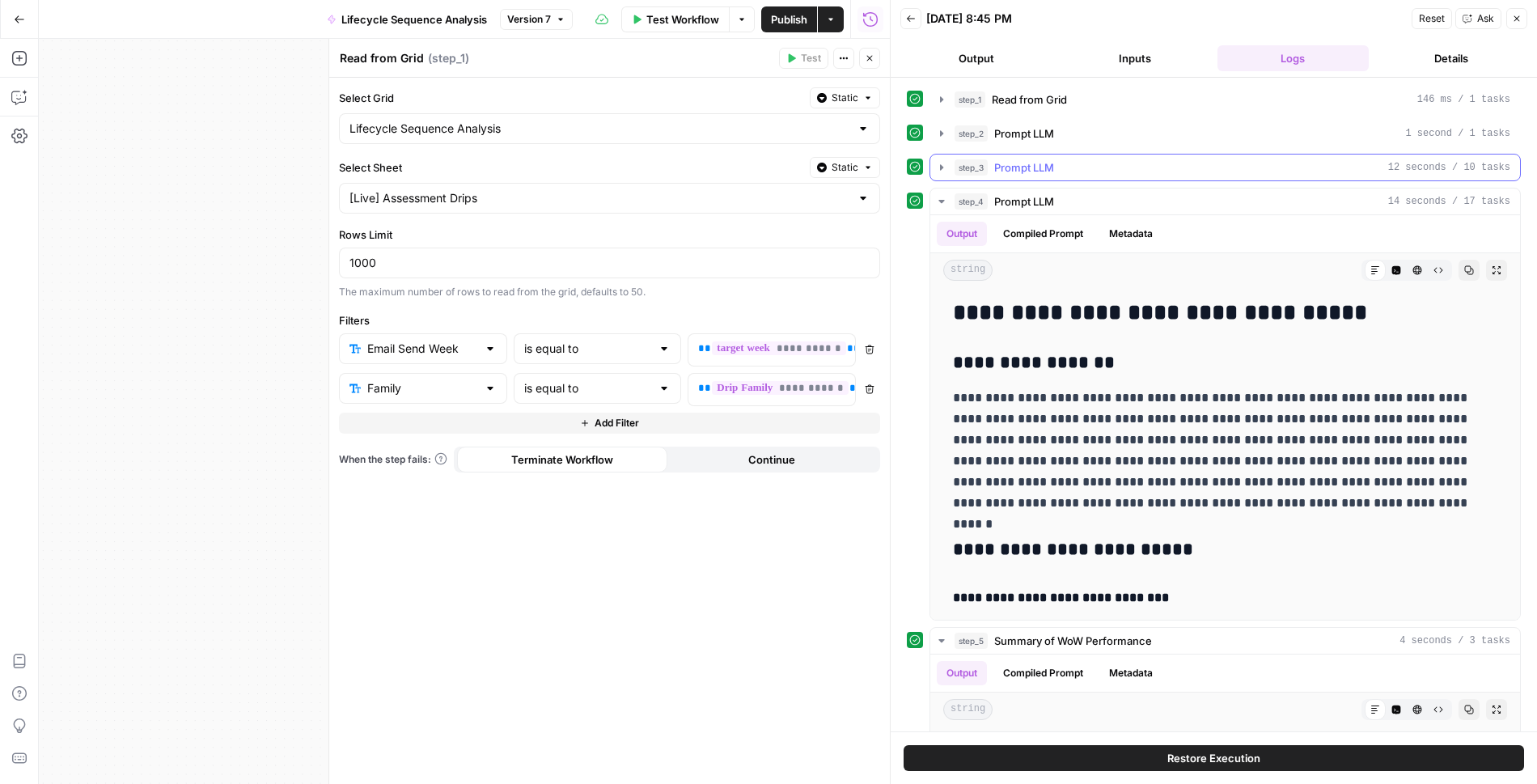
click at [943, 161] on icon "button" at bounding box center [941, 167] width 13 height 13
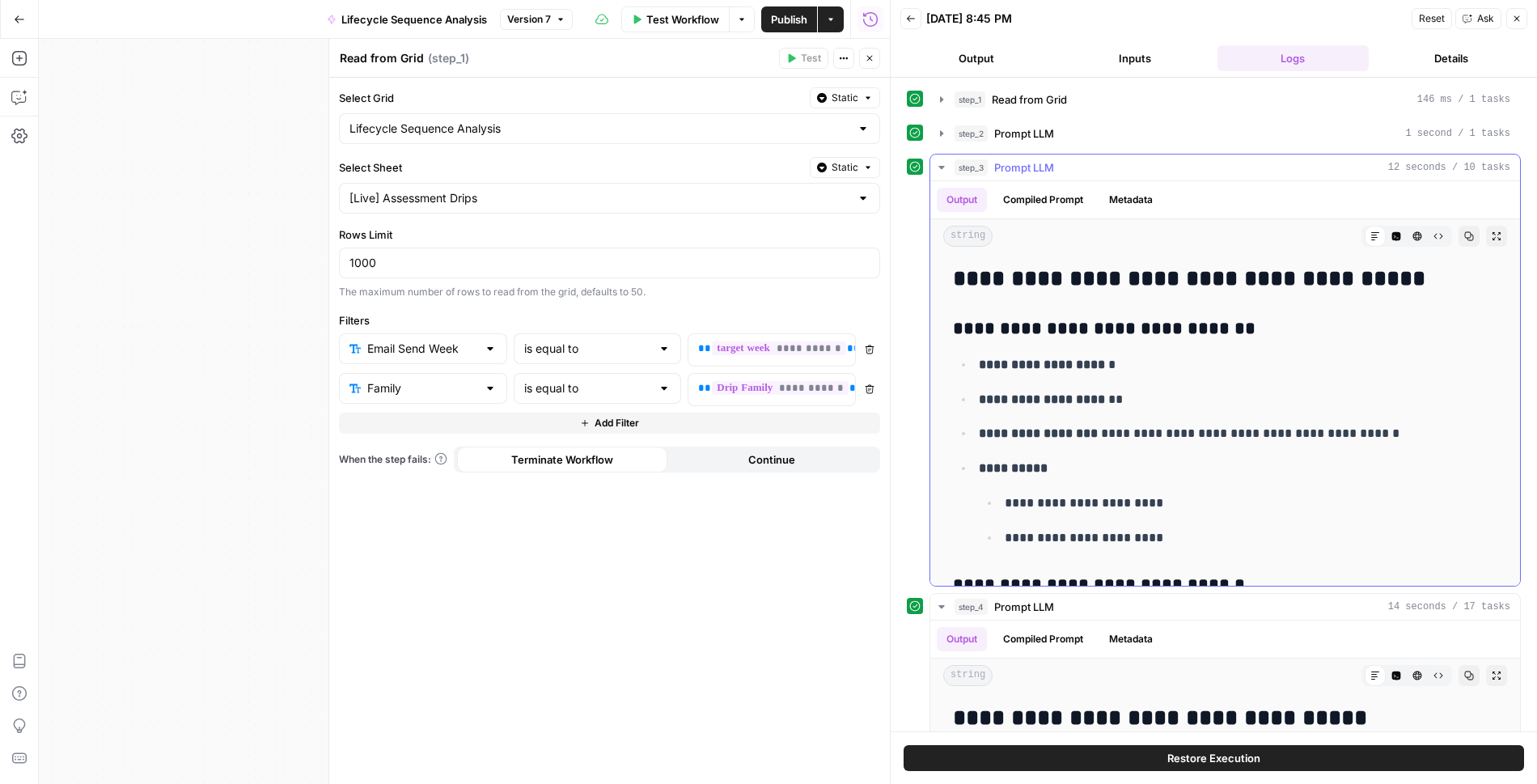
click at [945, 166] on icon "button" at bounding box center [941, 167] width 13 height 13
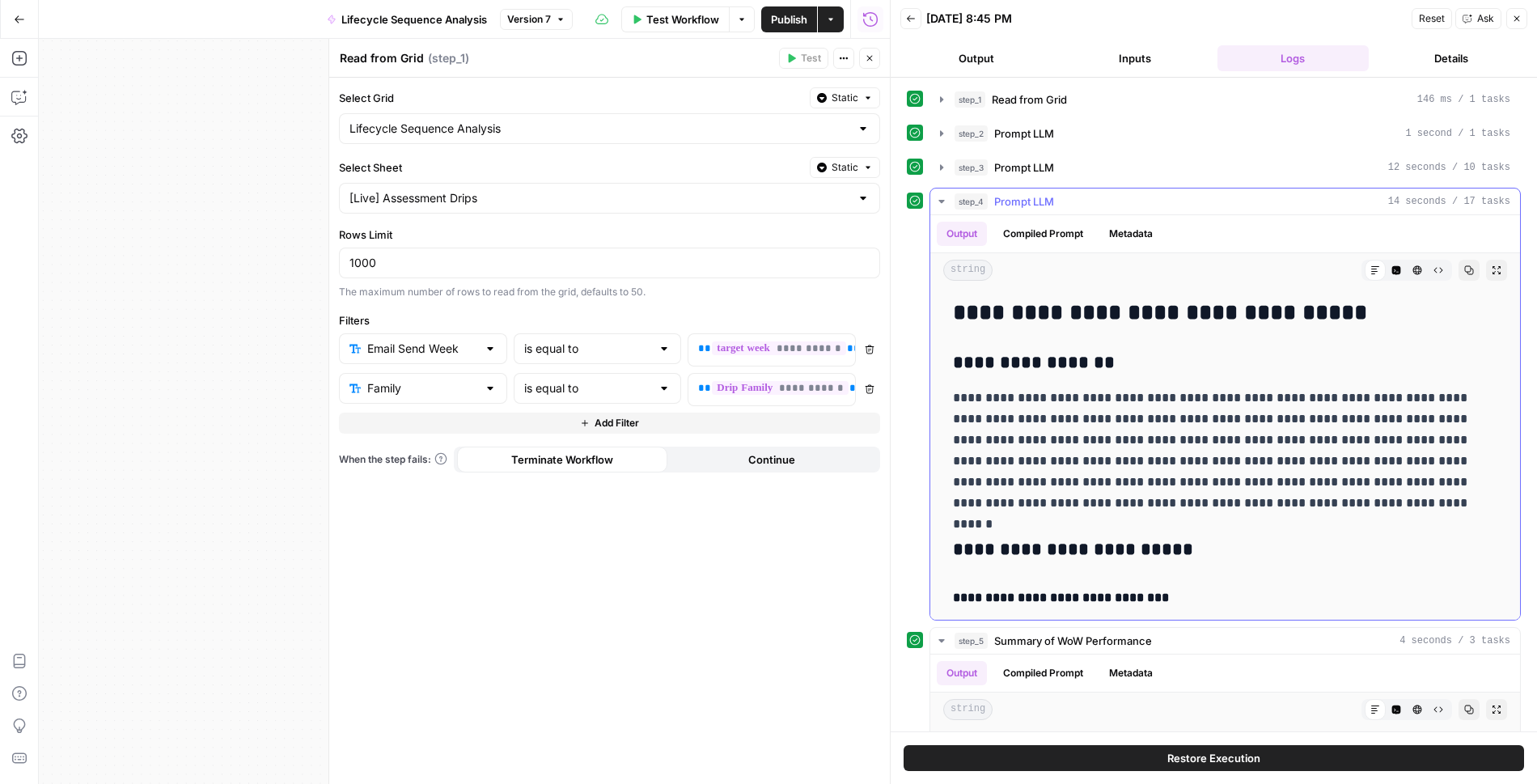
click at [943, 198] on icon "button" at bounding box center [941, 201] width 13 height 13
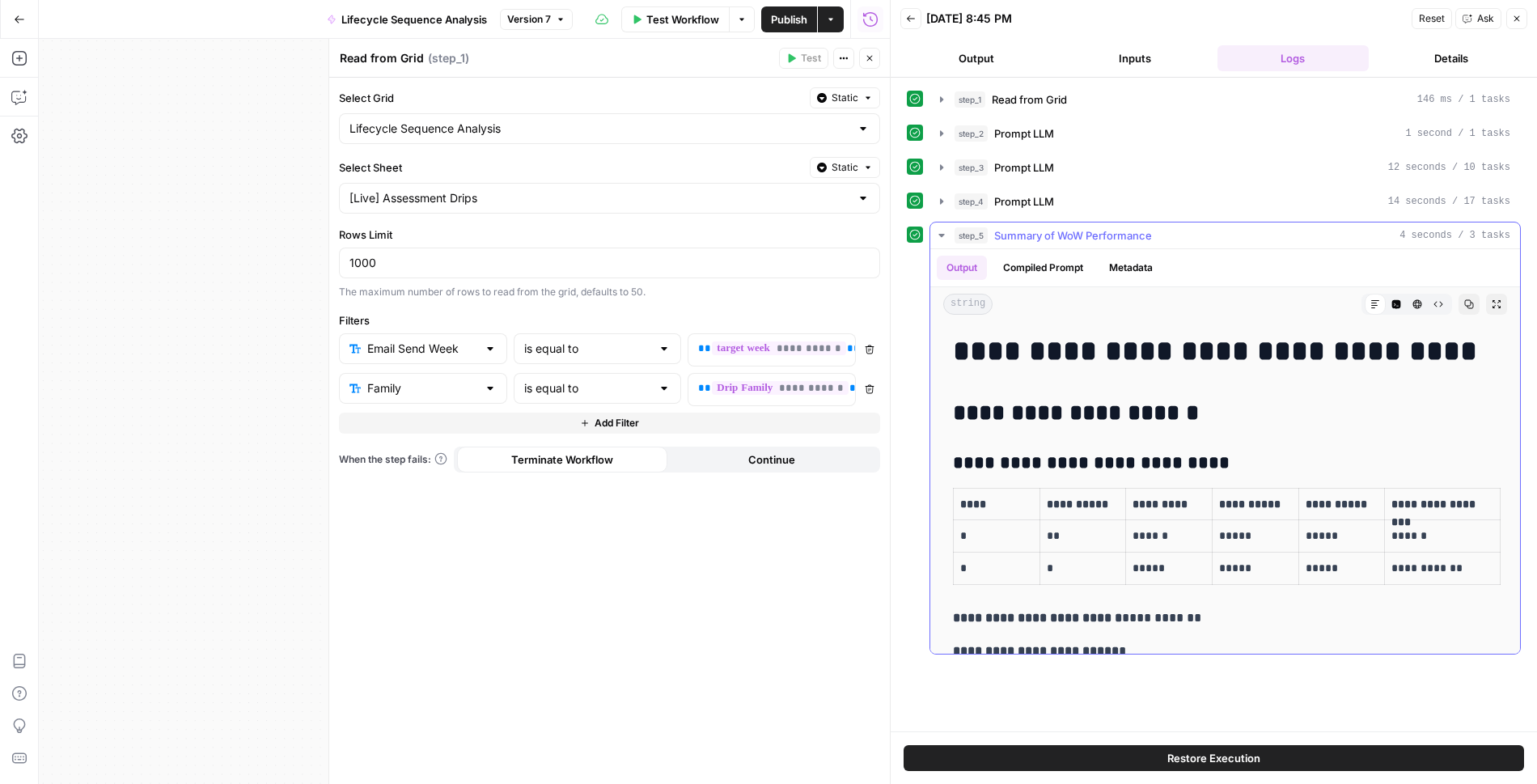
click at [941, 229] on icon "button" at bounding box center [941, 235] width 13 height 13
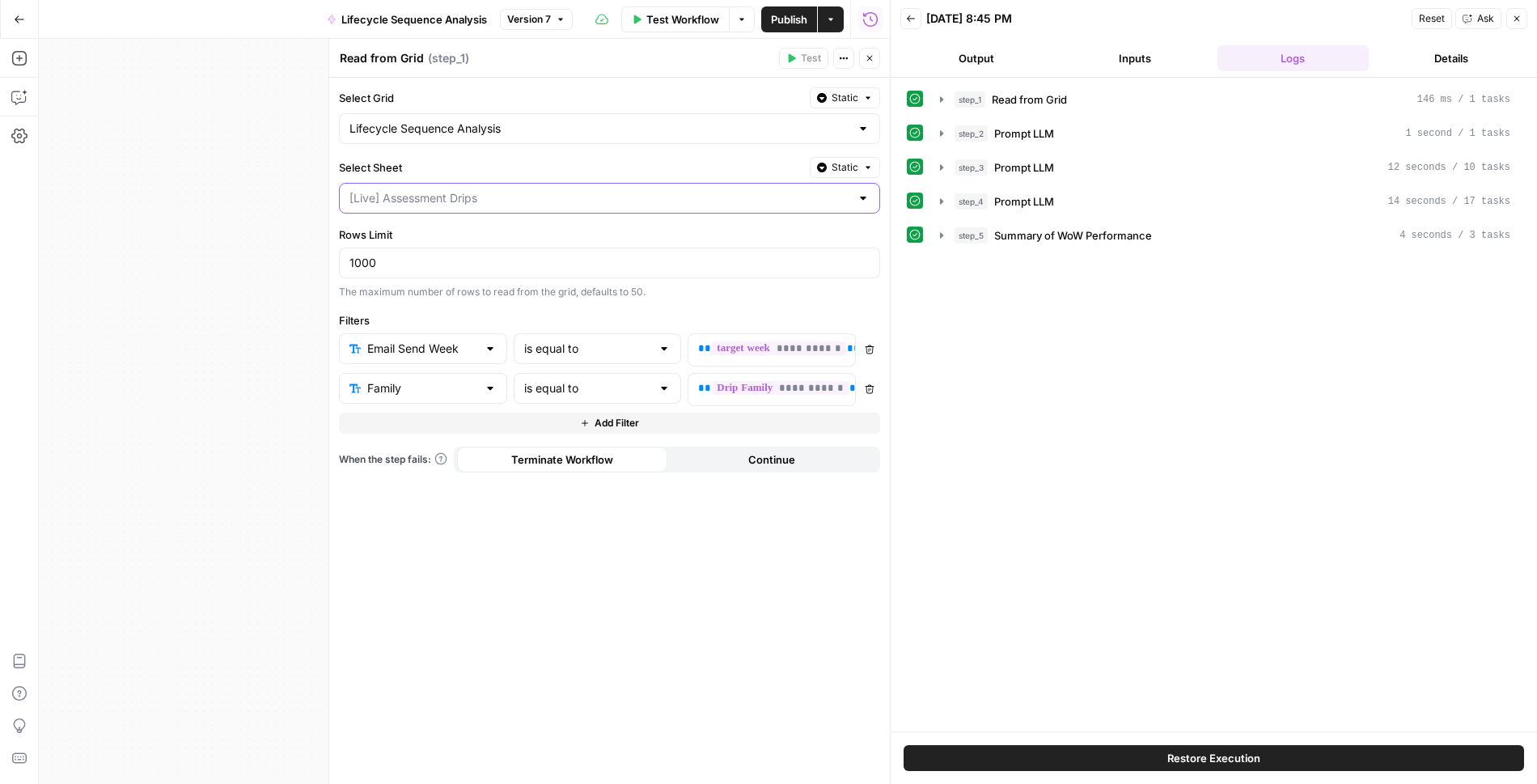
click at [763, 190] on input "Select Sheet" at bounding box center [600, 198] width 501 height 16
type input "[Live] Assessment Drips"
click at [753, 157] on div "Select Sheet Static" at bounding box center [609, 167] width 541 height 21
click at [761, 117] on div "Lifecycle Sequence Analysis" at bounding box center [609, 128] width 541 height 31
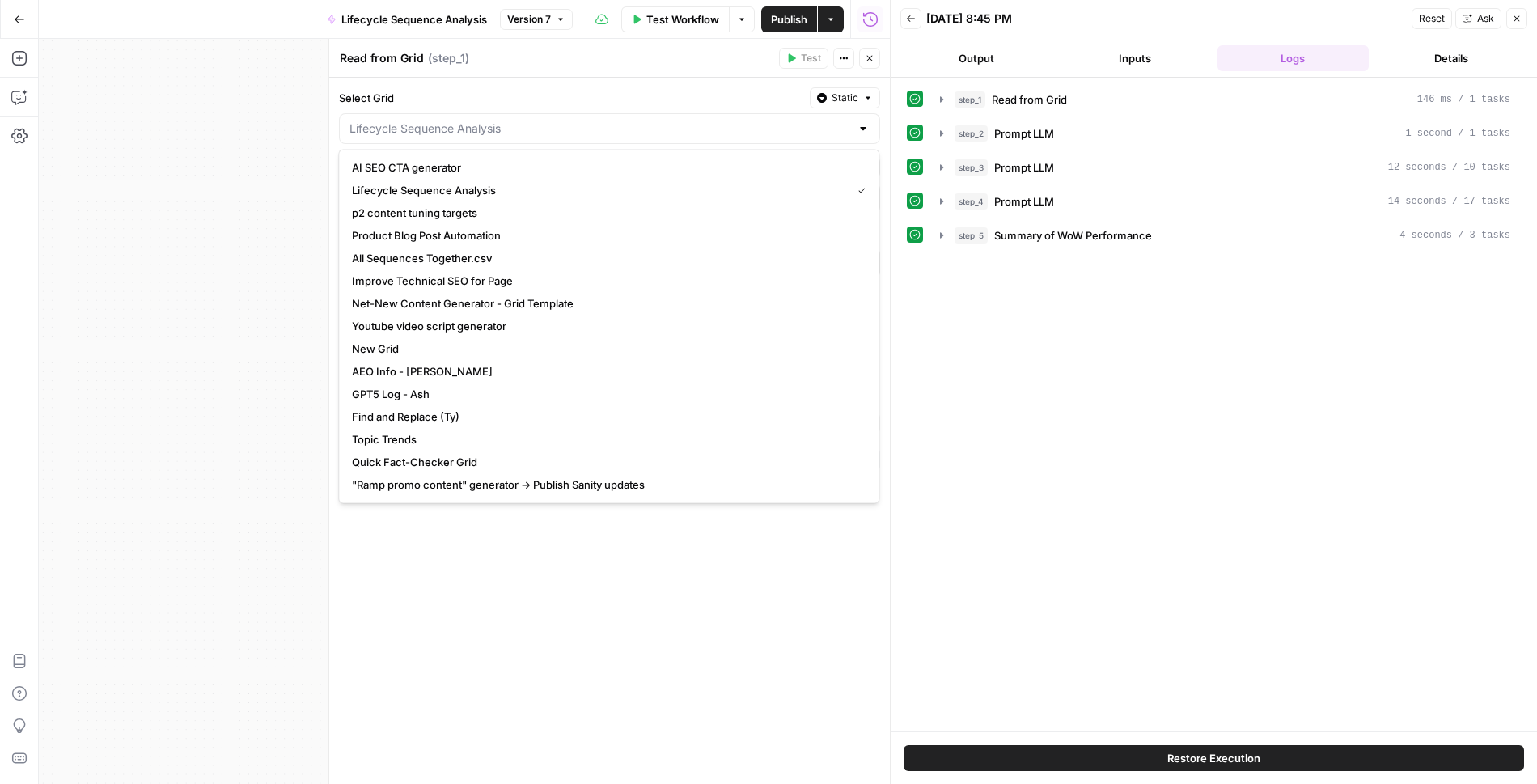
type input "Lifecycle Sequence Analysis"
click at [720, 90] on label "Select Grid" at bounding box center [571, 98] width 464 height 16
click at [720, 121] on input "Lifecycle Sequence Analysis" at bounding box center [600, 129] width 501 height 16
type input "Lifecycle Sequence Analysis"
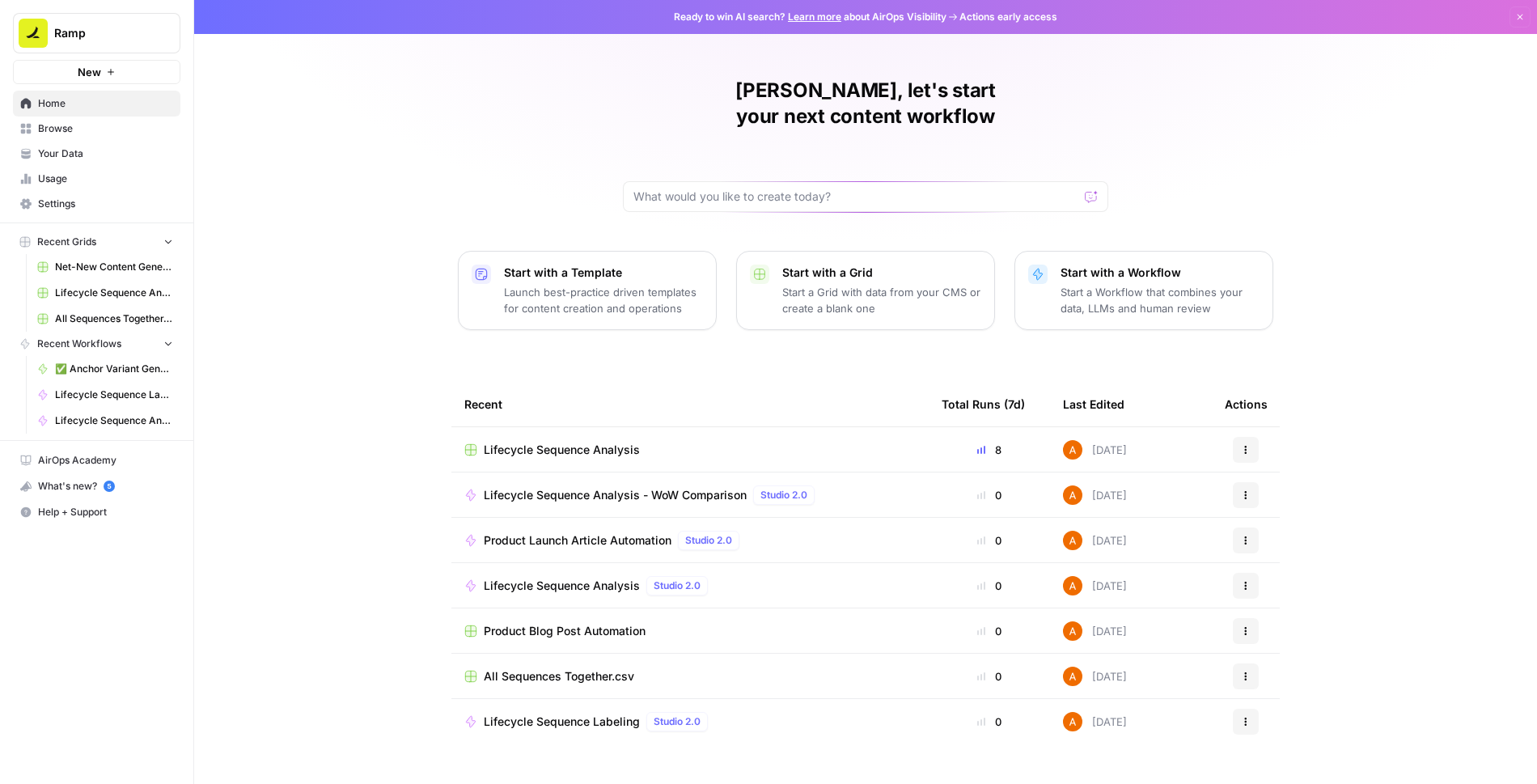
click at [647, 487] on span "Lifecycle Sequence Analysis - WoW Comparison" at bounding box center [615, 495] width 263 height 16
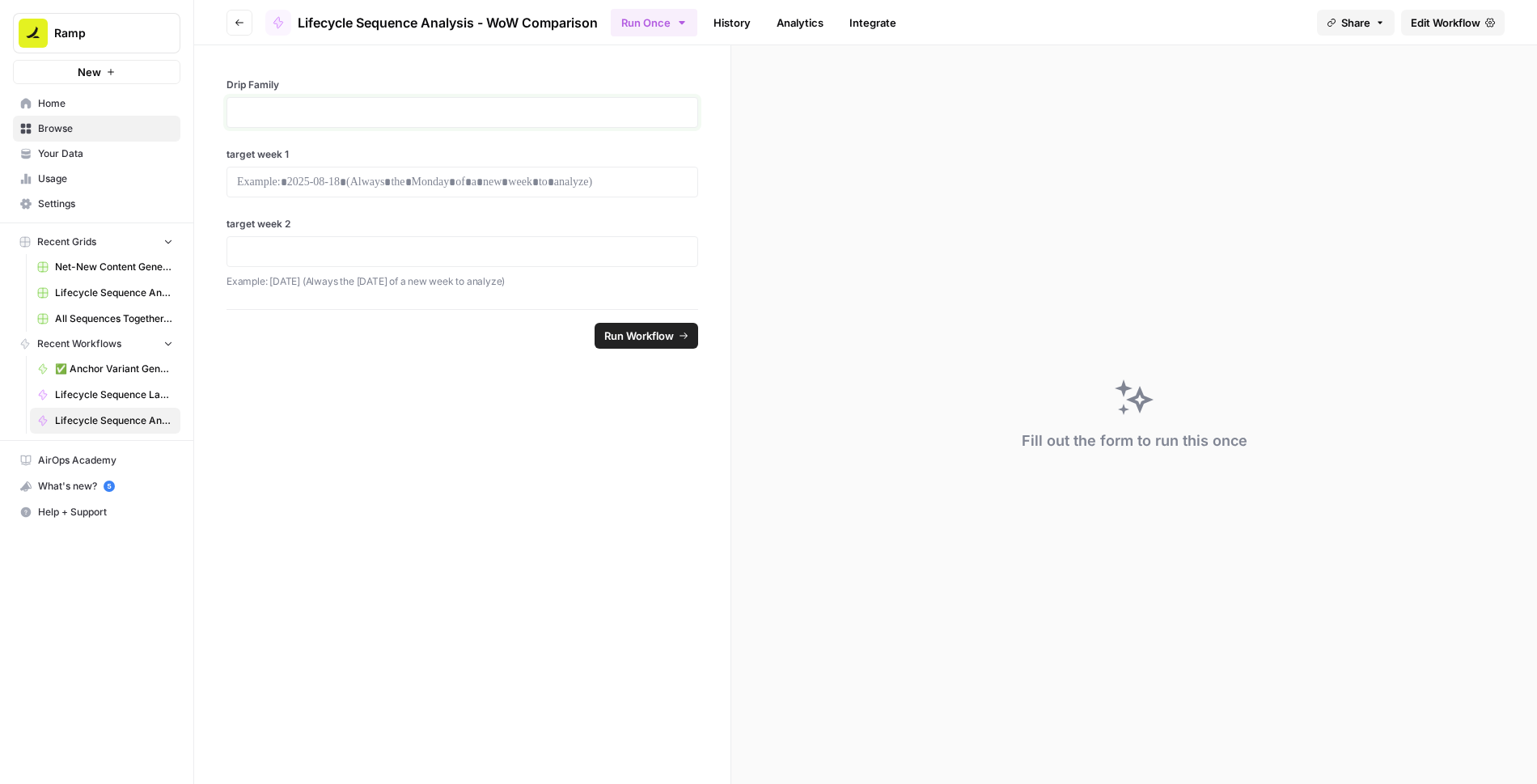
click at [634, 113] on p at bounding box center [462, 112] width 451 height 16
click at [654, 141] on div "Drip Family target week 1 target week 2 Example: [DATE] (Always the [DATE] of a…" at bounding box center [462, 177] width 536 height 264
click at [1452, 16] on span "Edit Workflow" at bounding box center [1446, 23] width 70 height 16
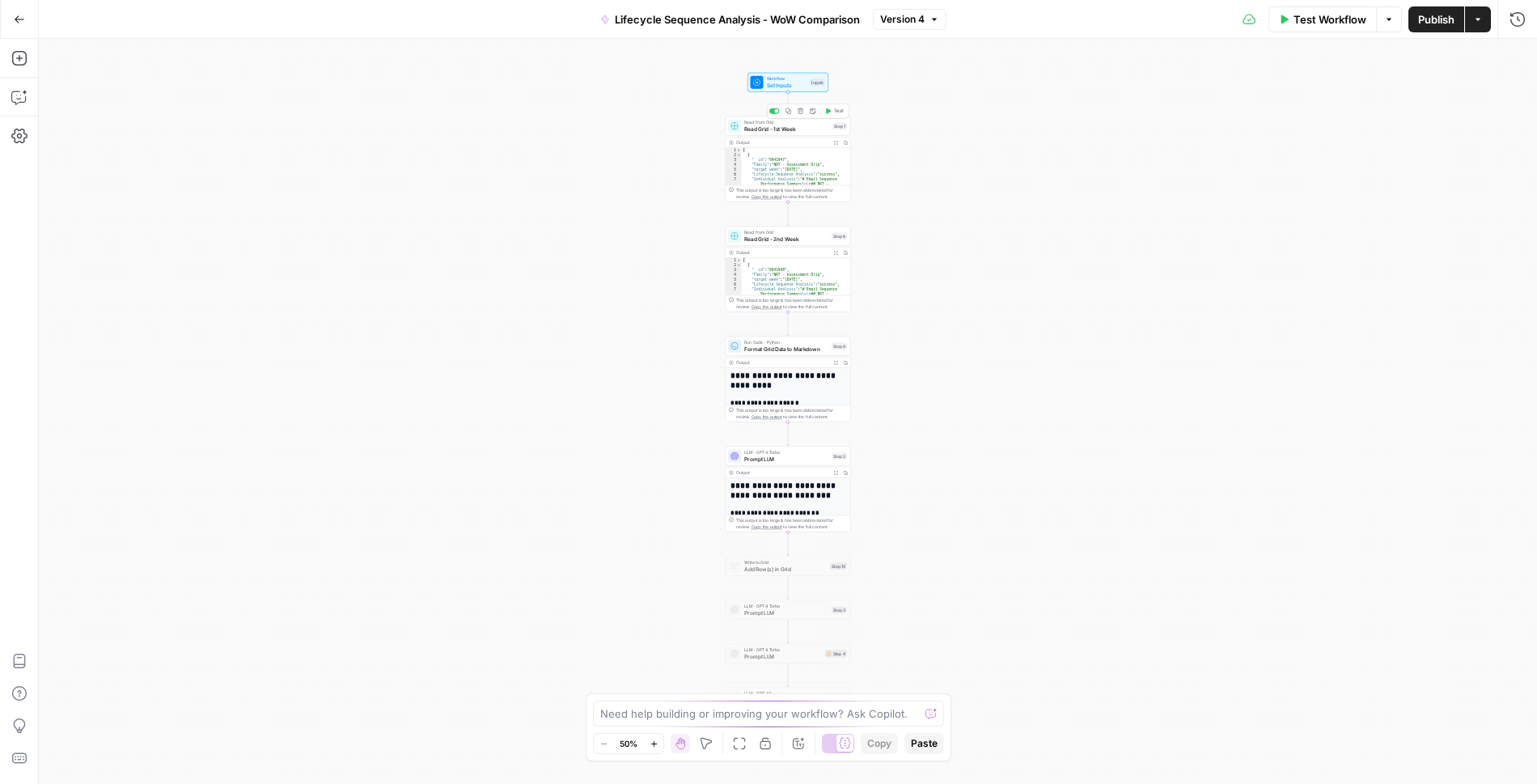
click at [813, 125] on span "Read Grid - 1st Week" at bounding box center [786, 129] width 85 height 8
type input "[Indiv. Analysis] Assessment Drips"
type input "Lifecycle Sequence Analysis"
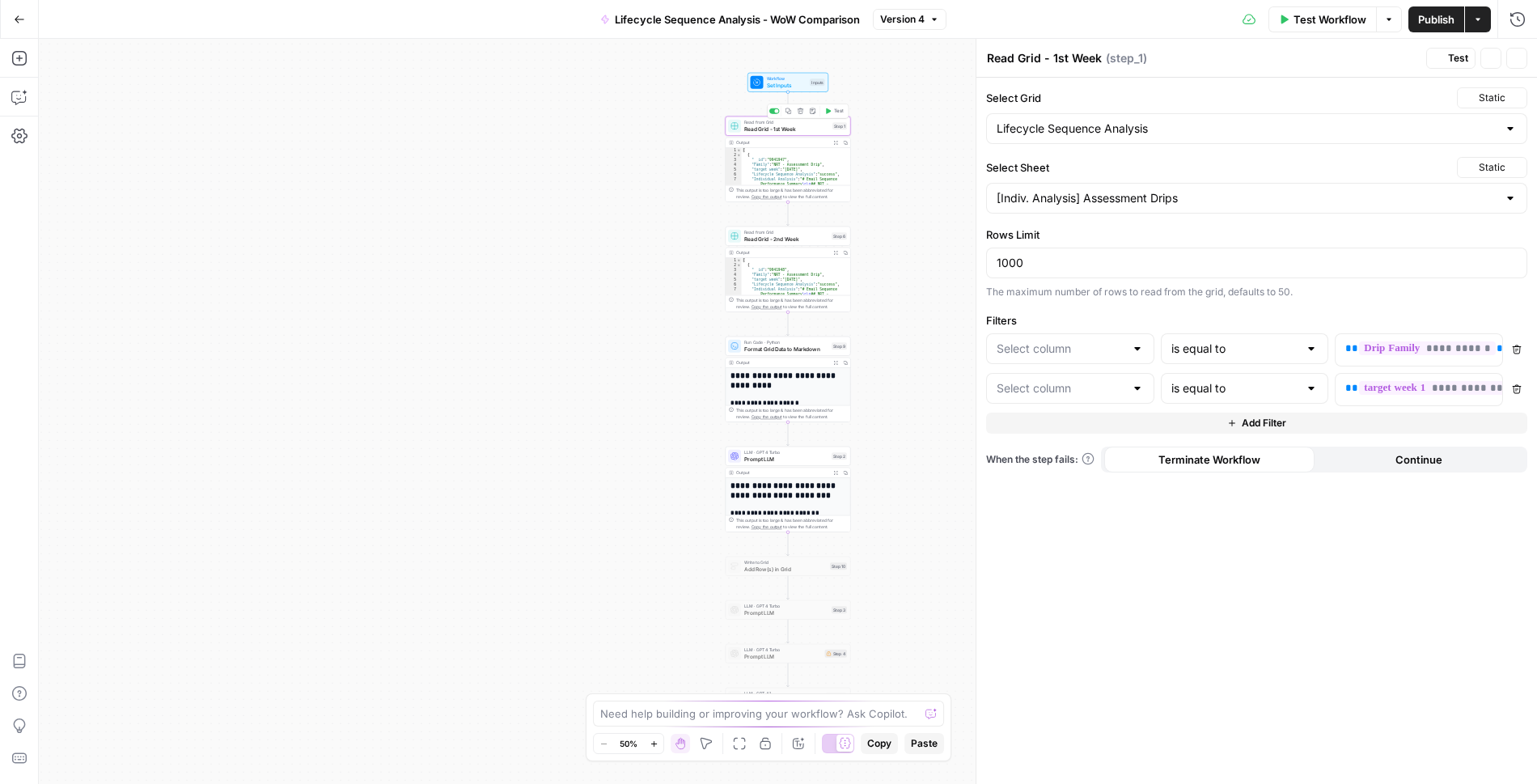
type input "Family"
type input "target week"
click at [779, 238] on span "Read Grid - 2nd Week" at bounding box center [786, 239] width 84 height 8
click at [29, 23] on button "Go Back" at bounding box center [19, 19] width 29 height 29
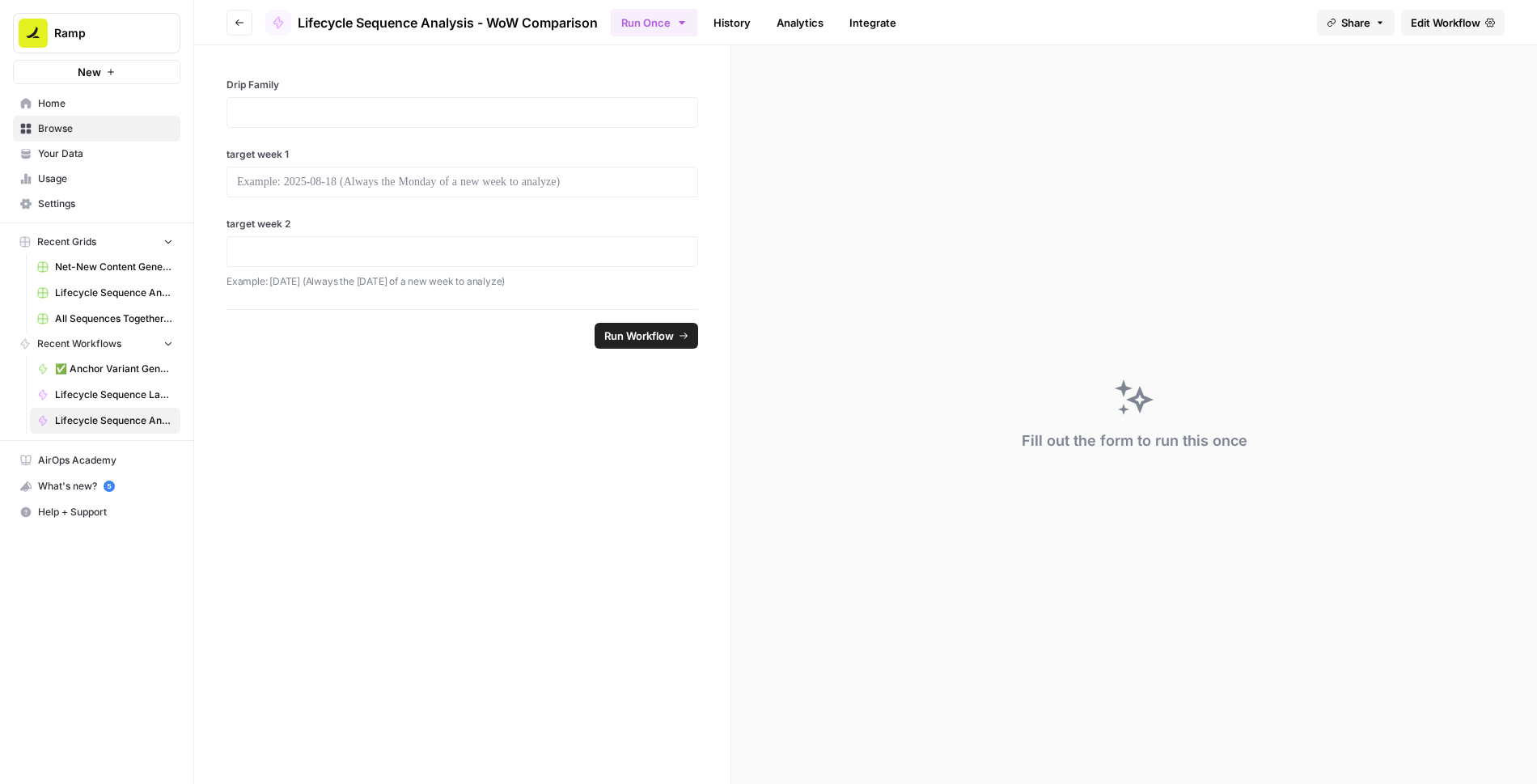
click at [1429, 26] on span "Edit Workflow" at bounding box center [1446, 23] width 70 height 16
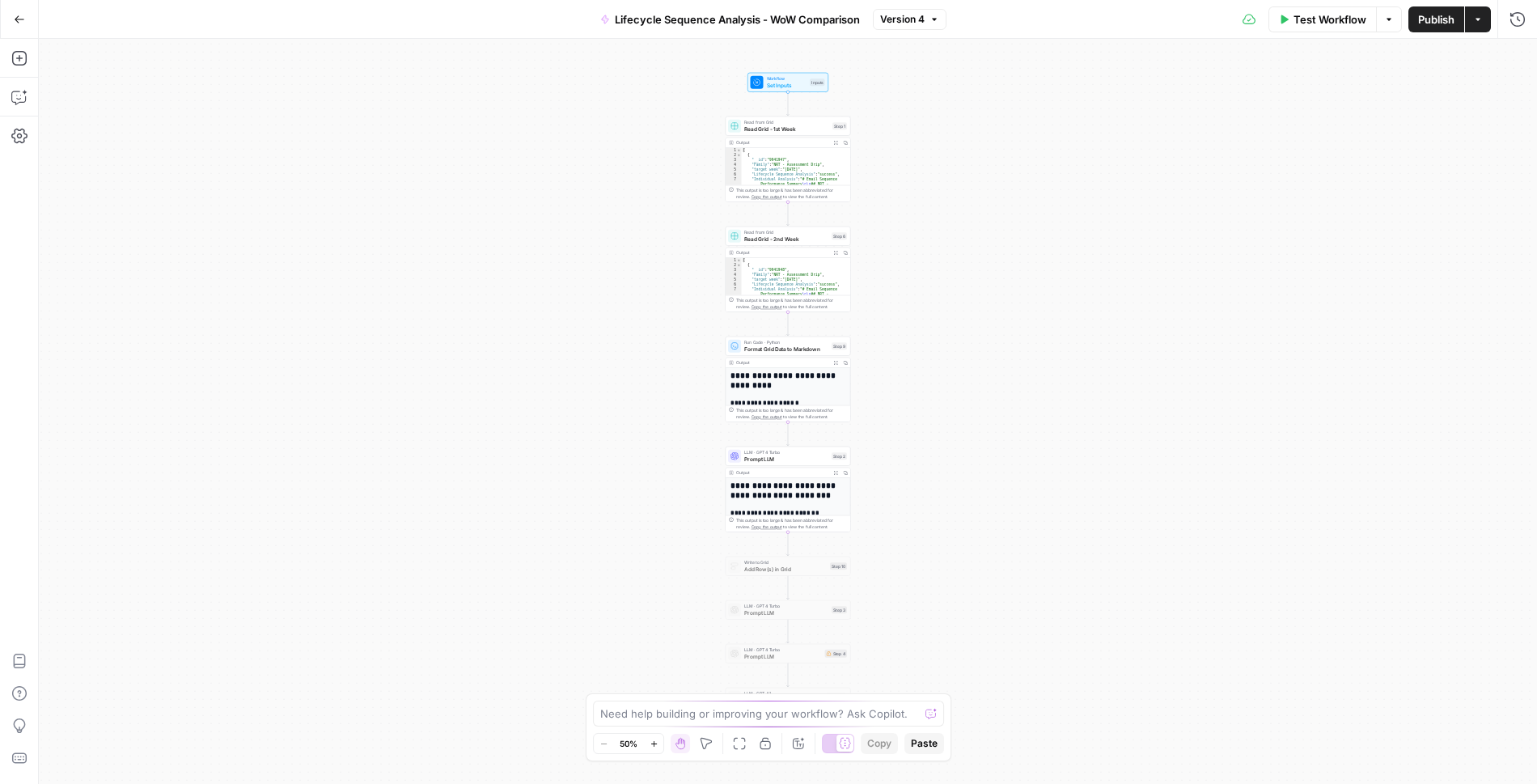
click at [801, 126] on span "Read Grid - 1st Week" at bounding box center [786, 129] width 85 height 8
